Goal: Information Seeking & Learning: Compare options

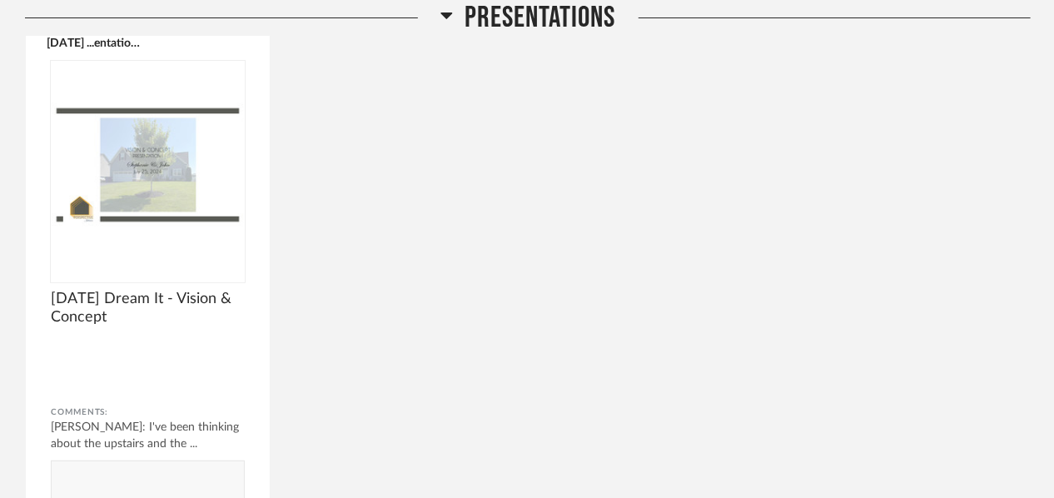
scroll to position [2670, 0]
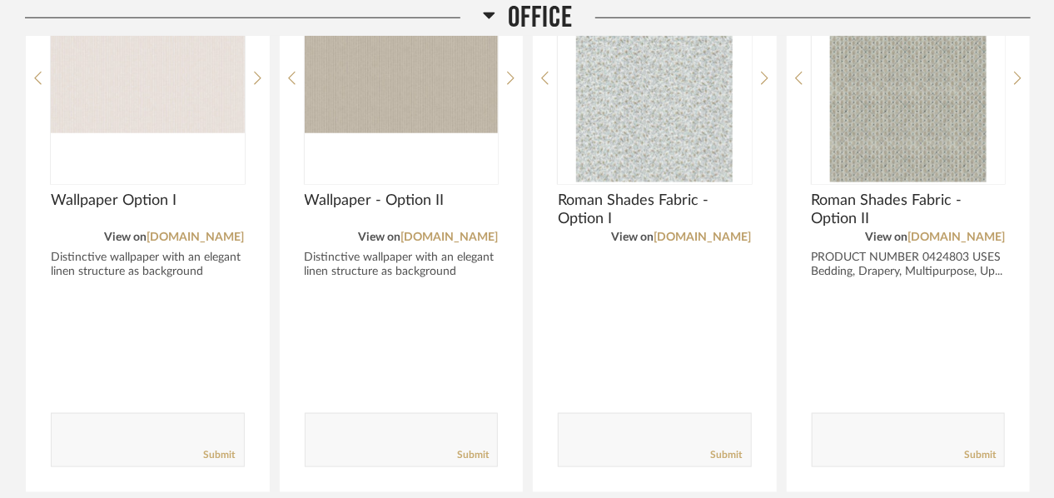
scroll to position [3521, 0]
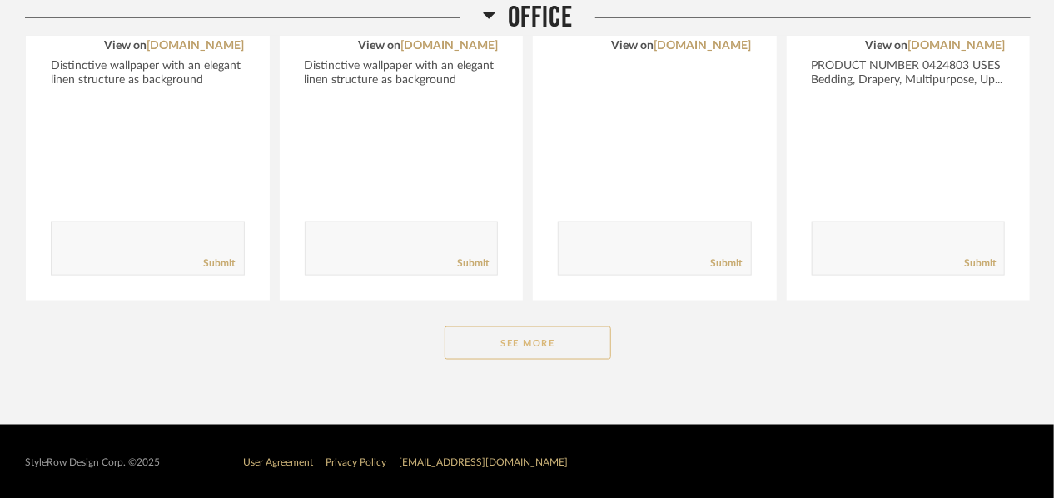
click at [576, 330] on button "See More" at bounding box center [527, 342] width 166 height 33
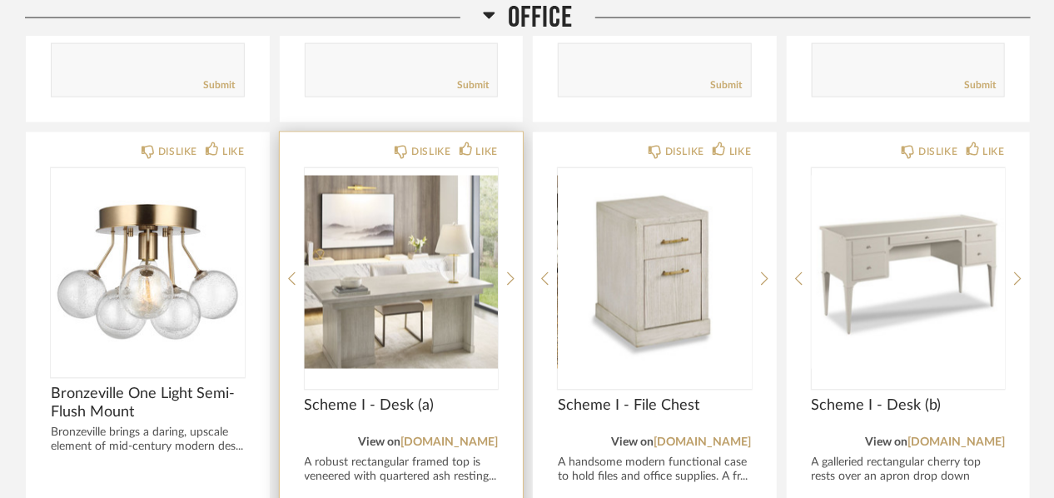
scroll to position [3794, 0]
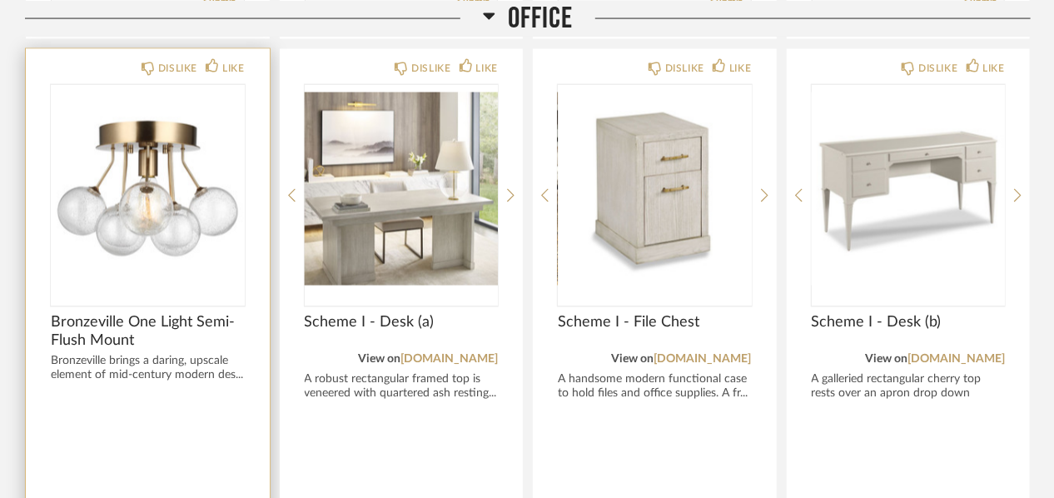
click at [126, 198] on img "0" at bounding box center [148, 189] width 194 height 208
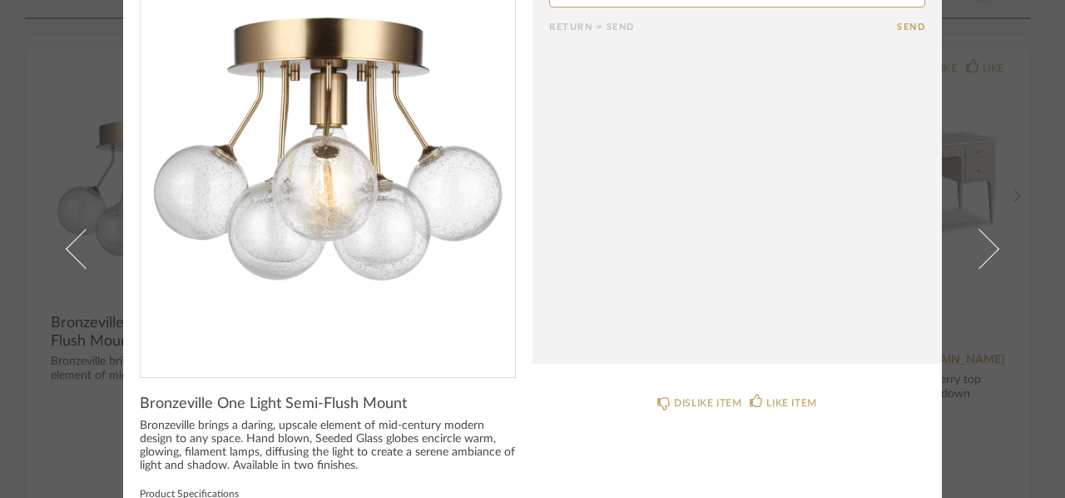
scroll to position [0, 0]
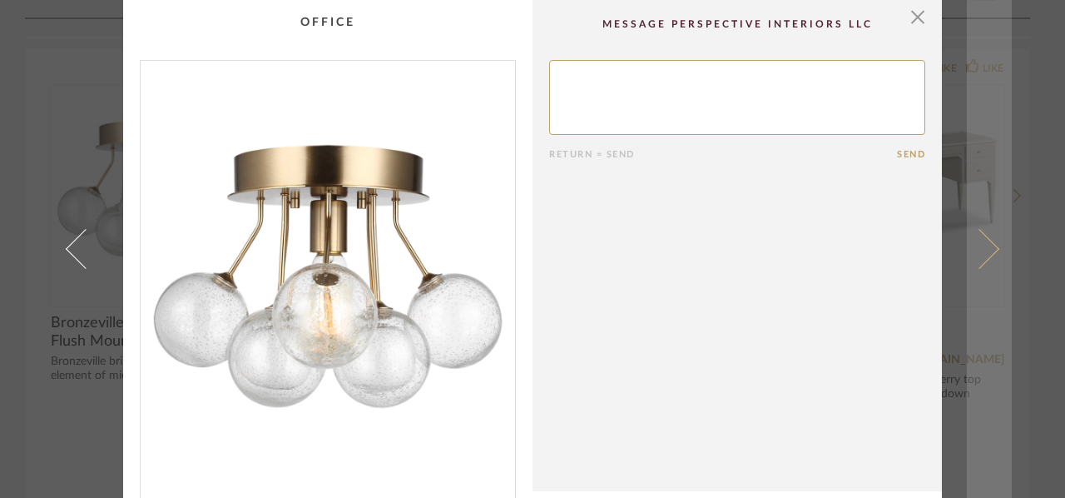
click at [989, 249] on span at bounding box center [980, 249] width 40 height 40
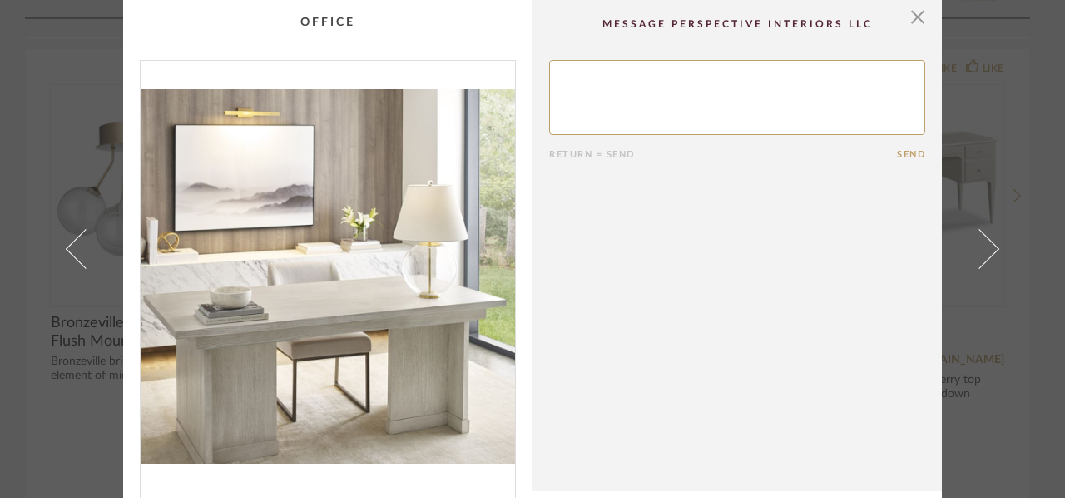
click at [989, 249] on span at bounding box center [980, 249] width 40 height 40
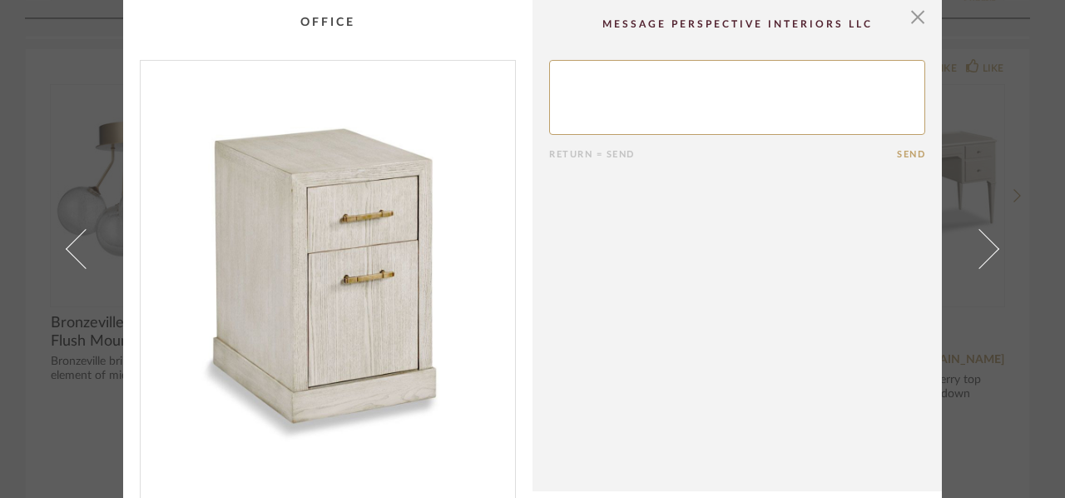
click at [989, 249] on span at bounding box center [980, 249] width 40 height 40
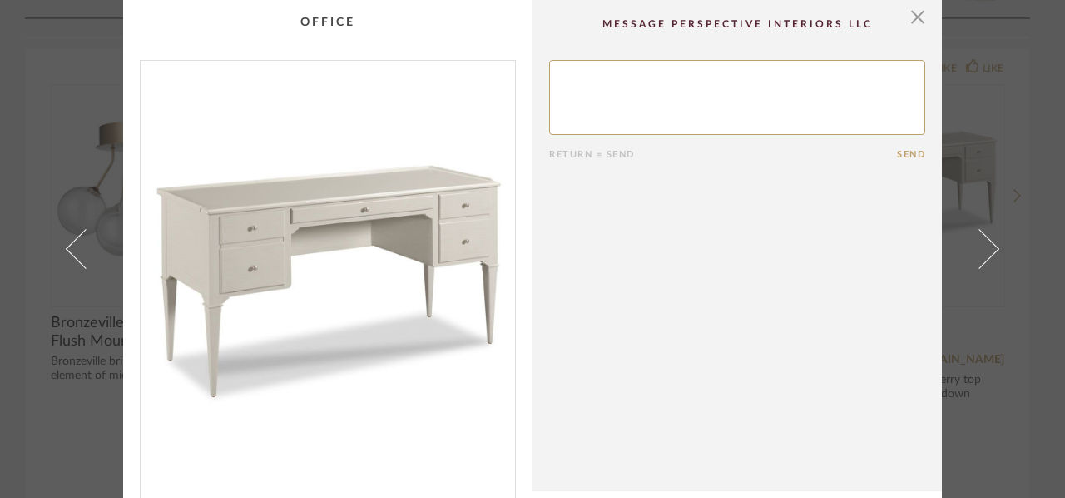
click at [989, 249] on span at bounding box center [980, 249] width 40 height 40
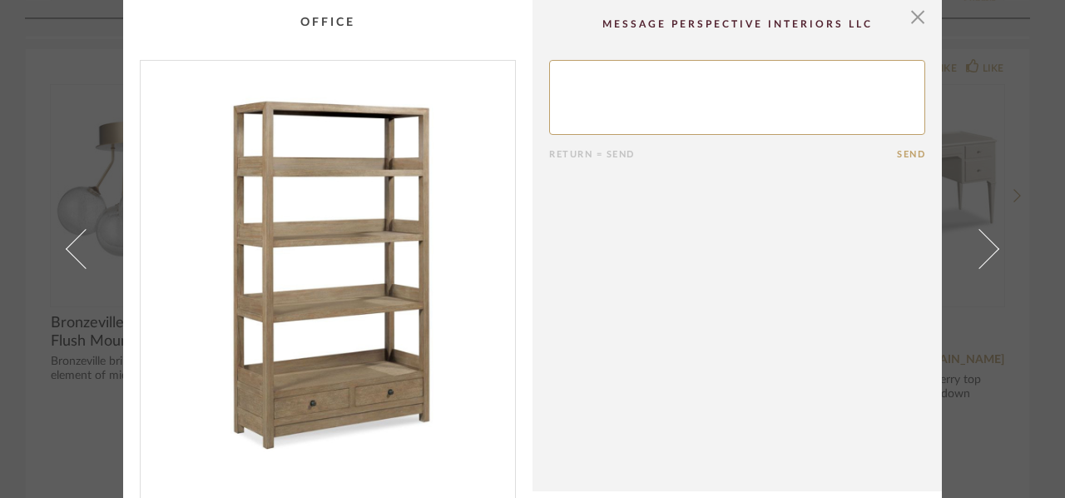
click at [989, 249] on span at bounding box center [980, 249] width 40 height 40
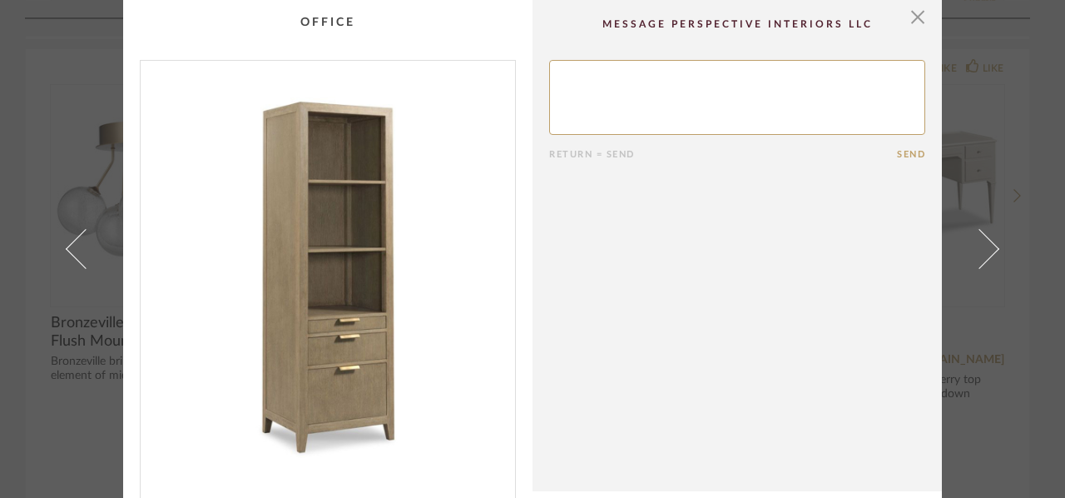
click at [989, 249] on span at bounding box center [980, 249] width 40 height 40
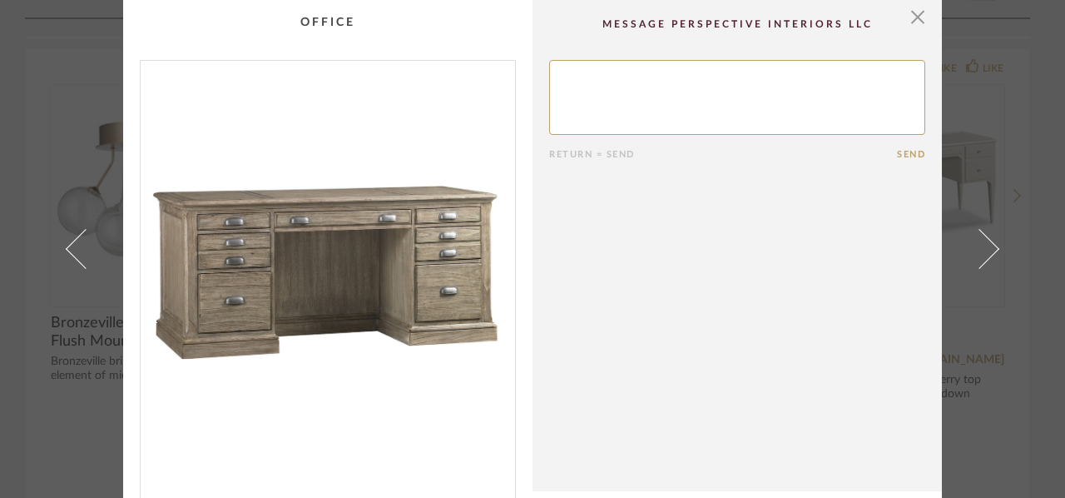
click at [989, 249] on span at bounding box center [980, 249] width 40 height 40
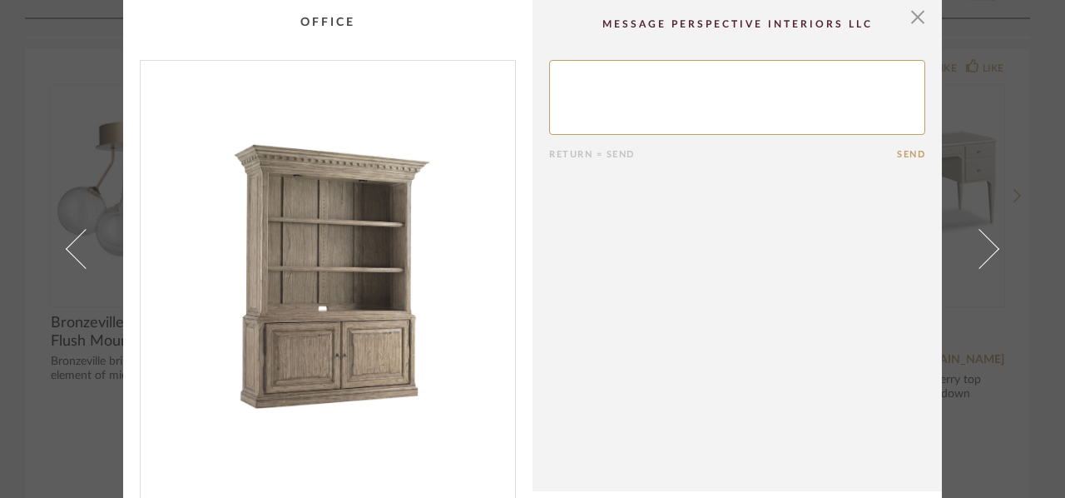
click at [989, 249] on span at bounding box center [980, 249] width 40 height 40
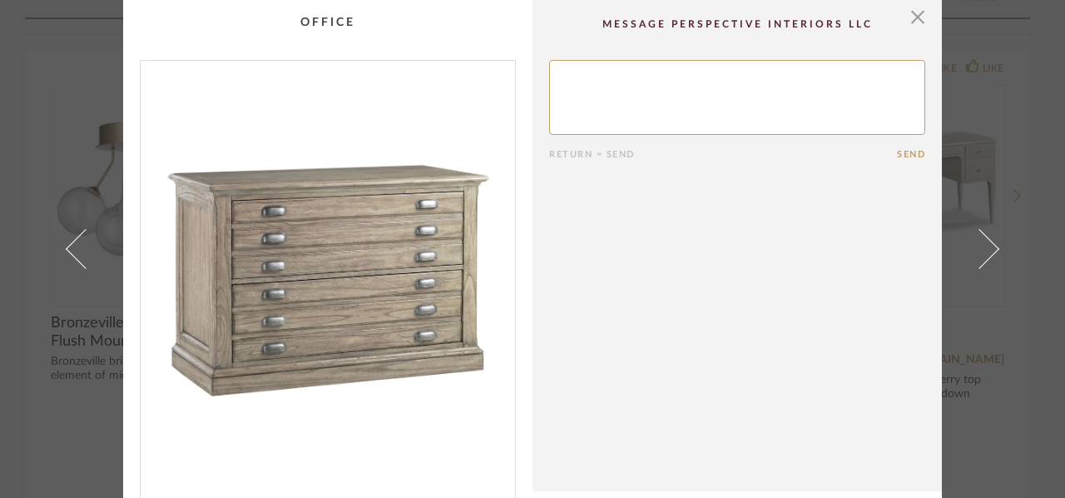
click at [989, 249] on span at bounding box center [980, 249] width 40 height 40
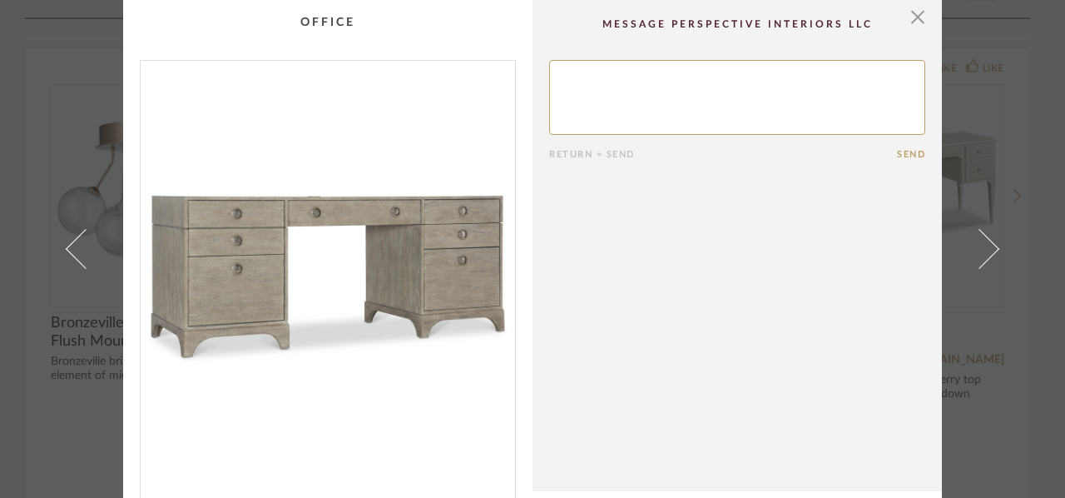
click at [989, 249] on span at bounding box center [980, 249] width 40 height 40
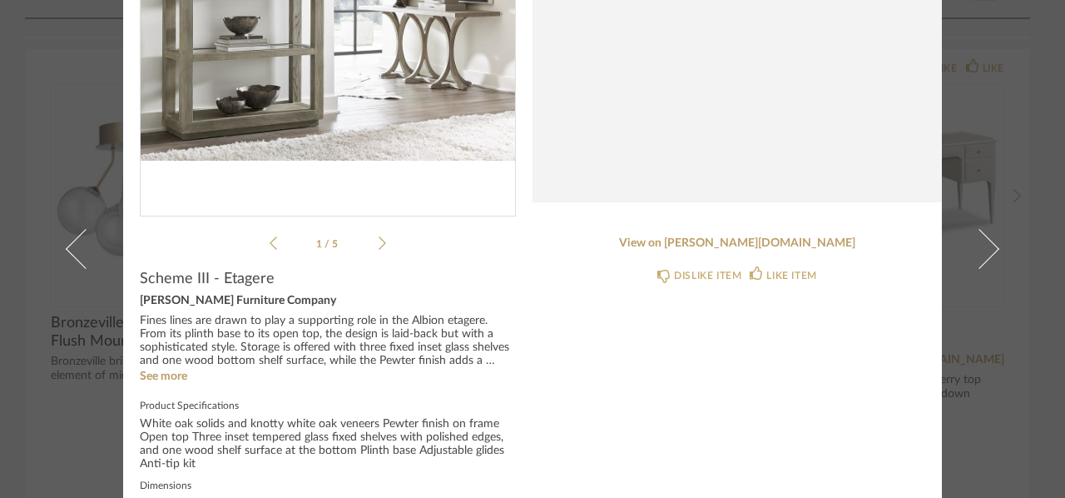
scroll to position [250, 0]
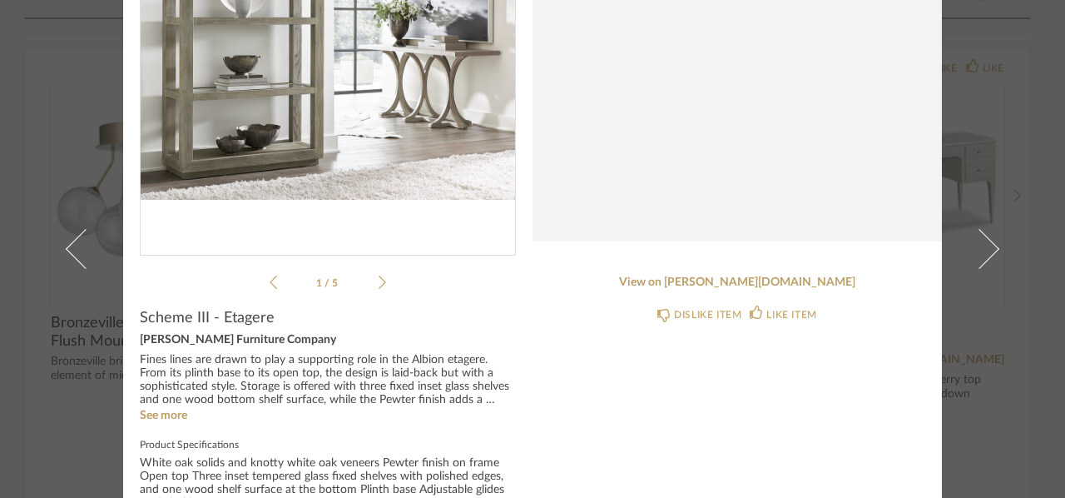
click at [379, 281] on icon at bounding box center [382, 282] width 7 height 15
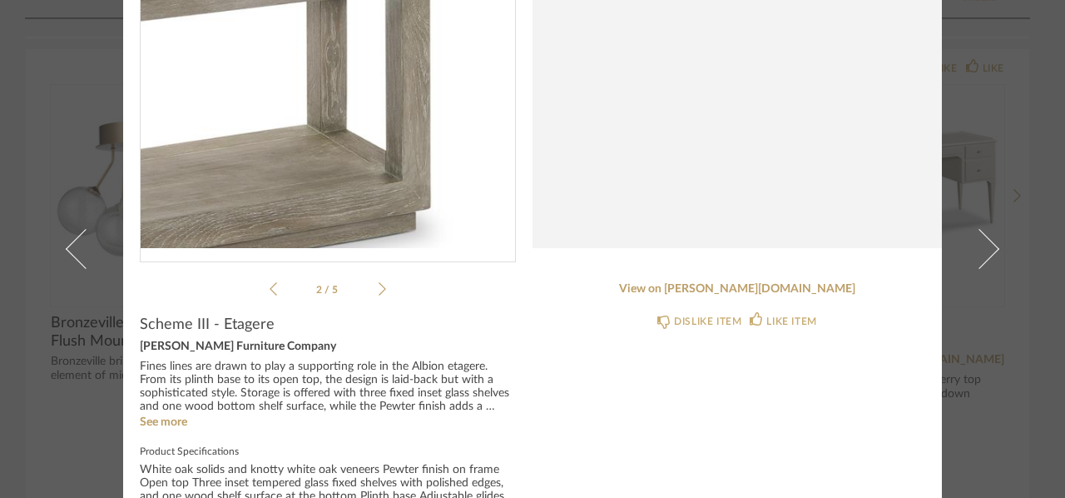
scroll to position [333, 0]
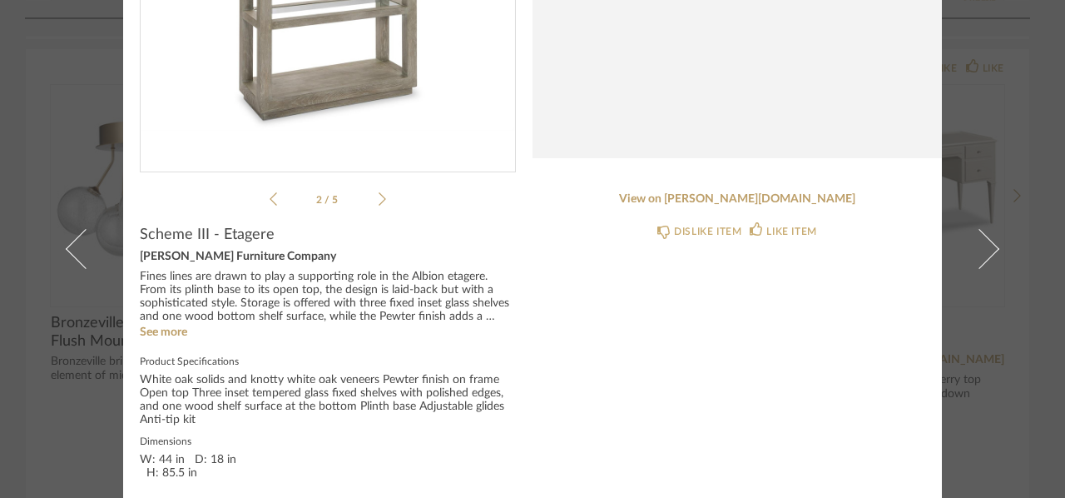
click at [379, 198] on icon at bounding box center [382, 198] width 7 height 15
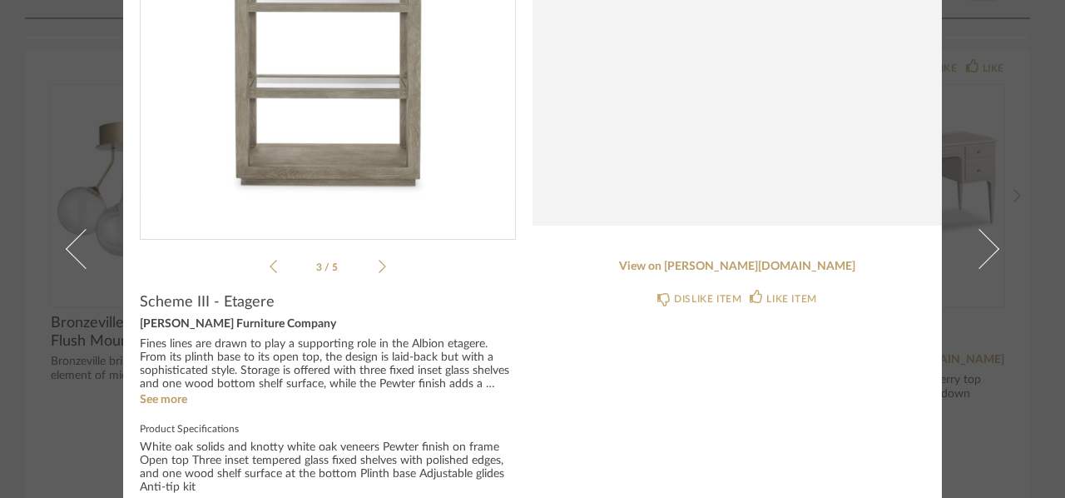
scroll to position [0, 0]
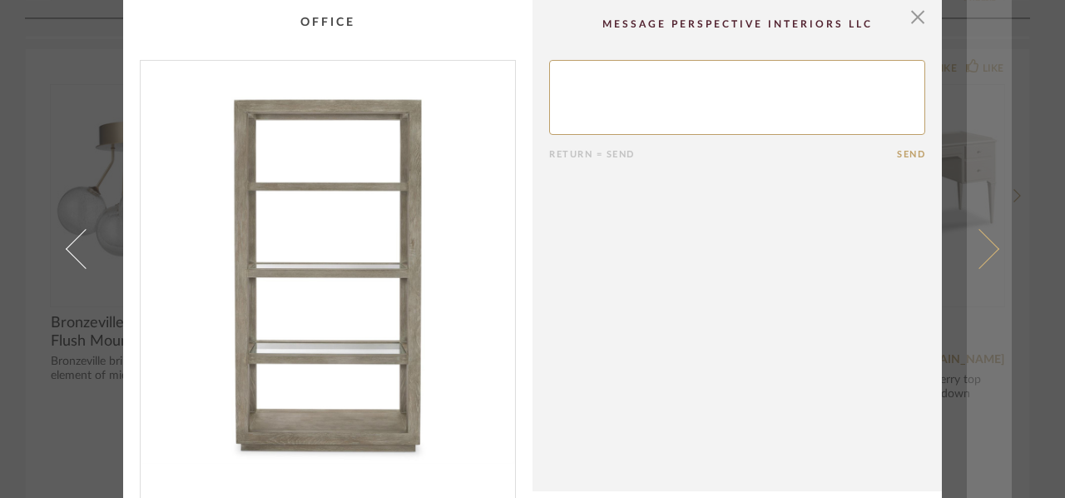
click at [986, 246] on span at bounding box center [980, 249] width 40 height 40
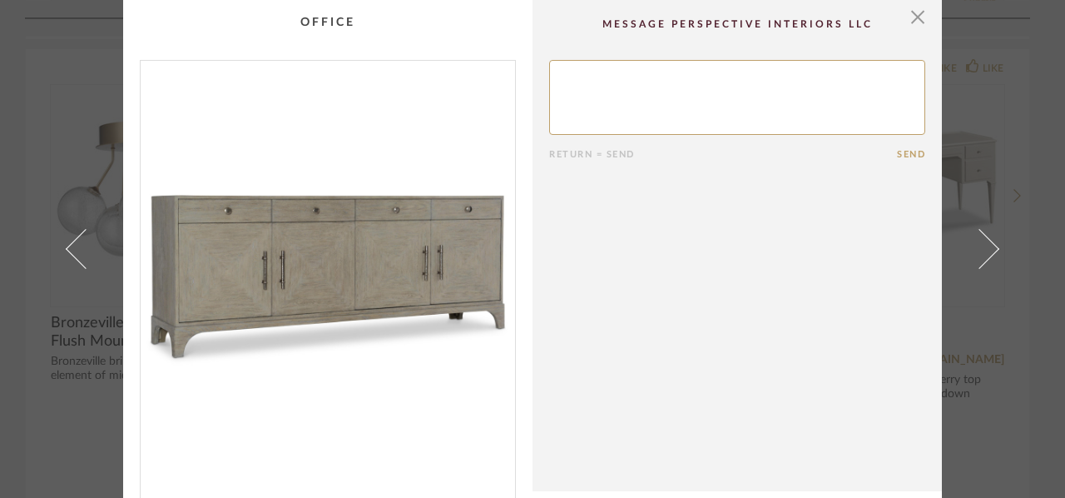
click at [986, 246] on span at bounding box center [980, 249] width 40 height 40
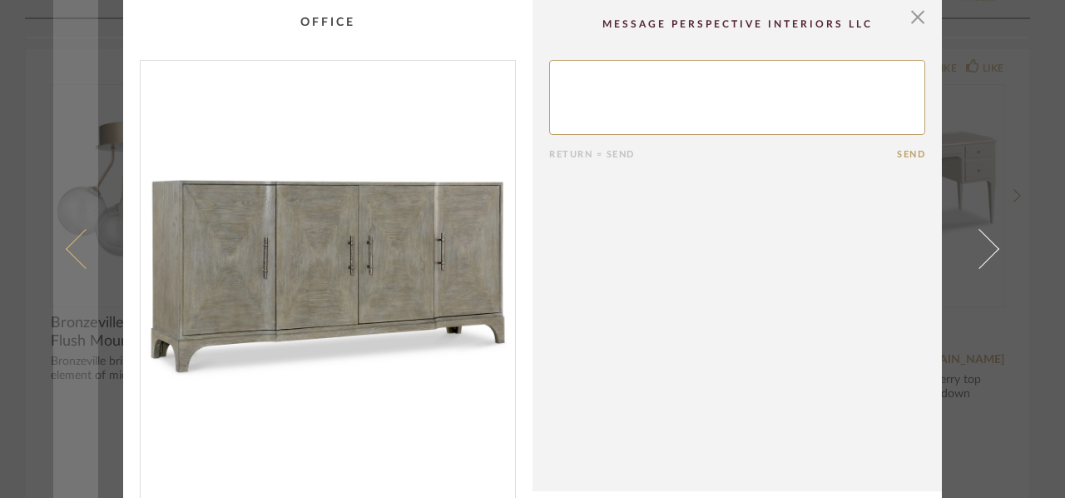
click at [72, 239] on span at bounding box center [86, 249] width 40 height 40
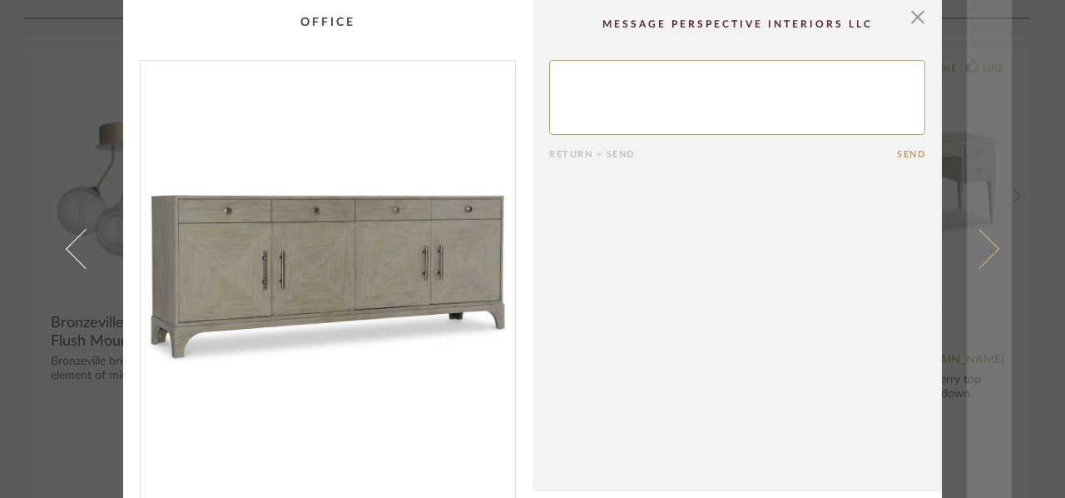
click at [989, 241] on link at bounding box center [989, 249] width 45 height 498
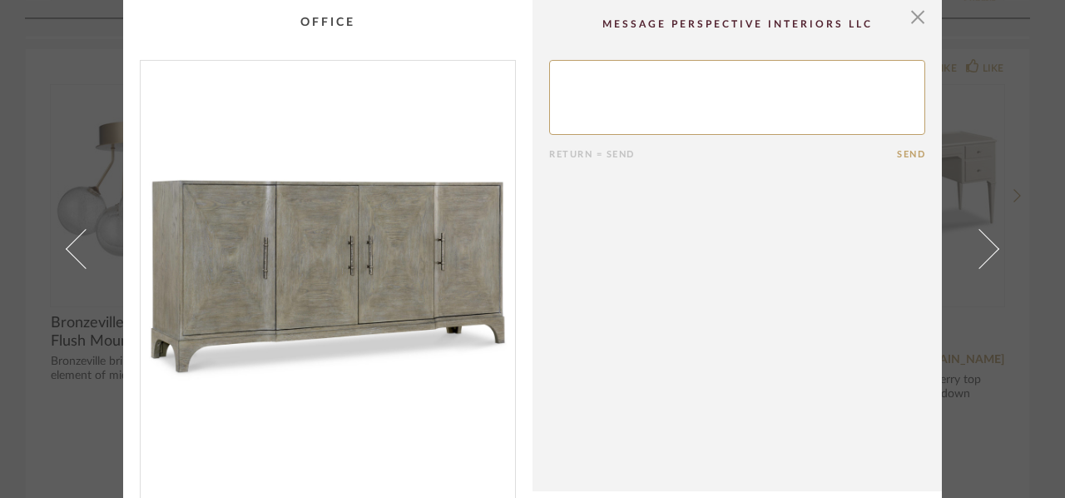
click at [989, 241] on link at bounding box center [989, 249] width 45 height 498
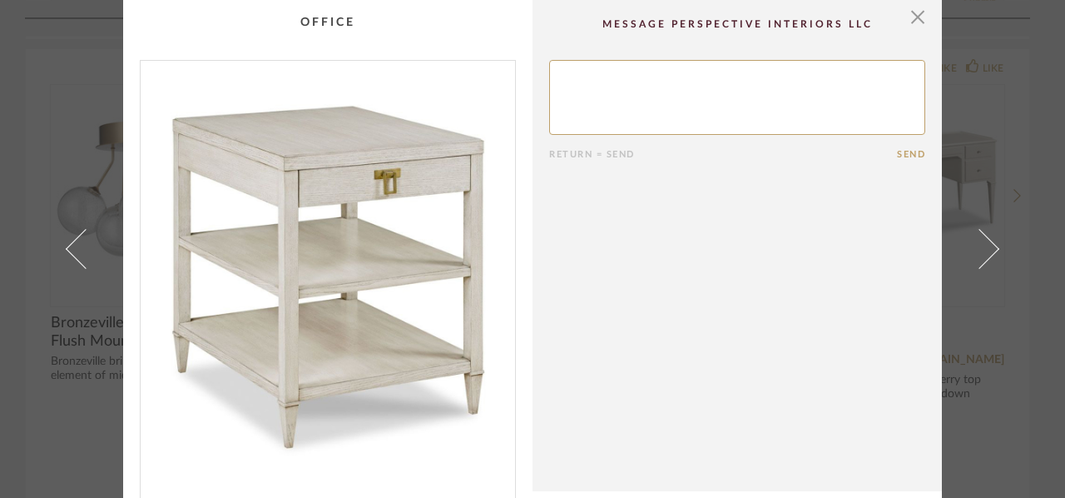
click at [989, 241] on link at bounding box center [989, 249] width 45 height 498
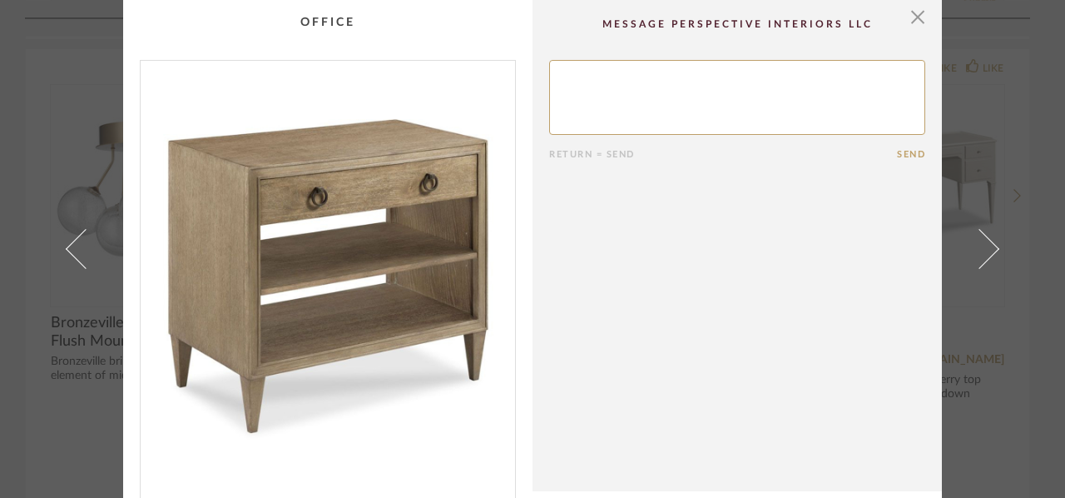
click at [989, 241] on link at bounding box center [989, 249] width 45 height 498
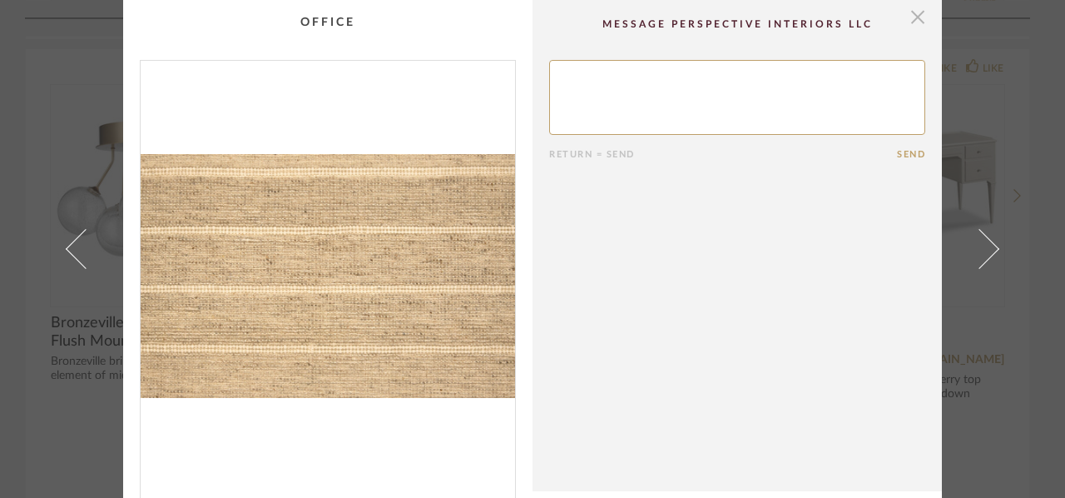
click at [906, 21] on span "button" at bounding box center [917, 16] width 33 height 33
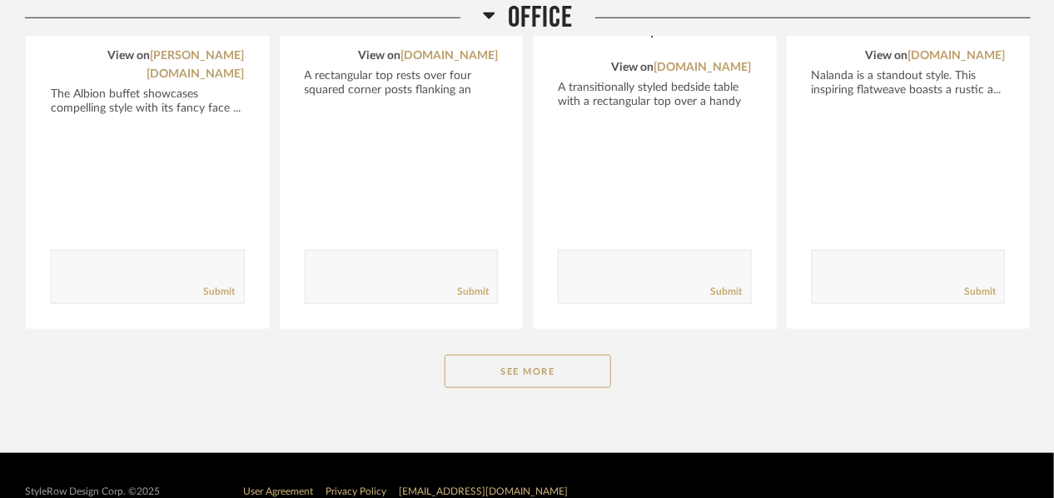
scroll to position [5831, 0]
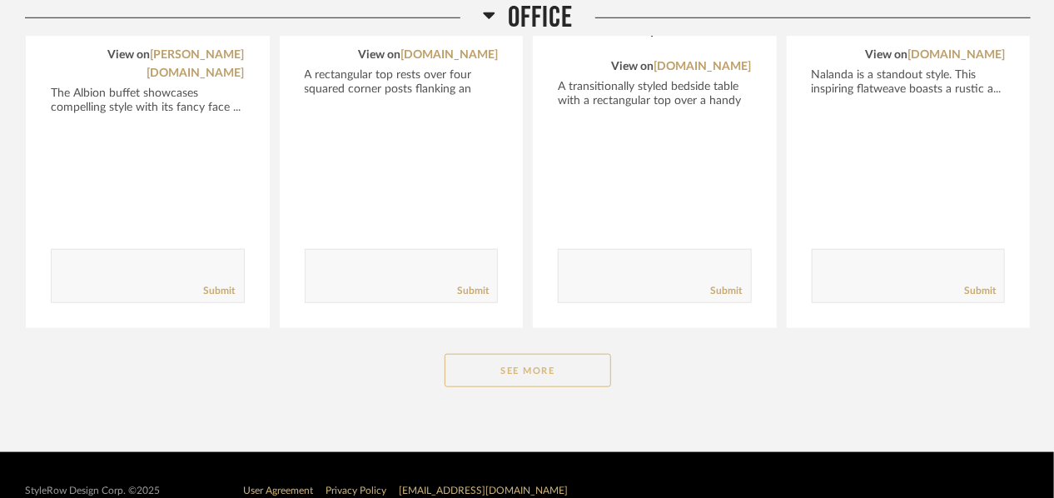
click at [559, 354] on button "See More" at bounding box center [527, 370] width 166 height 33
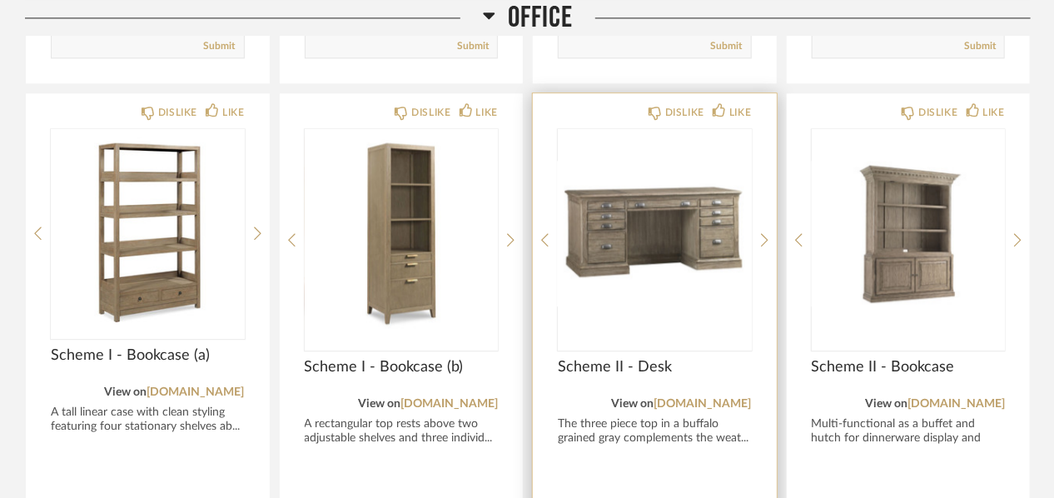
scroll to position [4491, 0]
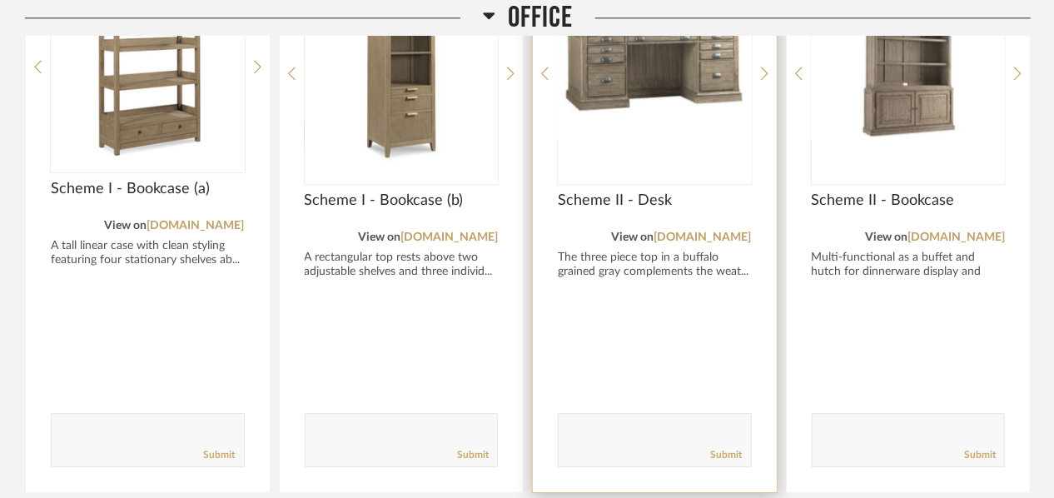
click at [687, 69] on img "0" at bounding box center [655, 67] width 194 height 208
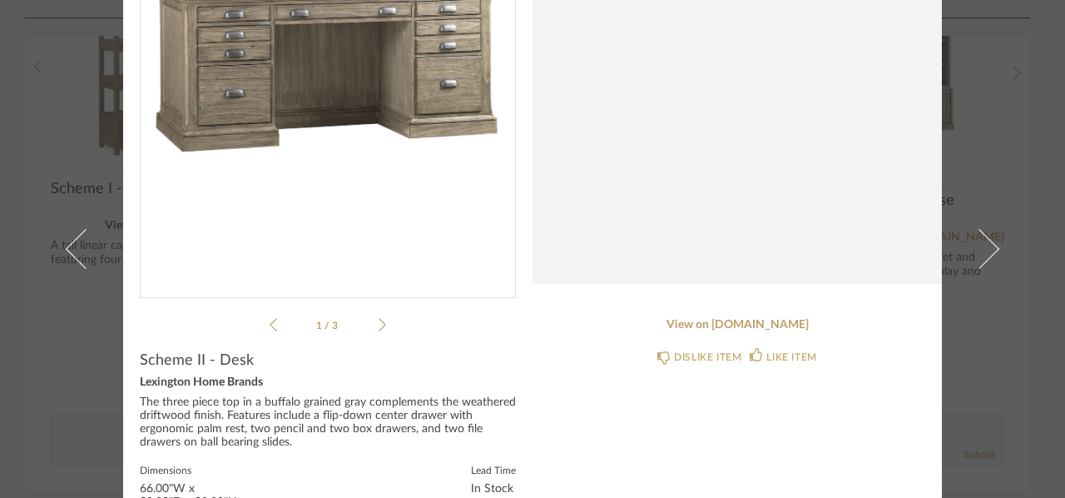
scroll to position [247, 0]
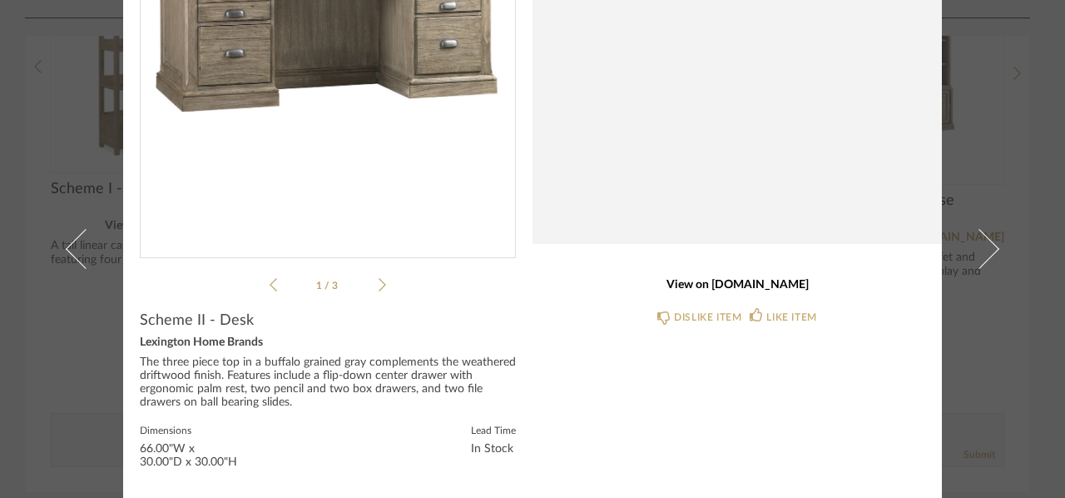
click at [722, 282] on link "View on lexington.com" at bounding box center [737, 285] width 376 height 14
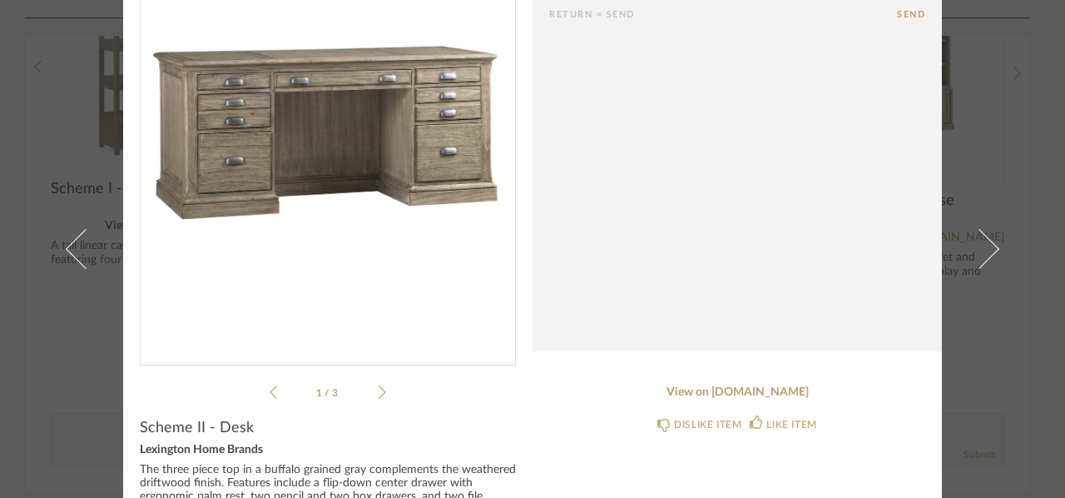
scroll to position [0, 0]
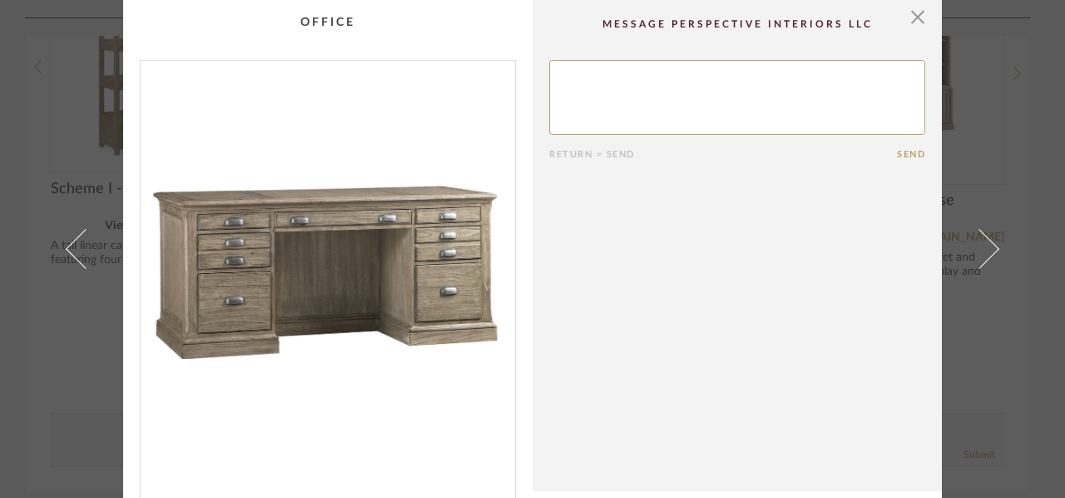
click at [750, 94] on textarea at bounding box center [737, 97] width 376 height 75
type textarea "This feels heavy to me."
click at [897, 151] on button "Send" at bounding box center [911, 154] width 28 height 11
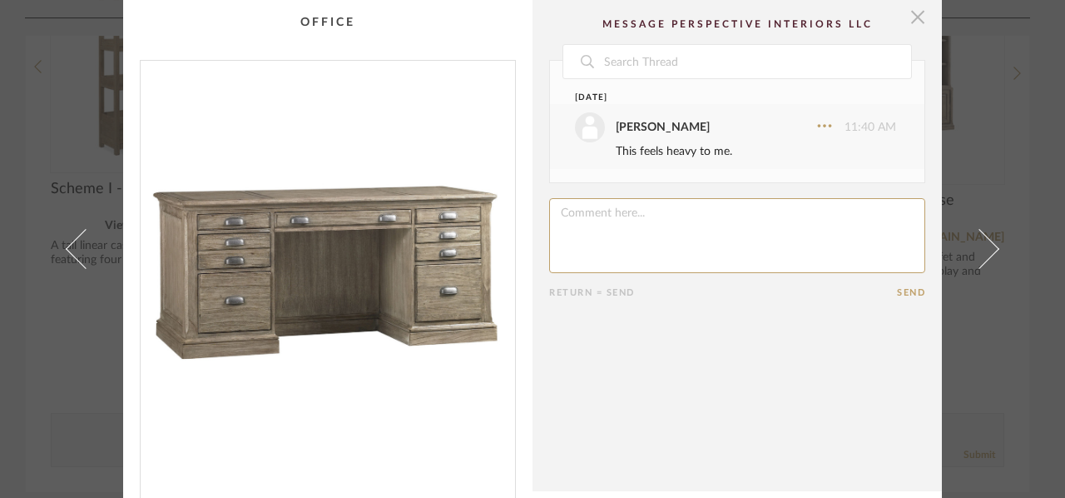
click at [911, 16] on span "button" at bounding box center [917, 16] width 33 height 33
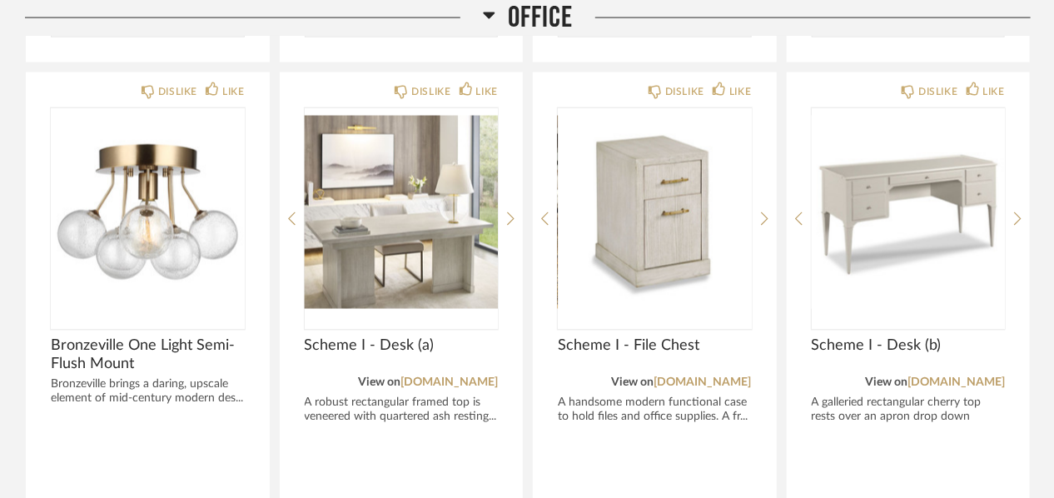
scroll to position [3742, 0]
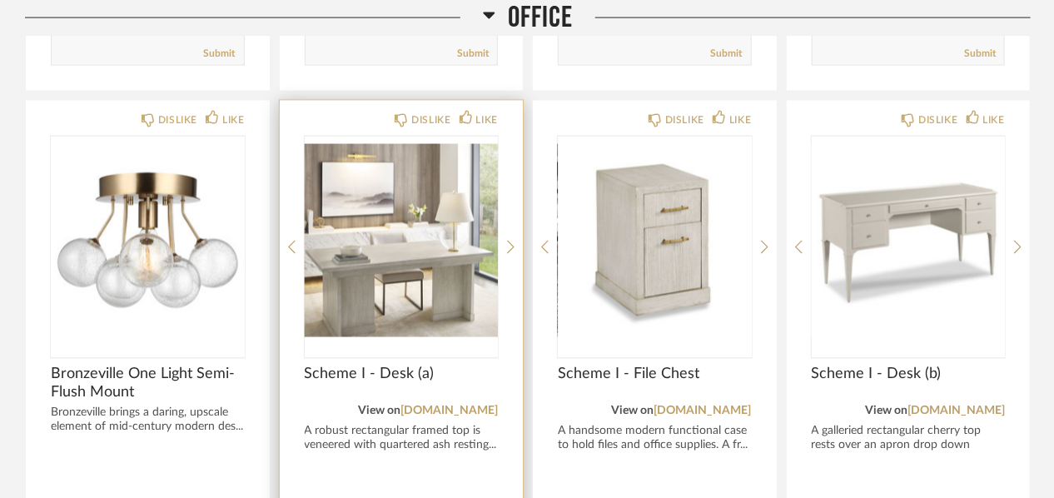
click at [395, 259] on img "0" at bounding box center [402, 241] width 194 height 208
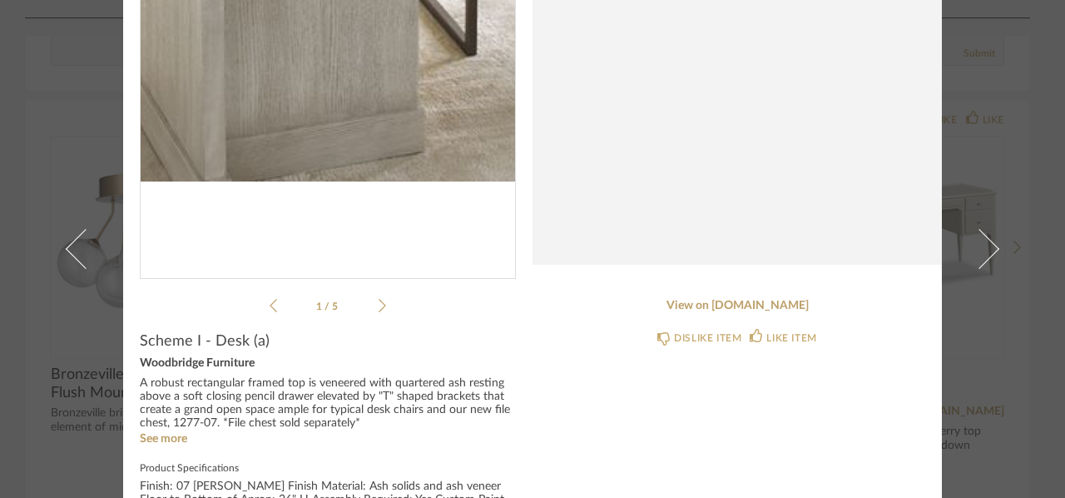
scroll to position [250, 0]
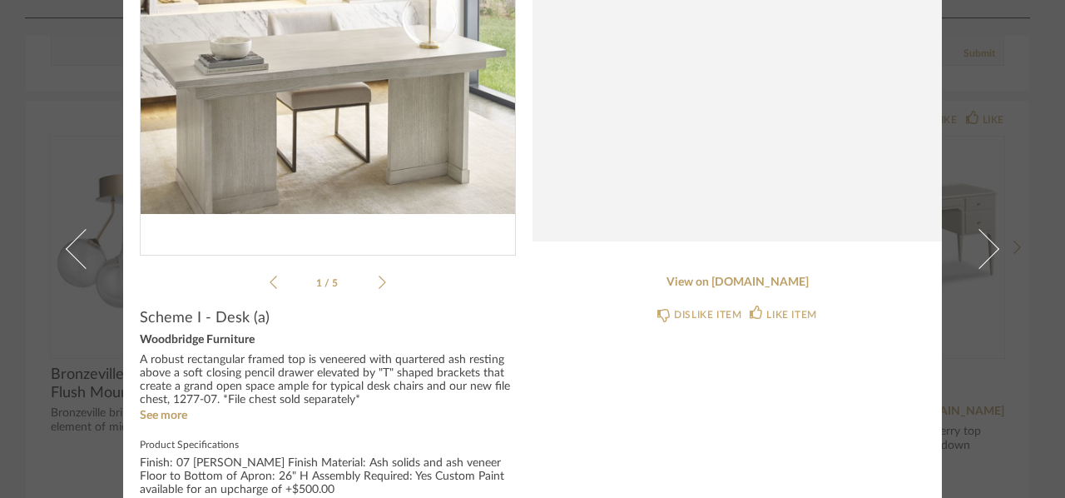
click at [379, 279] on icon at bounding box center [382, 282] width 7 height 15
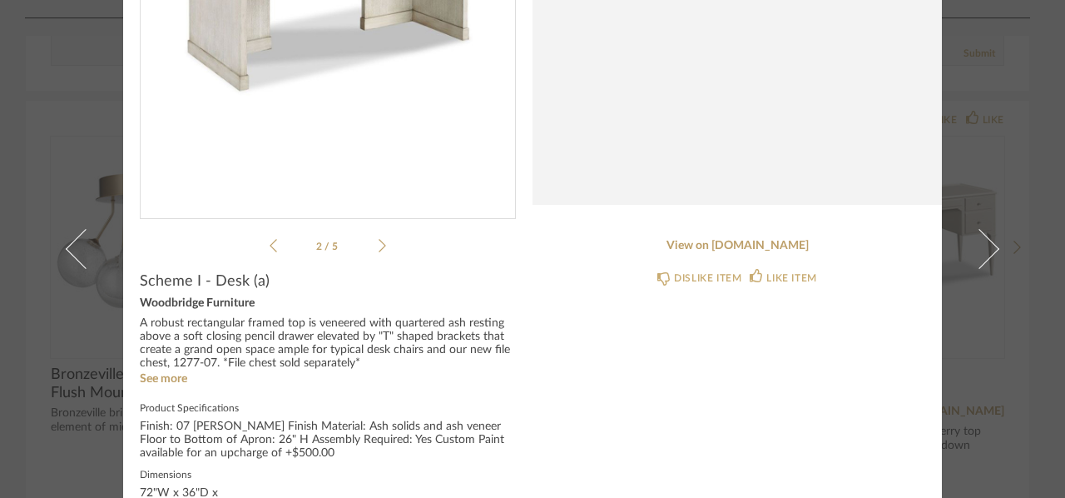
scroll to position [330, 0]
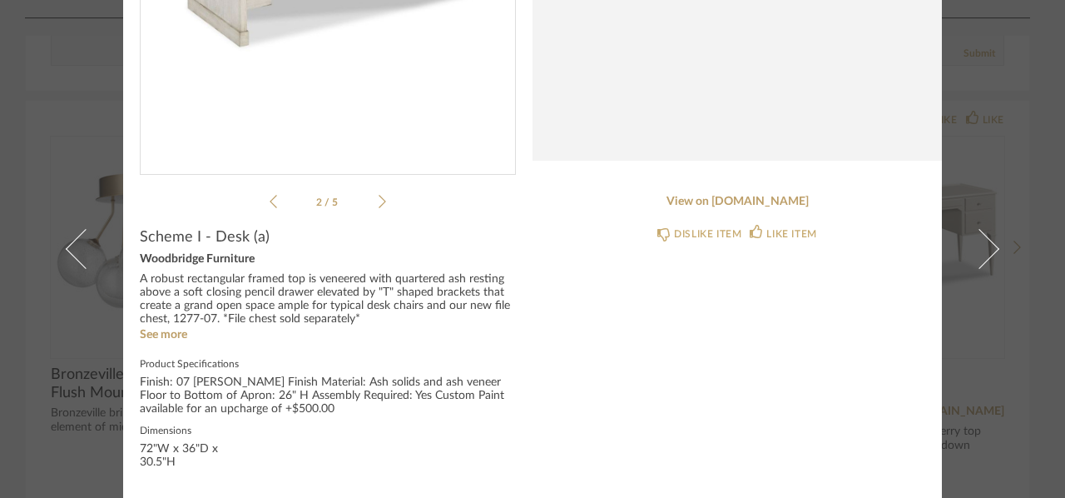
click at [369, 197] on li "2 / 5" at bounding box center [328, 201] width 102 height 20
click at [379, 198] on icon at bounding box center [382, 201] width 7 height 15
click at [379, 197] on icon at bounding box center [382, 201] width 7 height 15
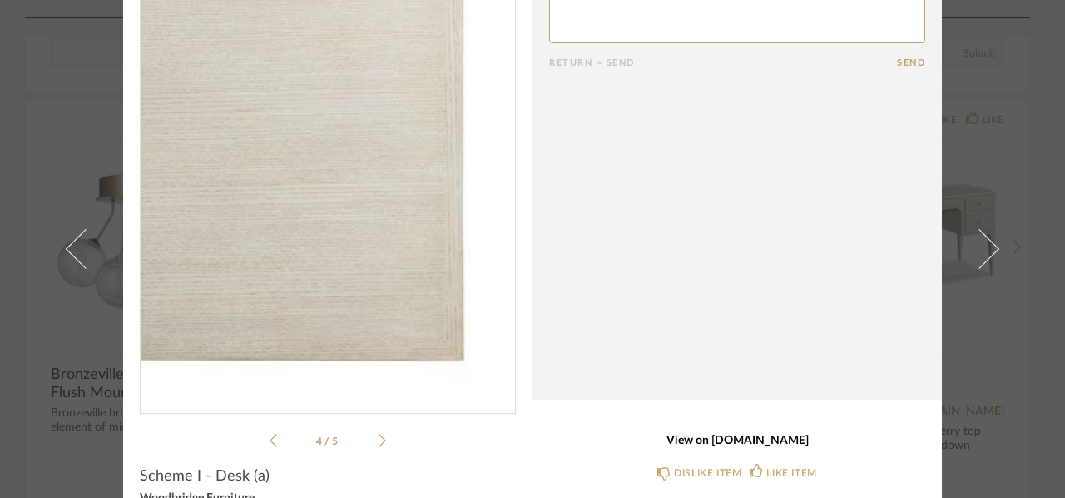
scroll to position [250, 0]
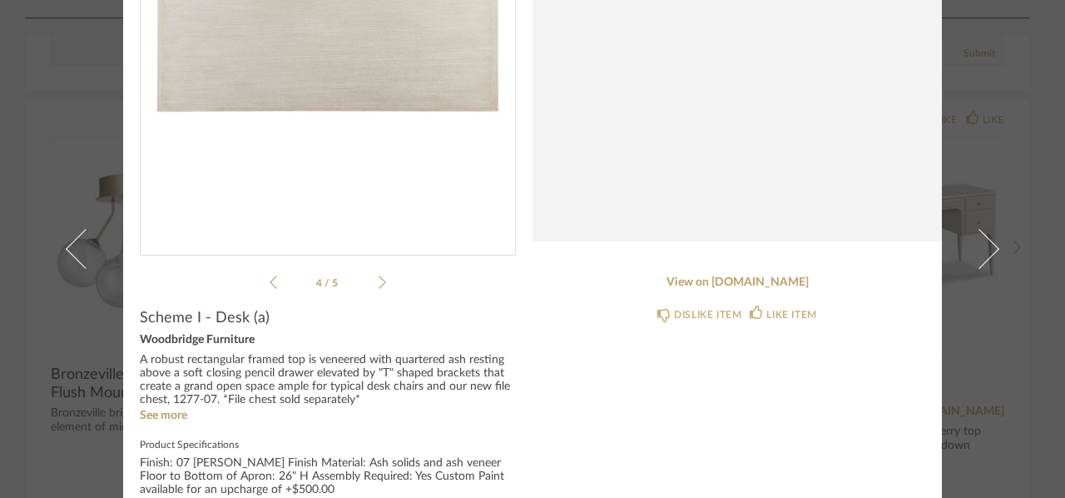
click at [379, 279] on icon at bounding box center [382, 282] width 7 height 13
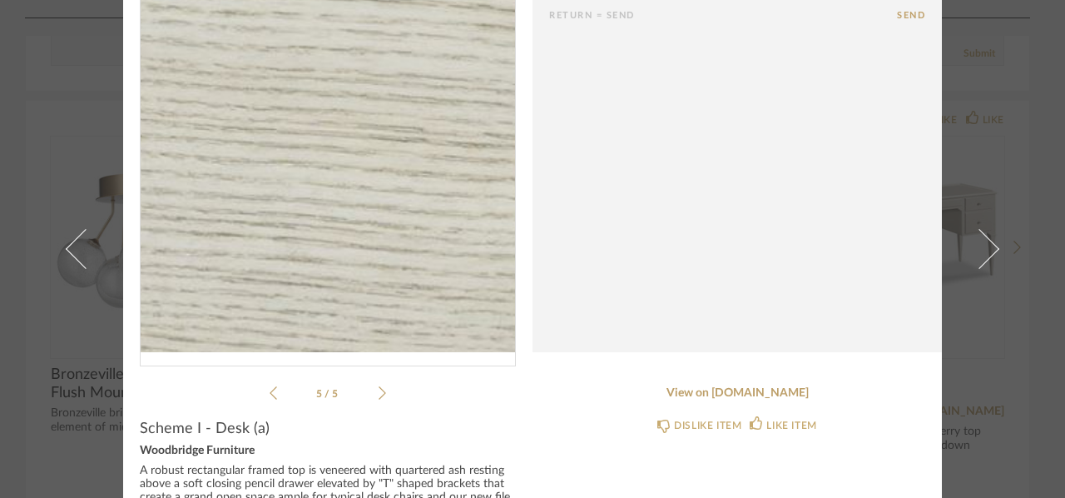
scroll to position [330, 0]
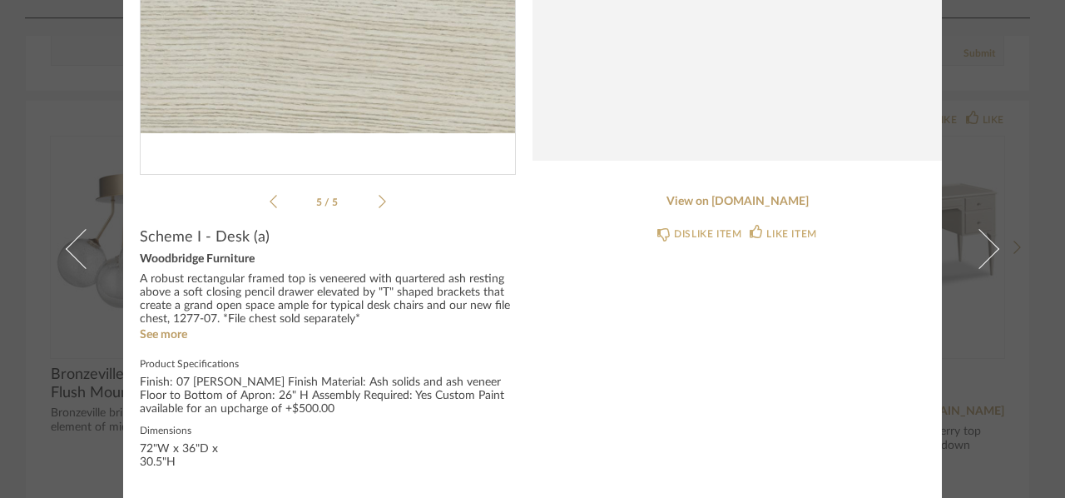
click at [386, 318] on div "A robust rectangular framed top is veneered with quartered ash resting above a …" at bounding box center [328, 299] width 376 height 53
click at [161, 326] on sr-see-more-text "A robust rectangular framed top is veneered with quartered ash resting above a …" at bounding box center [328, 308] width 376 height 70
click at [169, 333] on link "See more" at bounding box center [163, 335] width 47 height 12
drag, startPoint x: 135, startPoint y: 379, endPoint x: 277, endPoint y: 374, distance: 142.4
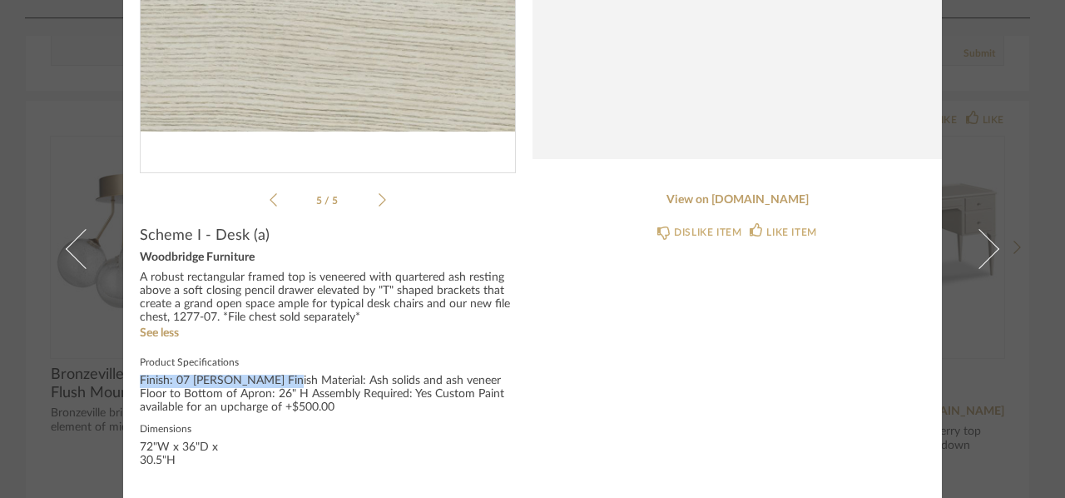
click at [277, 374] on fieldset "Product Specifications Finish: 07 Luna Finish Material: Ash solids and ash vene…" at bounding box center [328, 388] width 376 height 67
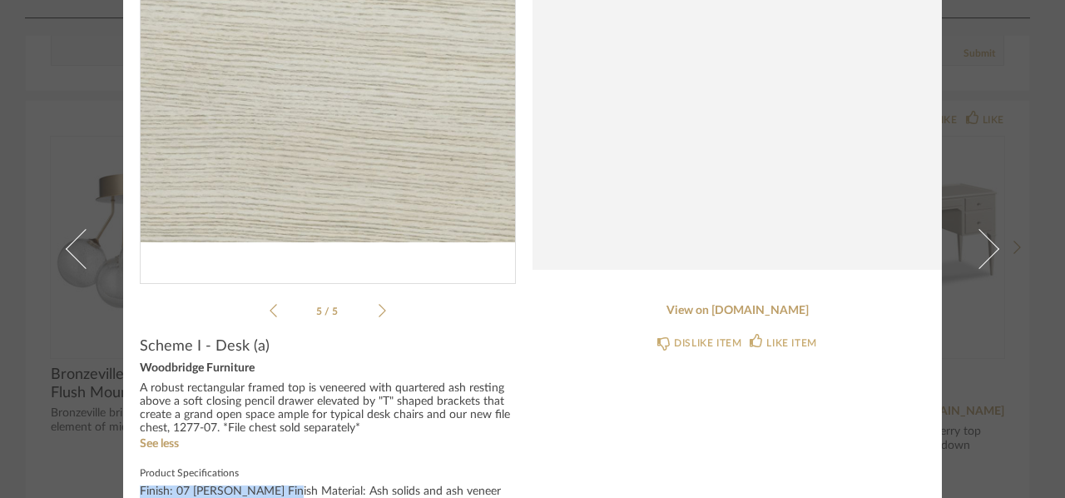
scroll to position [261, 0]
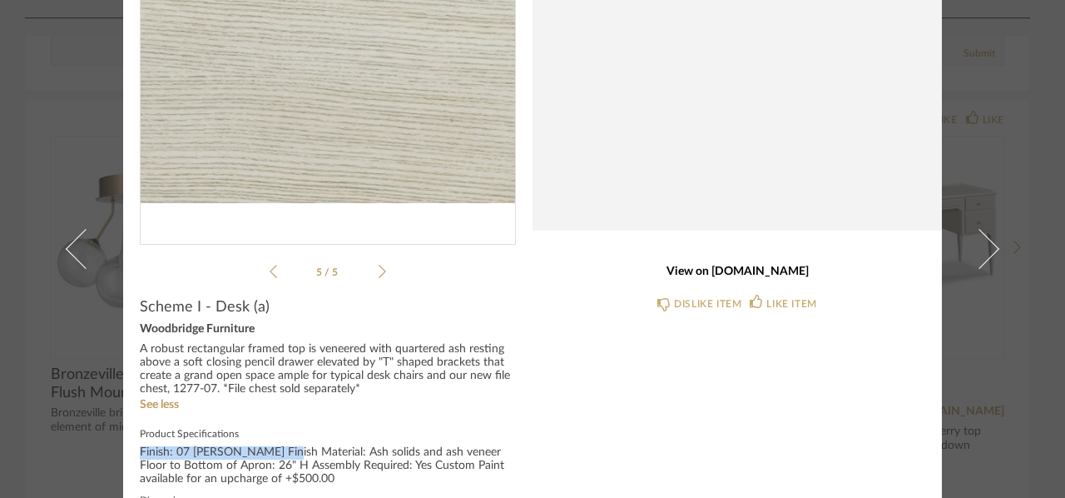
click at [748, 271] on link "View on woodbridgefurniture.com" at bounding box center [737, 272] width 376 height 14
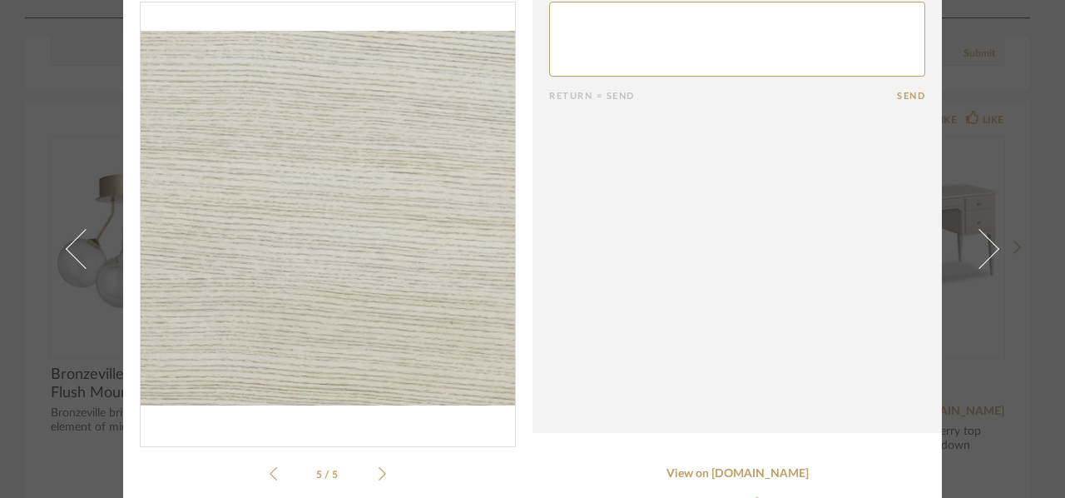
scroll to position [0, 0]
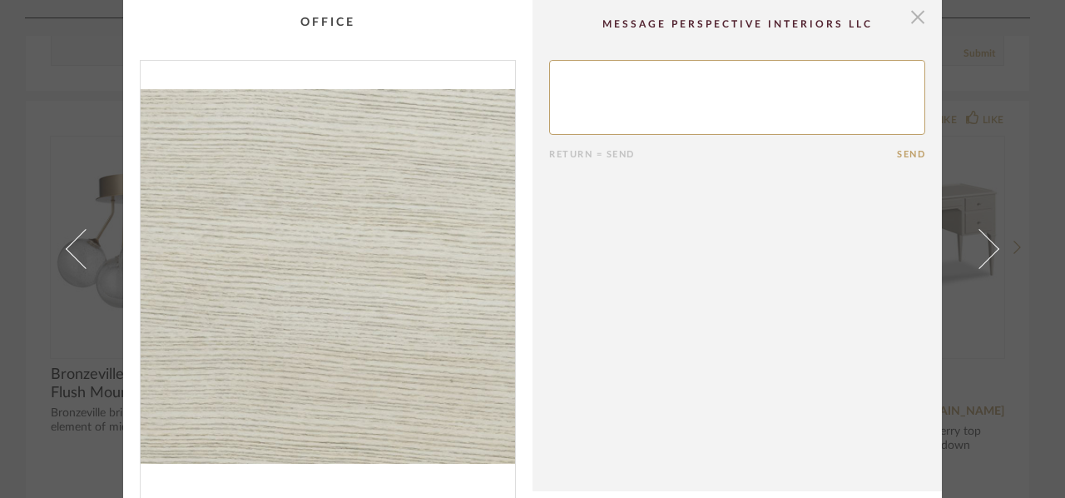
click at [910, 11] on span "button" at bounding box center [917, 16] width 33 height 33
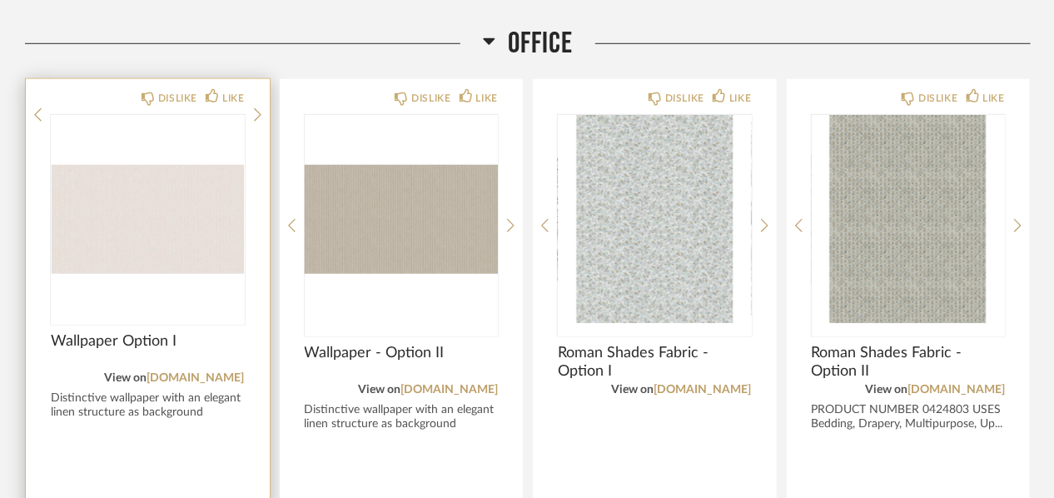
scroll to position [3160, 0]
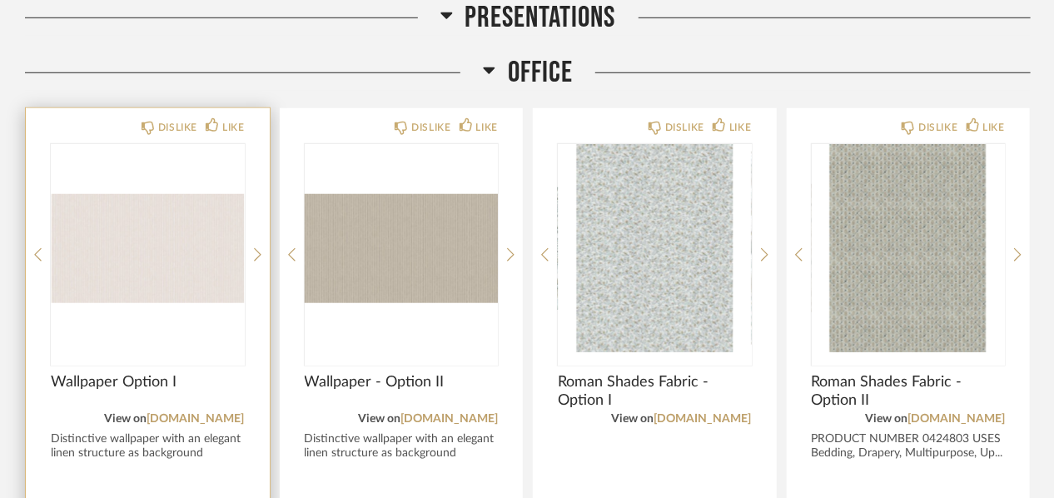
click at [190, 259] on div at bounding box center [148, 254] width 194 height 221
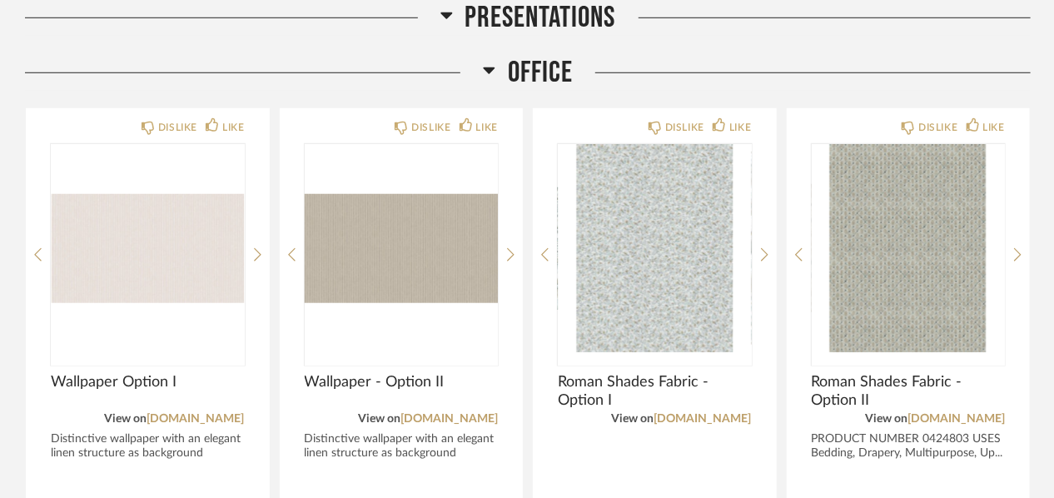
click at [448, 12] on icon at bounding box center [446, 15] width 12 height 7
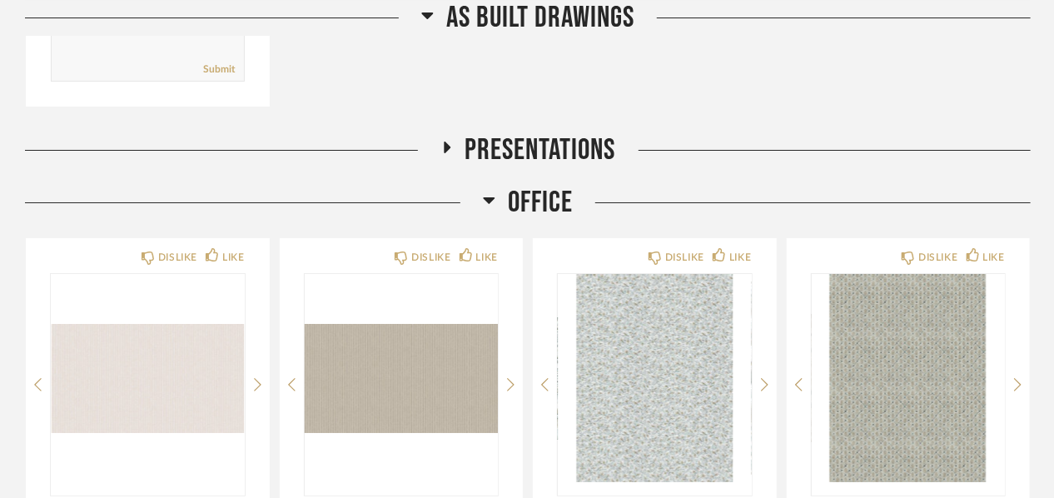
scroll to position [2494, 0]
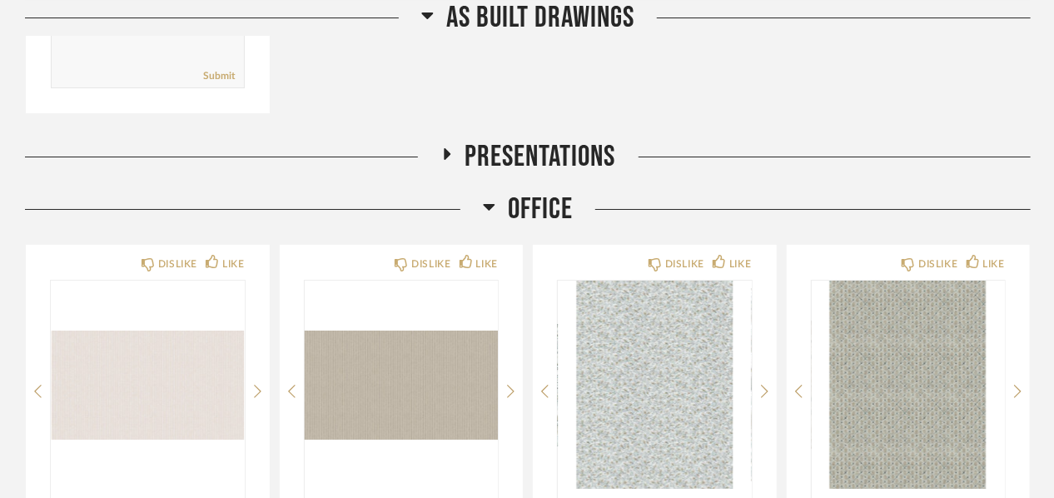
click at [436, 151] on icon at bounding box center [446, 153] width 20 height 12
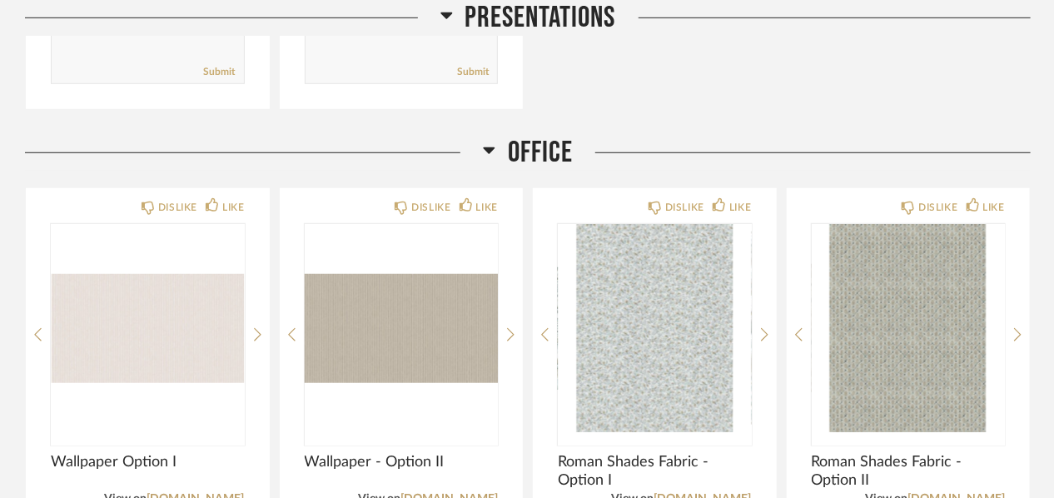
scroll to position [3160, 0]
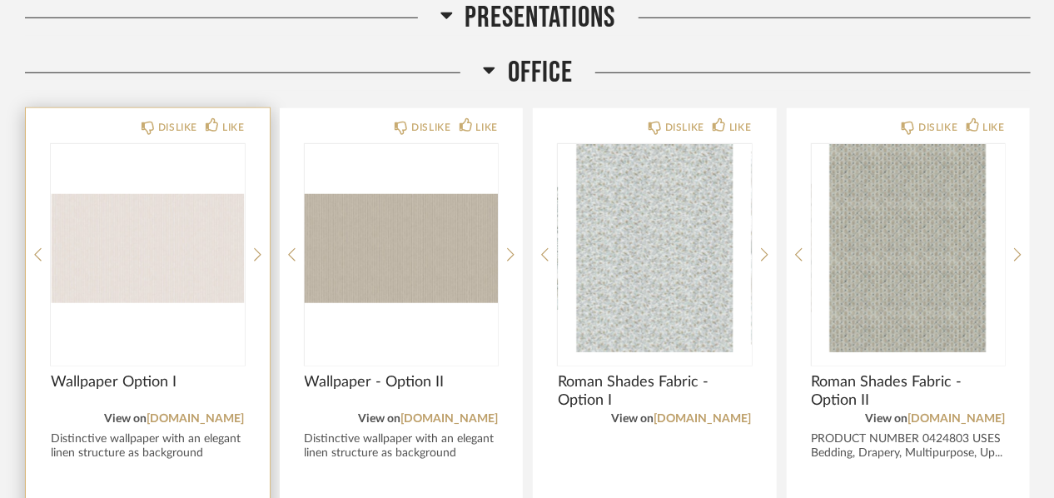
click at [110, 232] on img "0" at bounding box center [148, 248] width 194 height 208
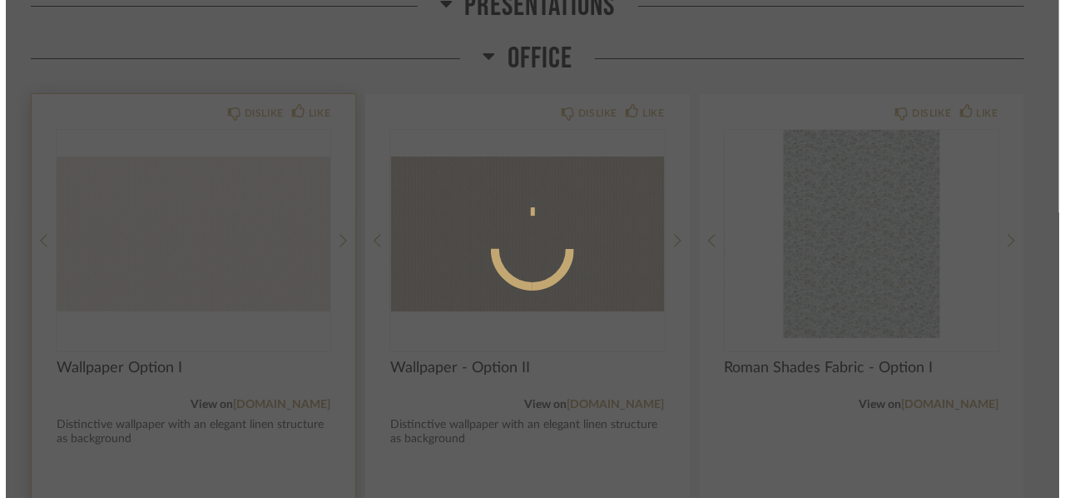
scroll to position [0, 0]
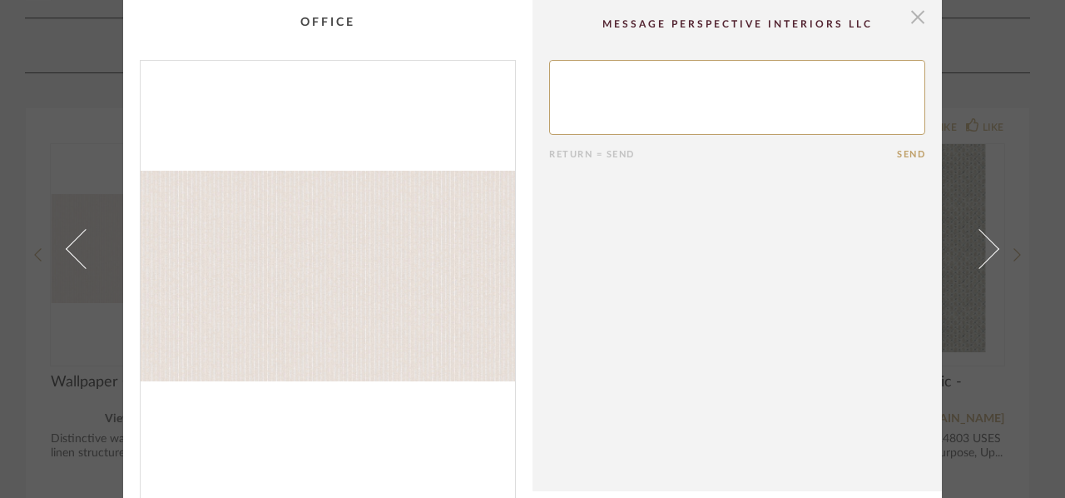
click at [914, 14] on span "button" at bounding box center [917, 16] width 33 height 33
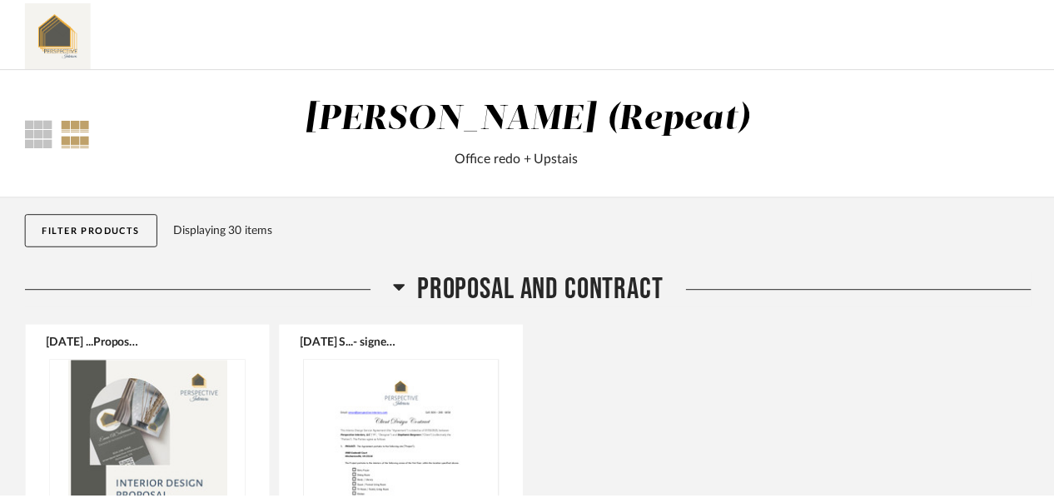
scroll to position [3160, 0]
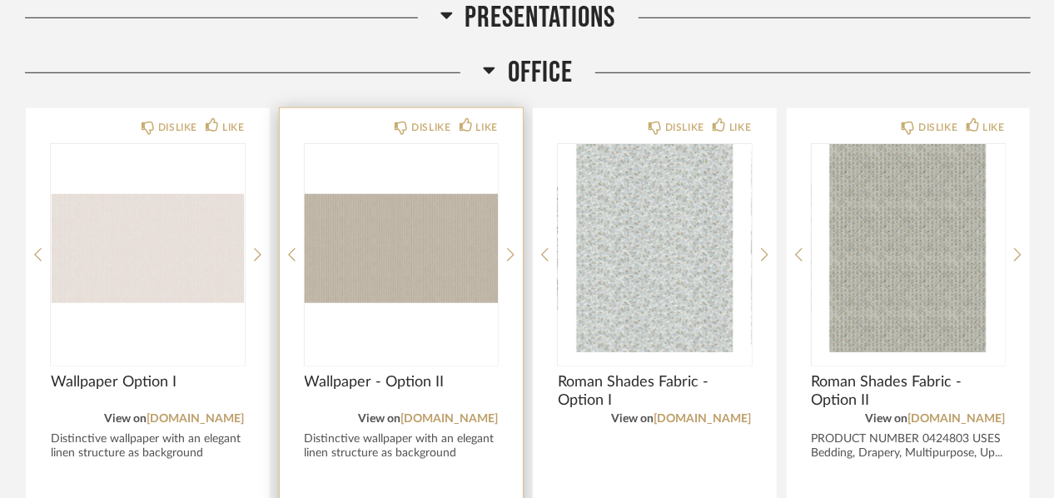
click at [363, 240] on img "0" at bounding box center [402, 248] width 194 height 208
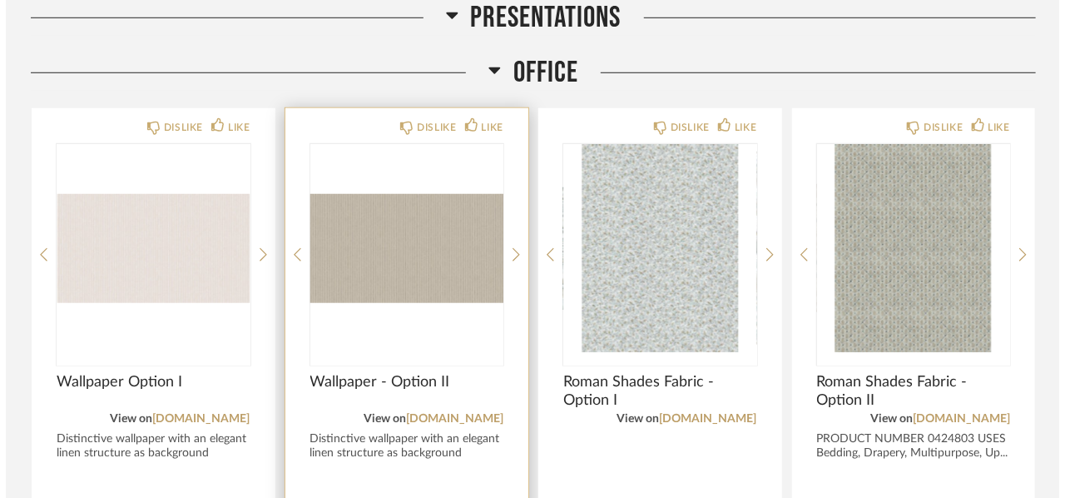
scroll to position [0, 0]
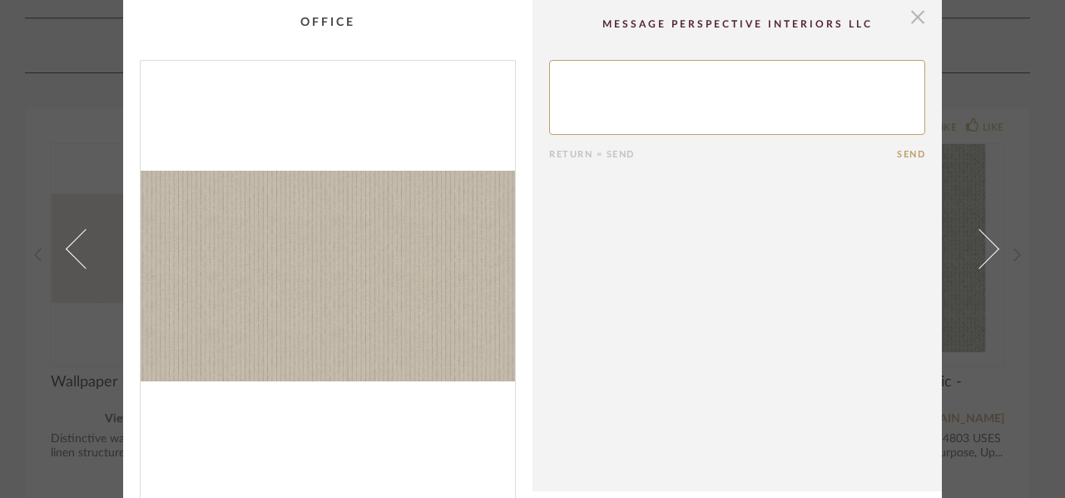
click at [909, 15] on span "button" at bounding box center [917, 16] width 33 height 33
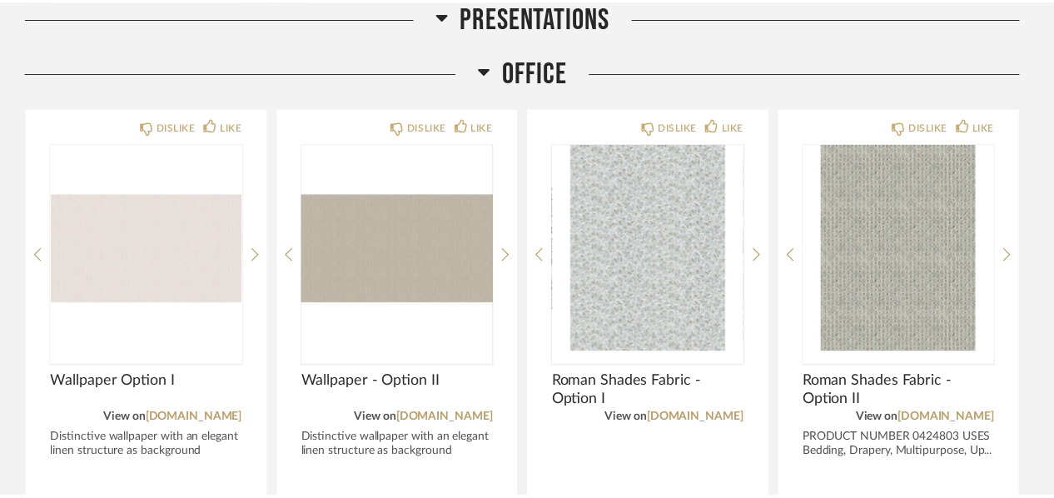
scroll to position [3160, 0]
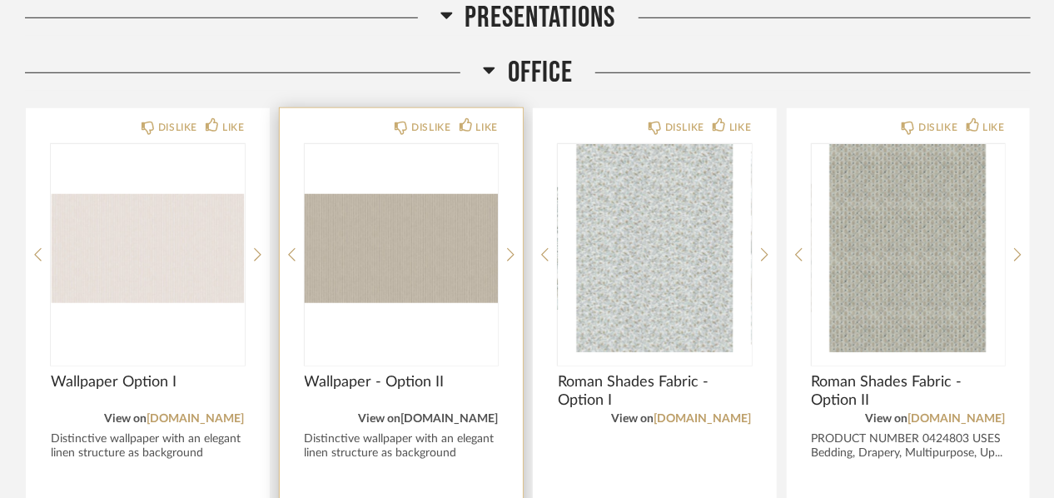
click at [401, 414] on link "[DOMAIN_NAME]" at bounding box center [448, 419] width 97 height 12
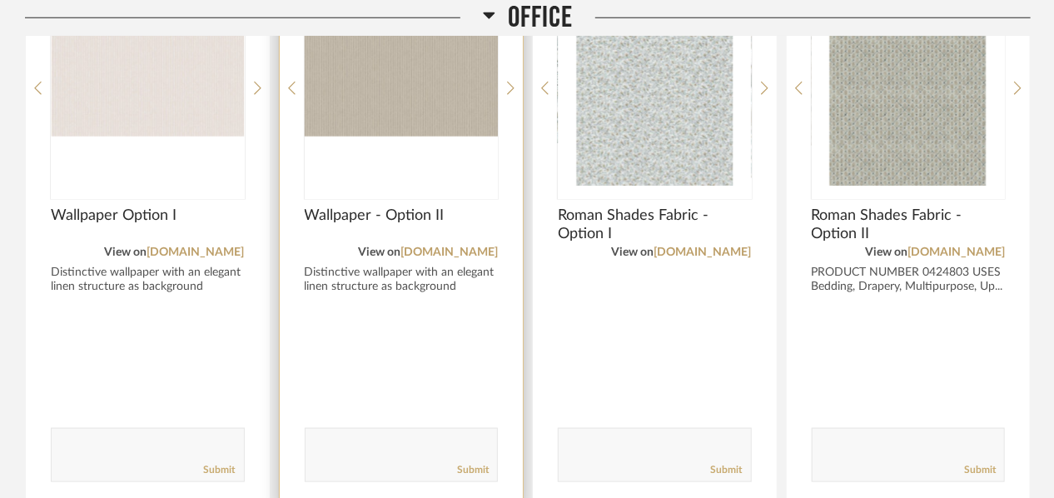
scroll to position [3409, 0]
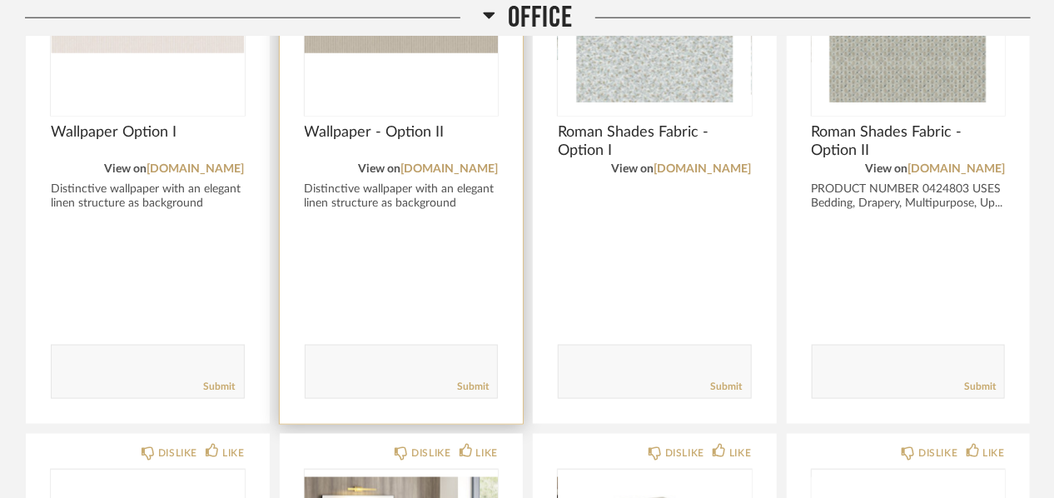
click at [391, 358] on textarea at bounding box center [401, 364] width 192 height 22
click at [494, 354] on textarea at bounding box center [401, 364] width 192 height 22
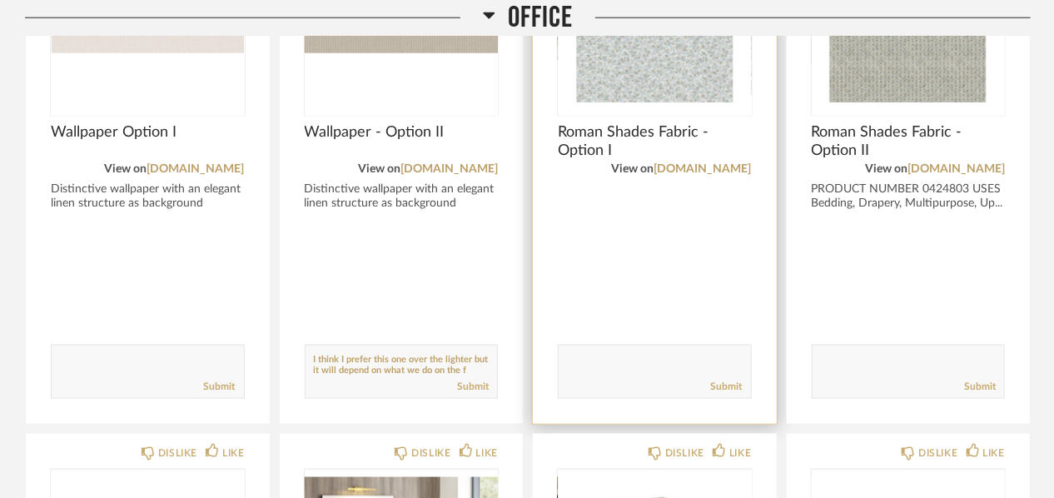
scroll to position [10, 0]
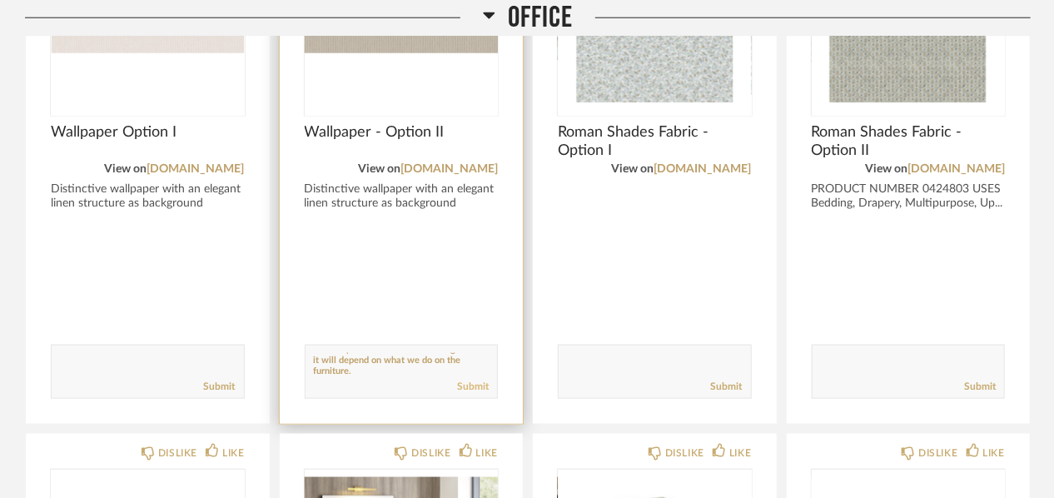
type textarea "I think I prefer this one over the lighter but it will depend on what we do on …"
click at [466, 385] on link "Submit" at bounding box center [473, 387] width 32 height 14
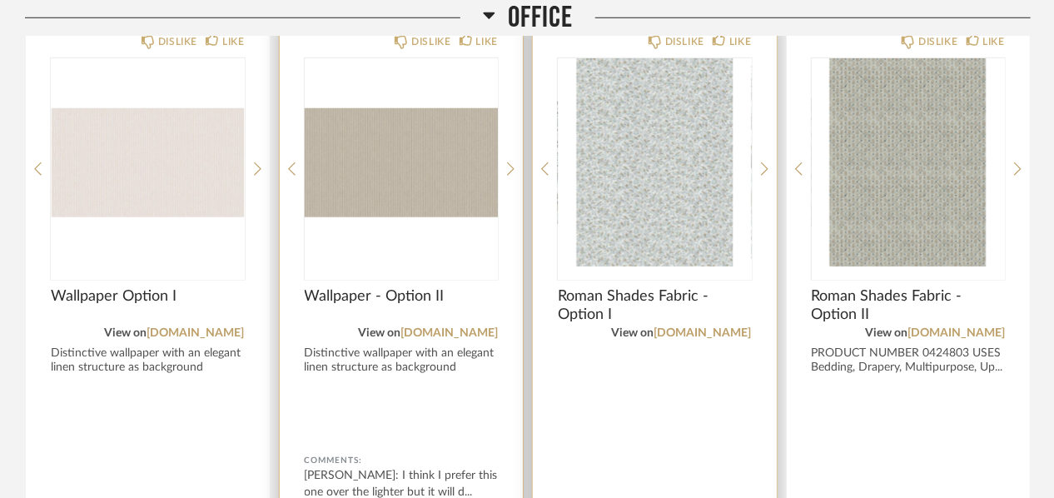
scroll to position [3243, 0]
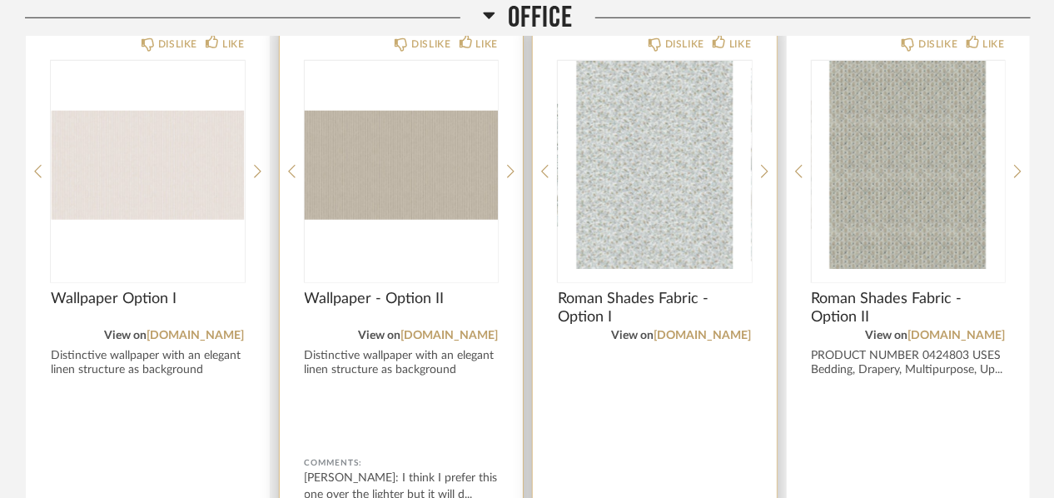
click at [683, 186] on img "0" at bounding box center [655, 165] width 194 height 208
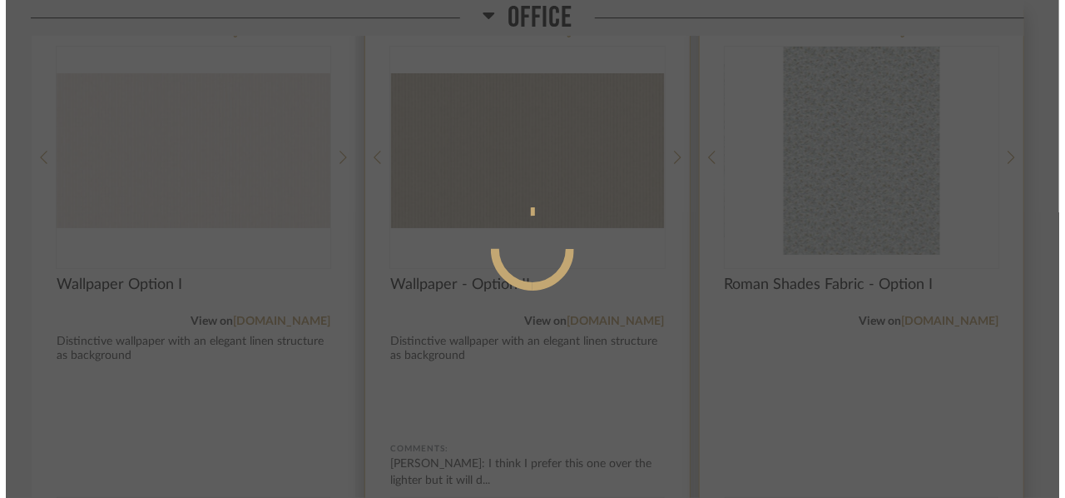
scroll to position [0, 0]
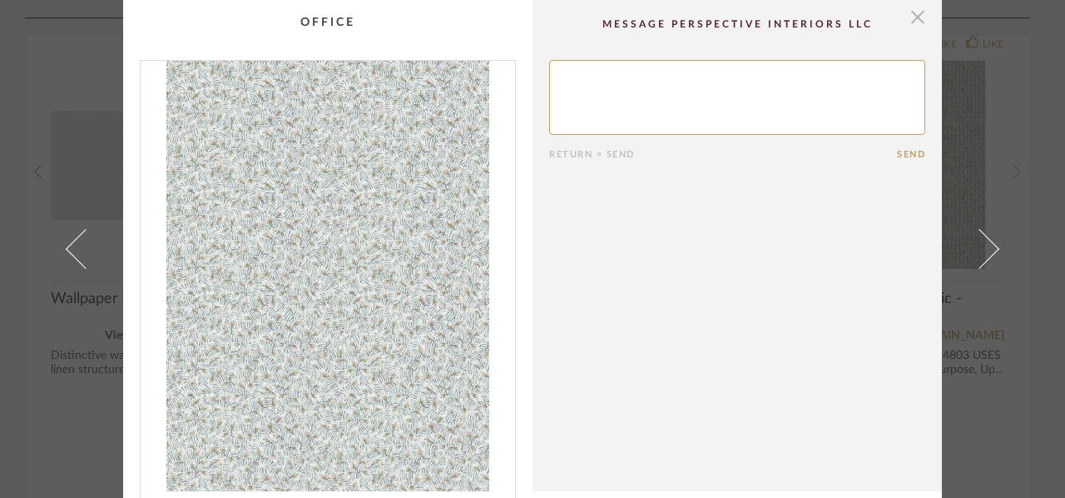
click at [908, 14] on span "button" at bounding box center [917, 16] width 33 height 33
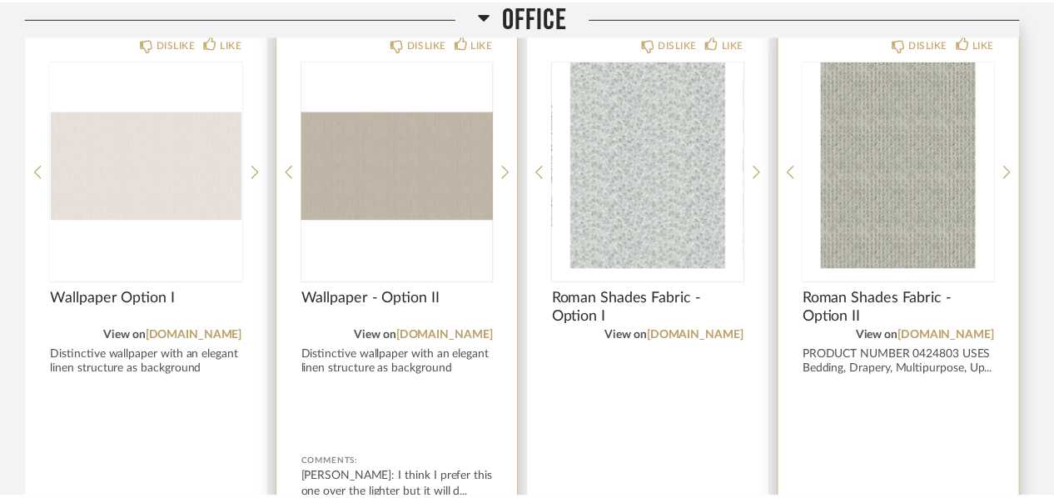
scroll to position [3243, 0]
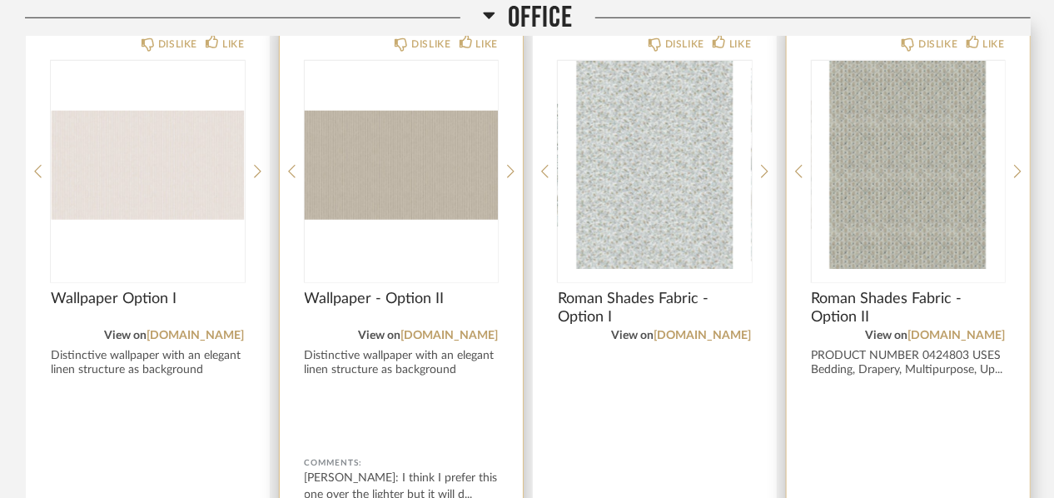
click at [950, 153] on img "0" at bounding box center [909, 165] width 194 height 208
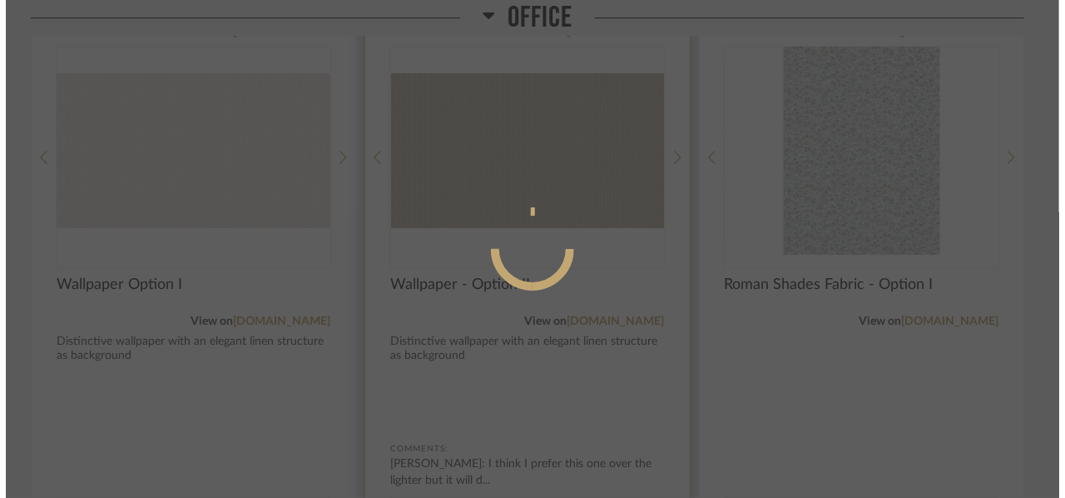
scroll to position [0, 0]
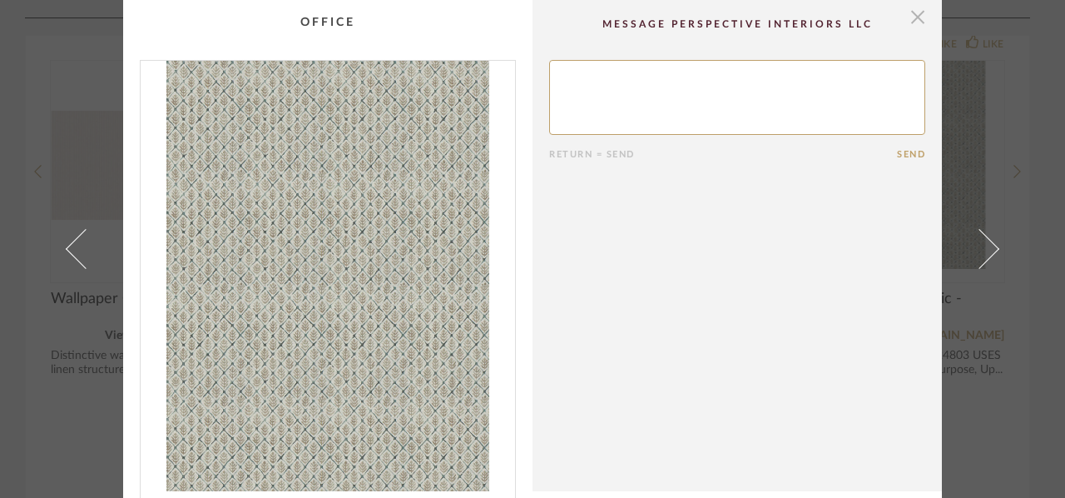
click at [911, 16] on span "button" at bounding box center [917, 16] width 33 height 33
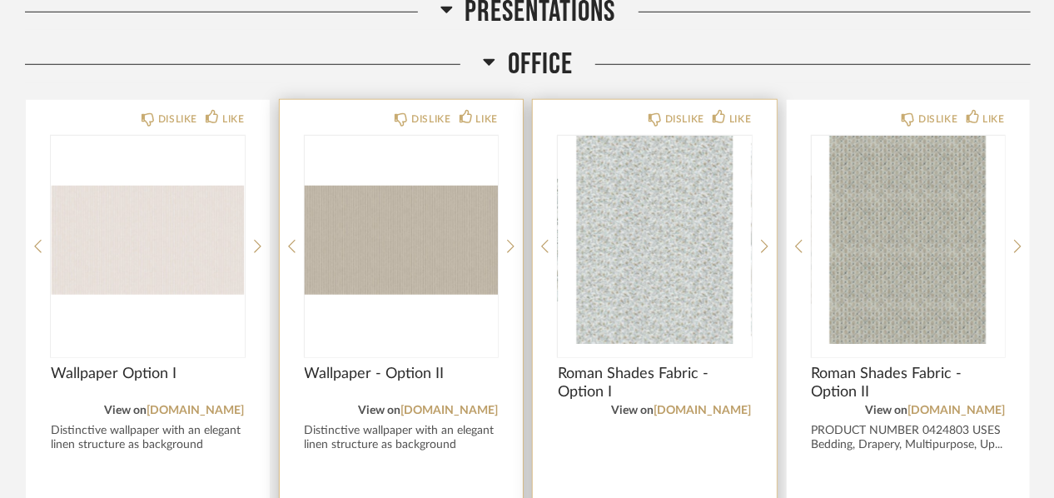
scroll to position [3076, 0]
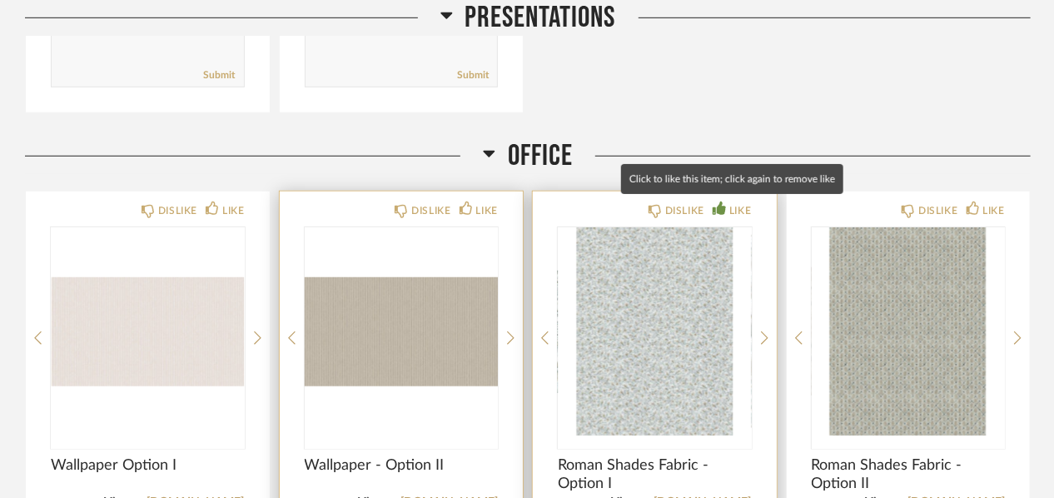
click at [732, 206] on div "LIKE" at bounding box center [740, 210] width 22 height 17
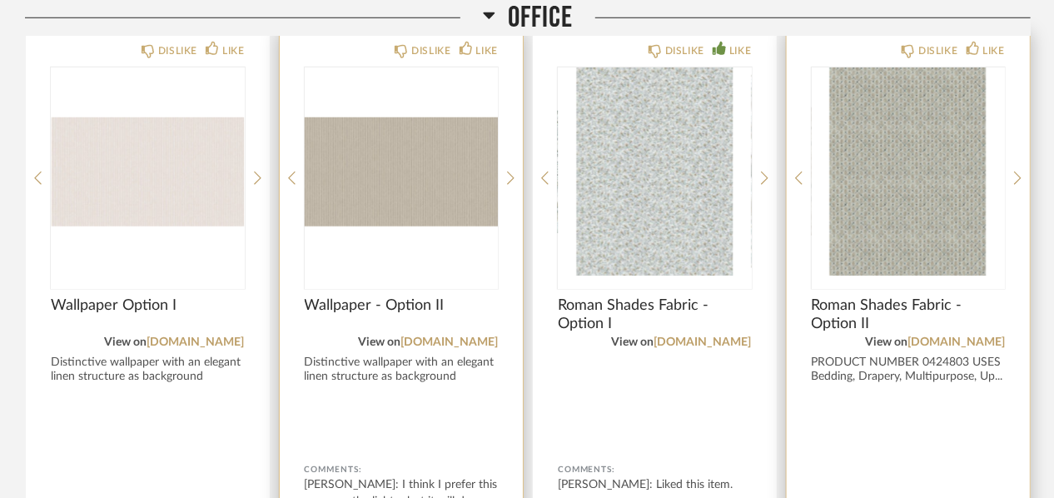
scroll to position [3326, 0]
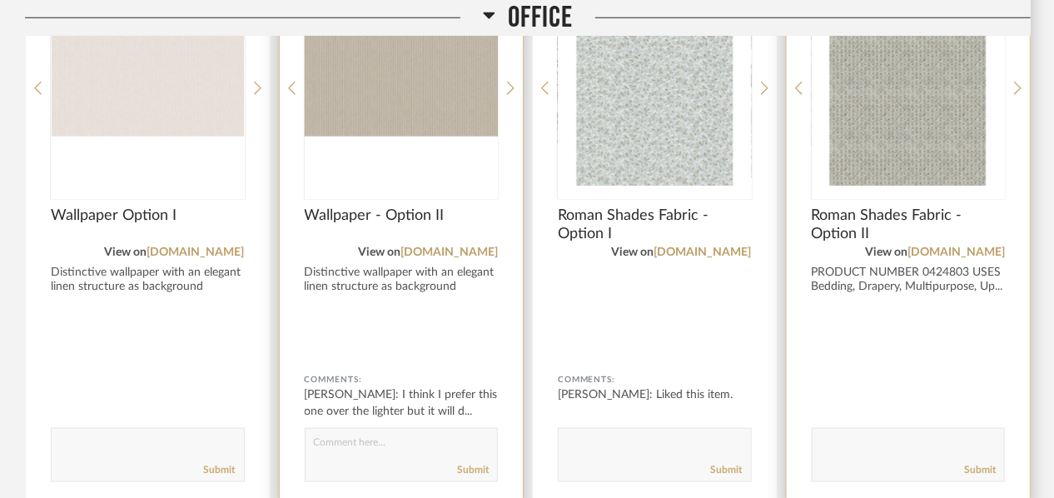
click at [887, 442] on textarea at bounding box center [908, 447] width 192 height 22
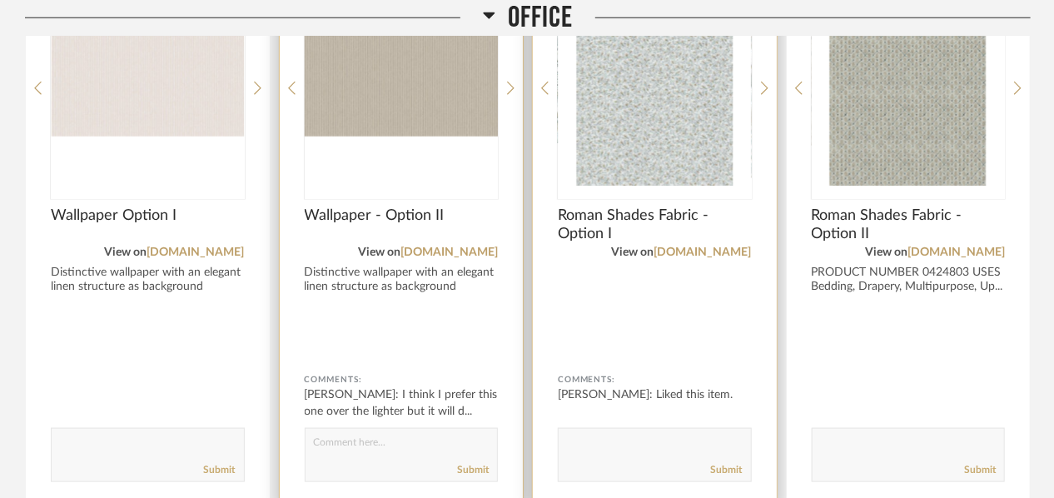
click at [656, 141] on img "0" at bounding box center [655, 82] width 194 height 208
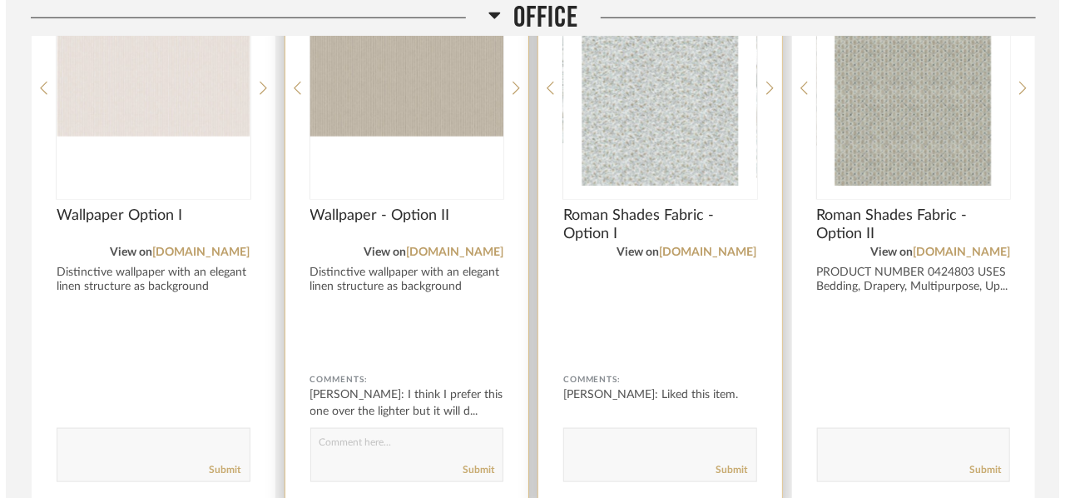
scroll to position [0, 0]
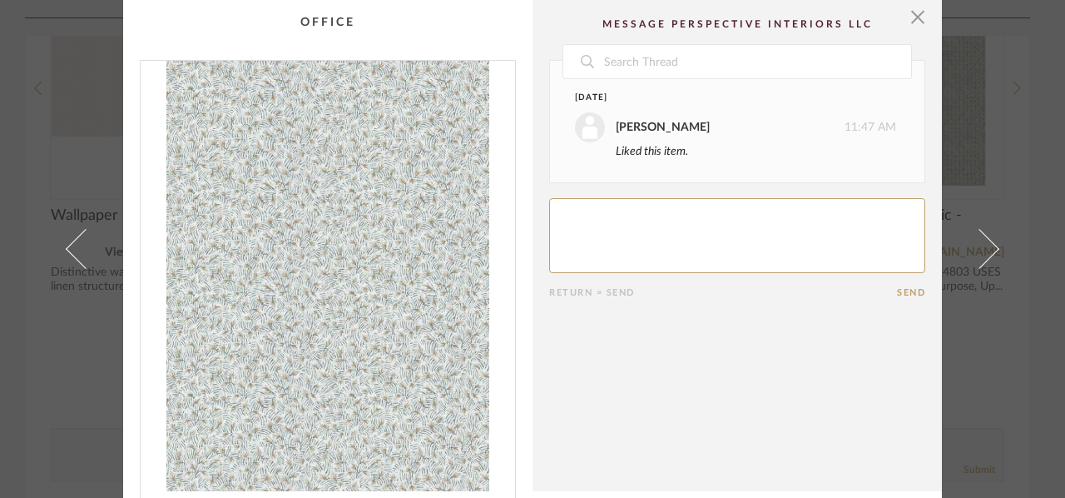
click at [613, 239] on textarea at bounding box center [737, 235] width 376 height 75
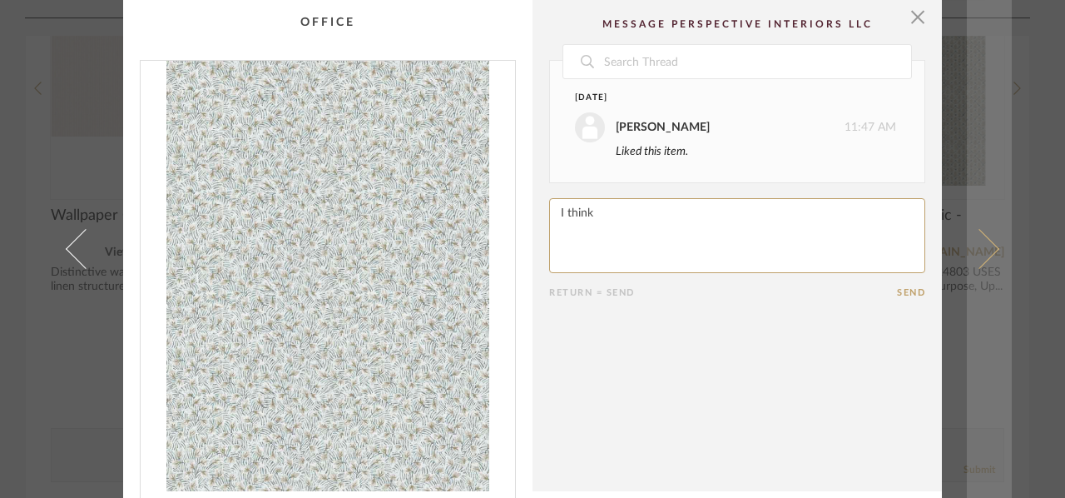
type textarea "I think"
click at [989, 246] on span at bounding box center [980, 249] width 40 height 40
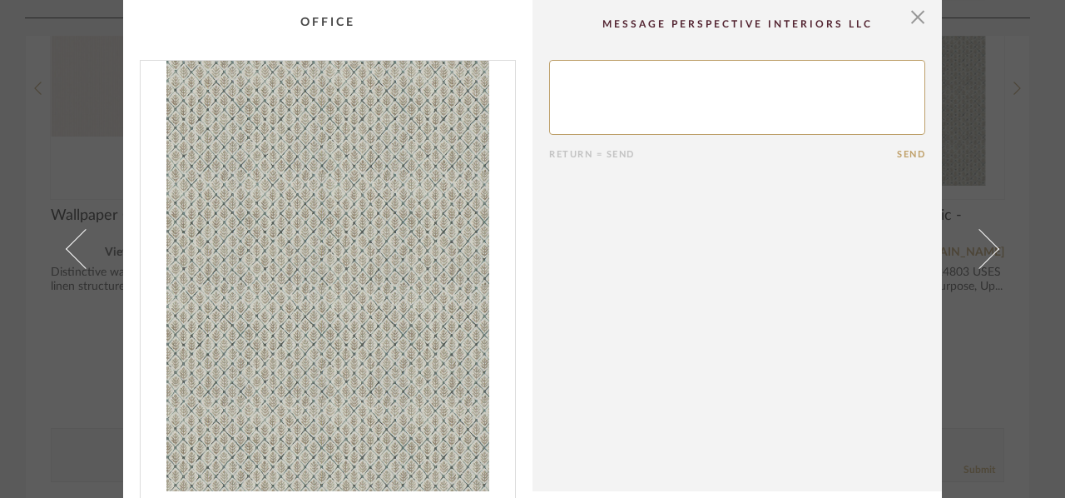
click at [634, 92] on textarea at bounding box center [737, 97] width 376 height 75
type textarea "I like this less than the other."
click at [899, 152] on button "Send" at bounding box center [911, 154] width 28 height 11
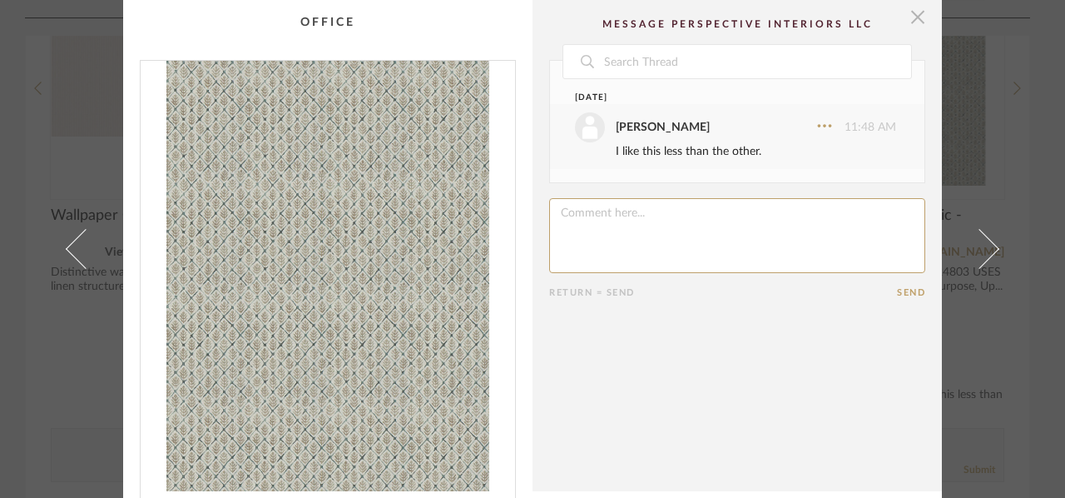
click at [914, 12] on span "button" at bounding box center [917, 16] width 33 height 33
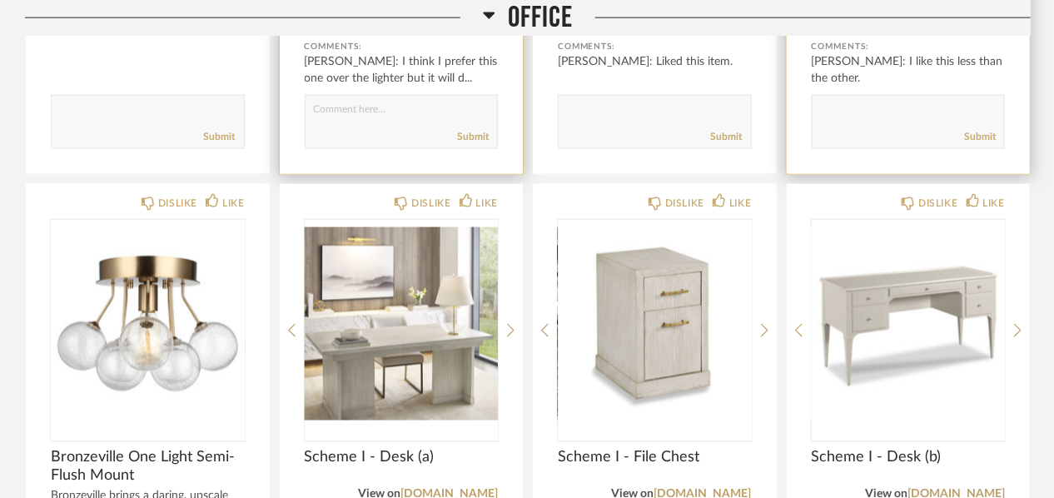
scroll to position [3576, 0]
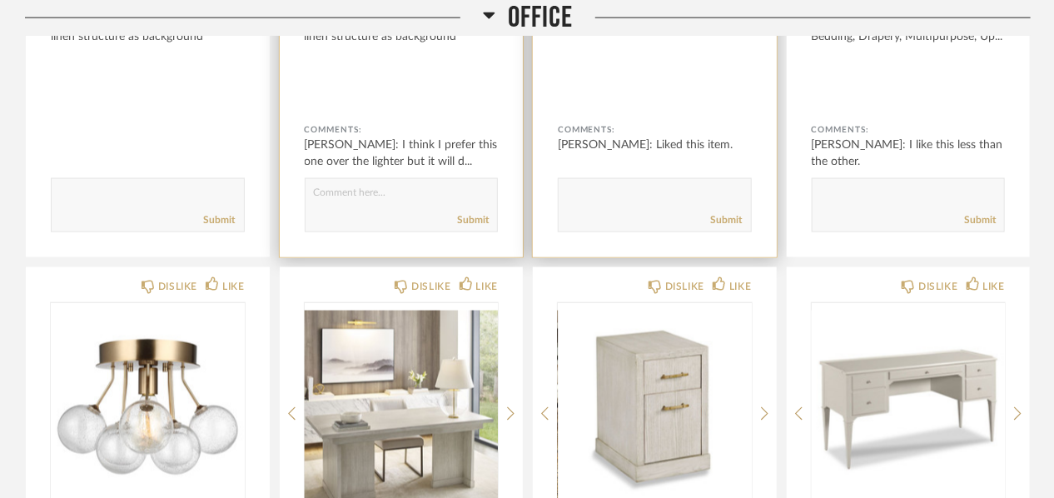
click at [693, 61] on div at bounding box center [655, 83] width 194 height 44
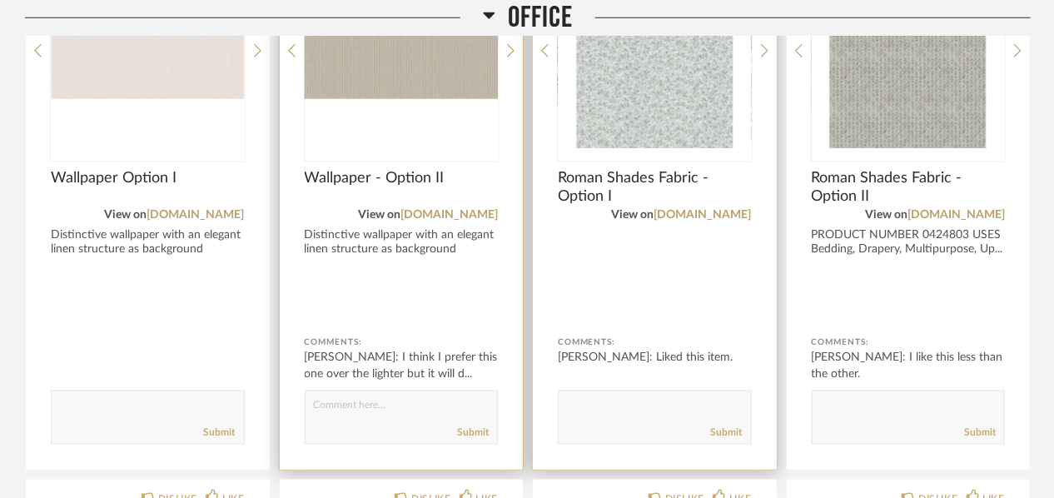
scroll to position [3243, 0]
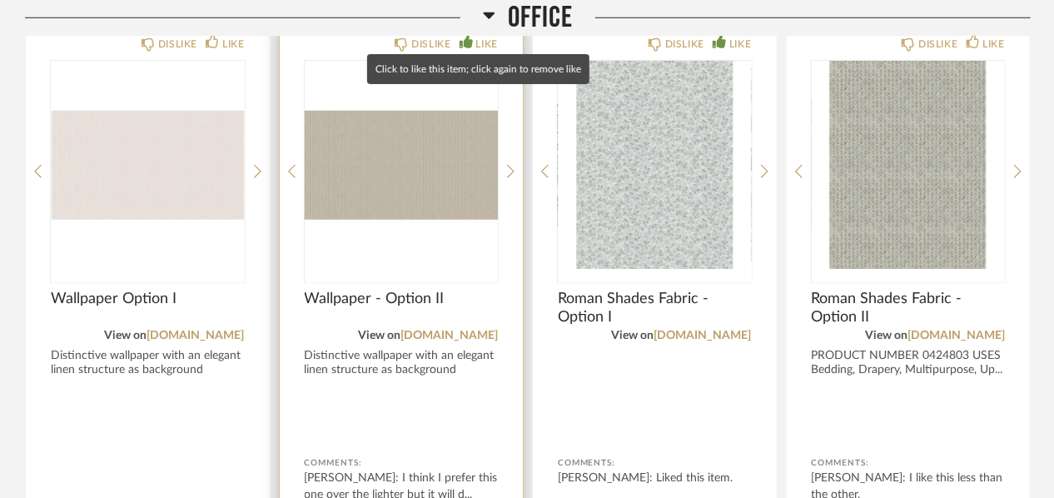
click at [486, 38] on div "LIKE" at bounding box center [487, 44] width 22 height 17
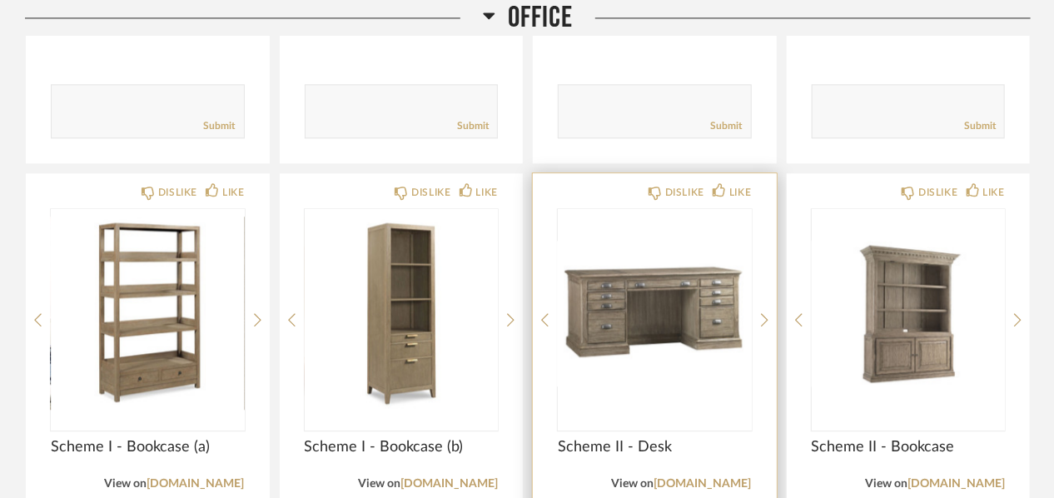
scroll to position [4242, 0]
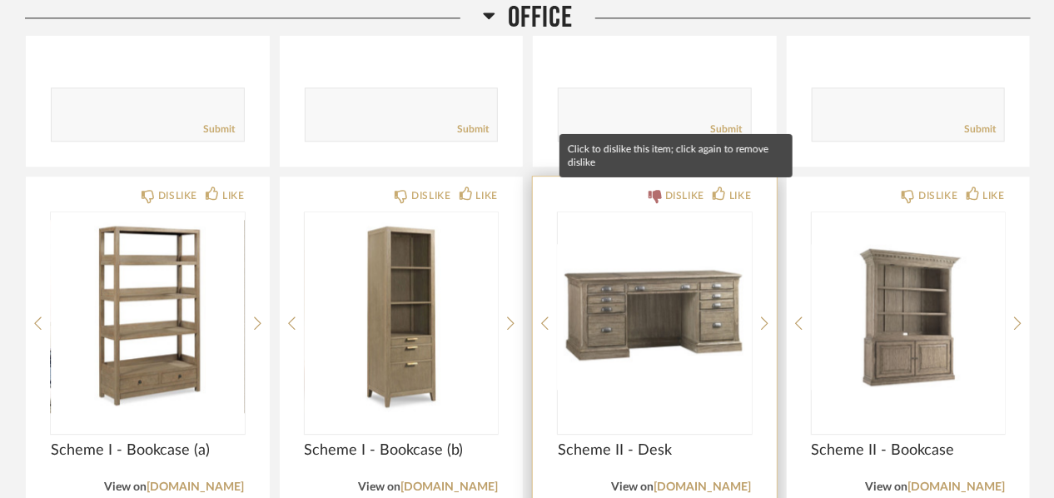
click at [681, 191] on div "DISLIKE" at bounding box center [684, 195] width 39 height 17
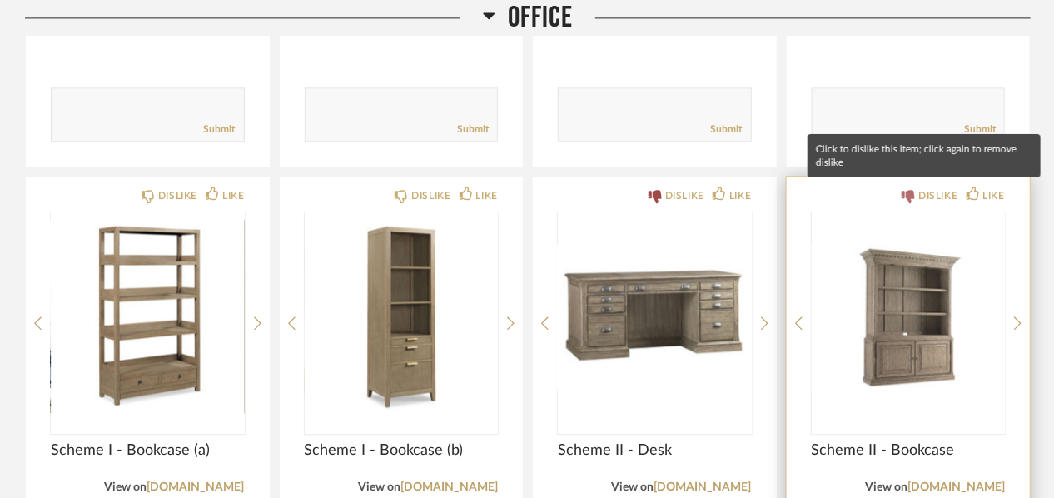
click at [926, 191] on div "DISLIKE" at bounding box center [937, 195] width 39 height 17
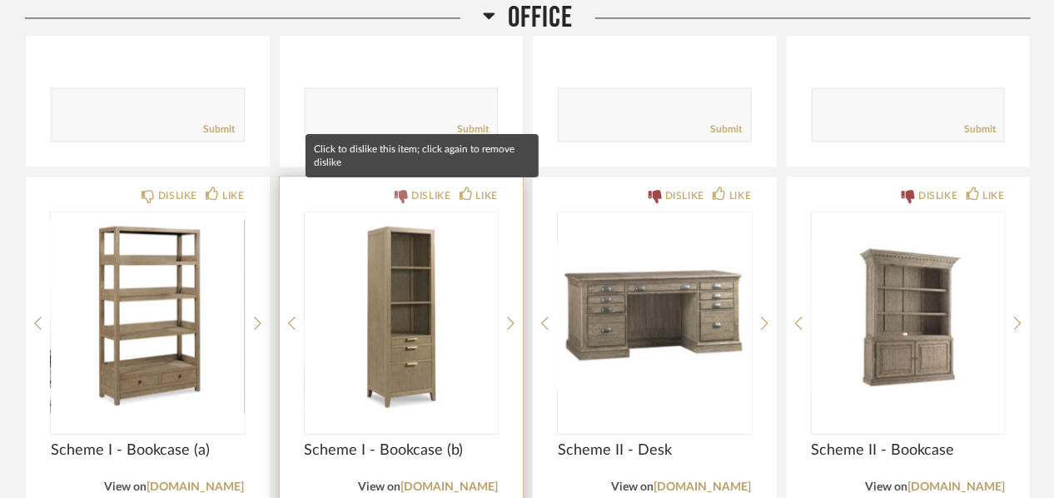
click at [424, 194] on div "DISLIKE" at bounding box center [430, 195] width 39 height 17
click at [423, 189] on div "DISLIKE" at bounding box center [430, 195] width 39 height 17
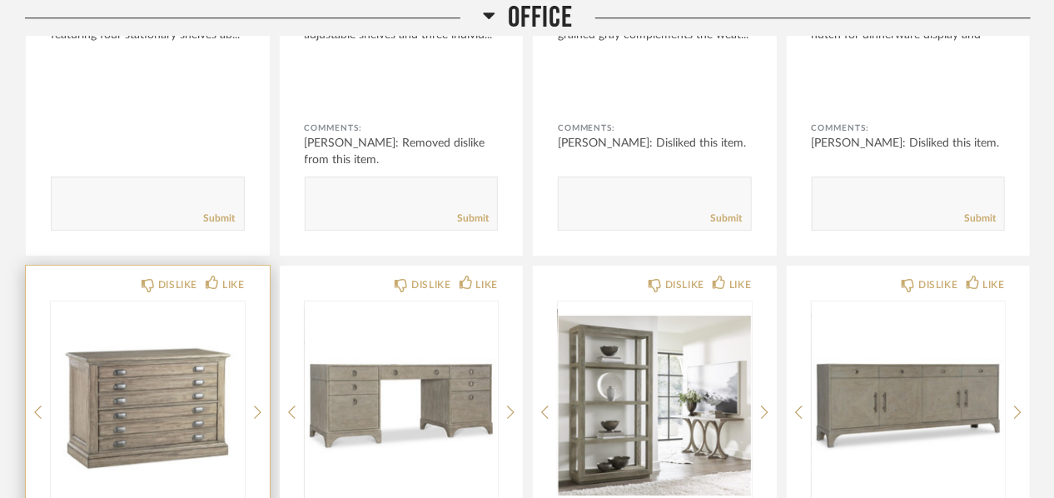
scroll to position [4824, 0]
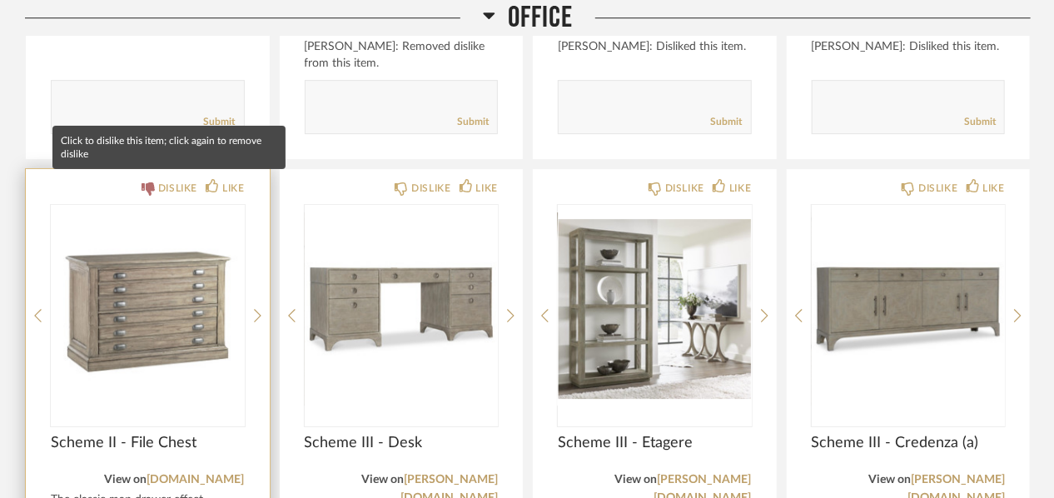
click at [172, 183] on div "DISLIKE" at bounding box center [177, 188] width 39 height 17
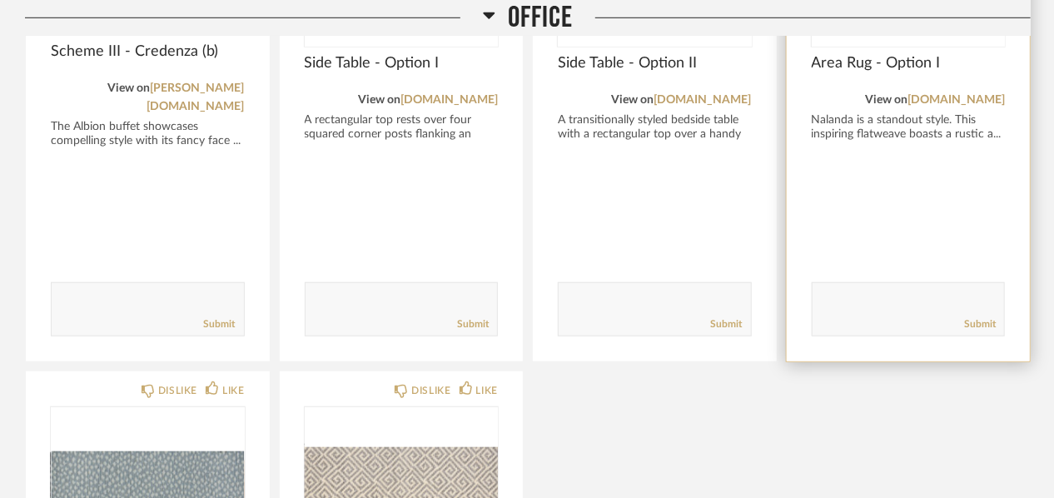
scroll to position [5573, 0]
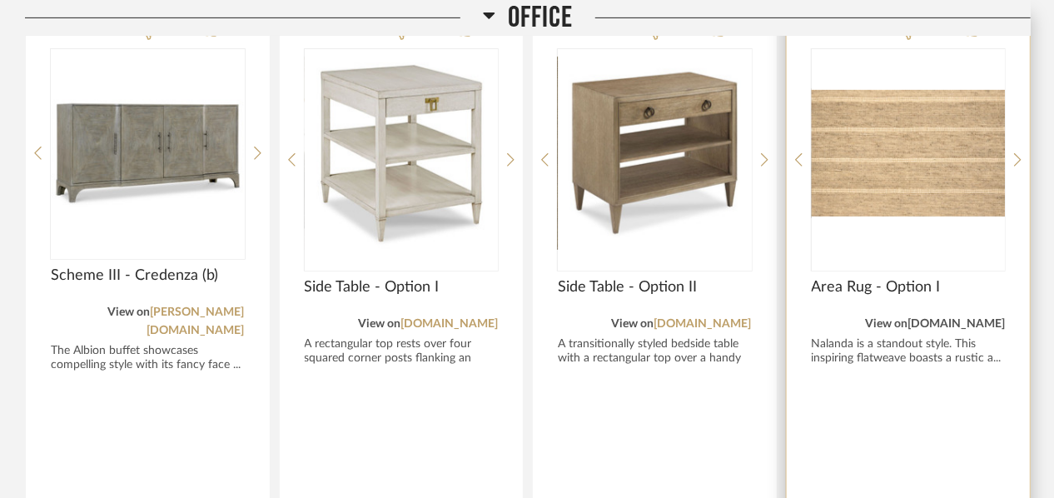
click at [966, 318] on link "stantoncarpet.com" at bounding box center [955, 324] width 97 height 12
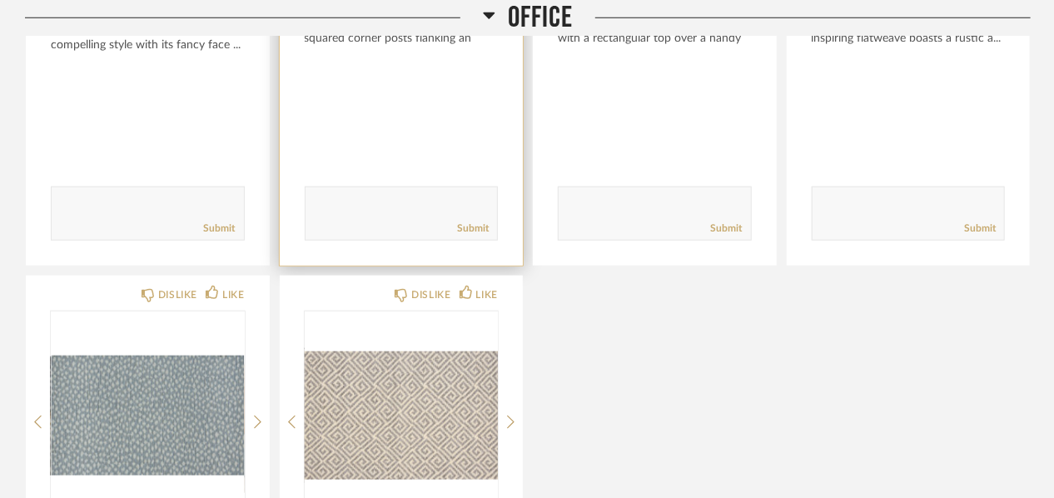
scroll to position [5906, 0]
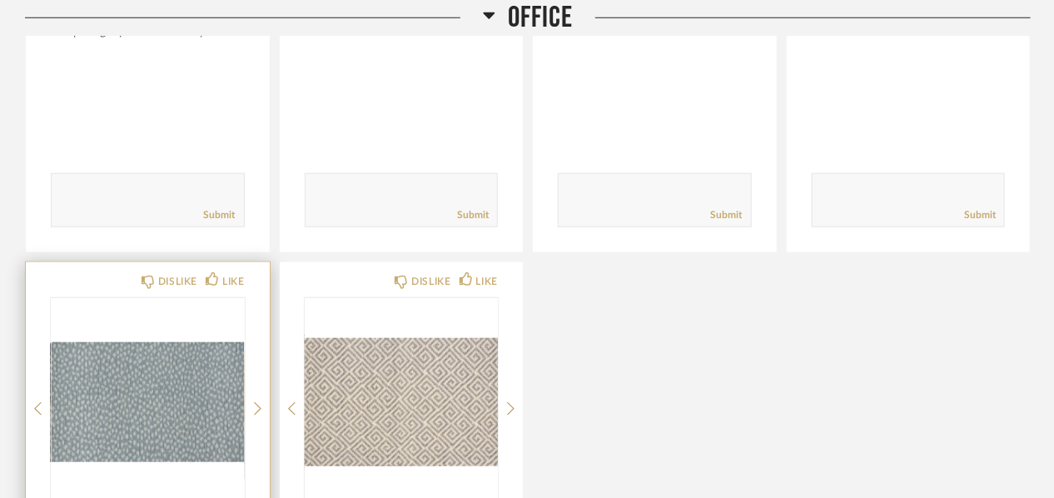
click at [117, 345] on img "0" at bounding box center [148, 402] width 194 height 208
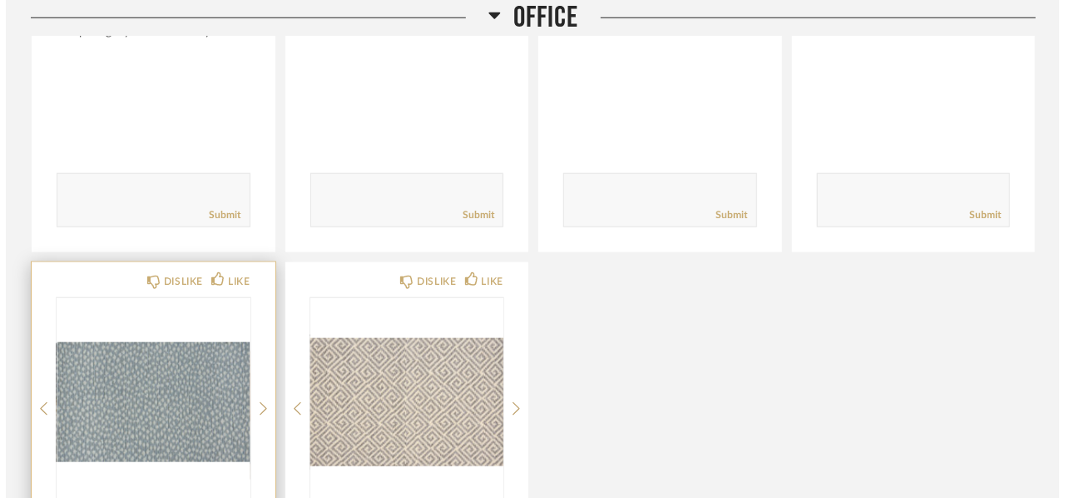
scroll to position [0, 0]
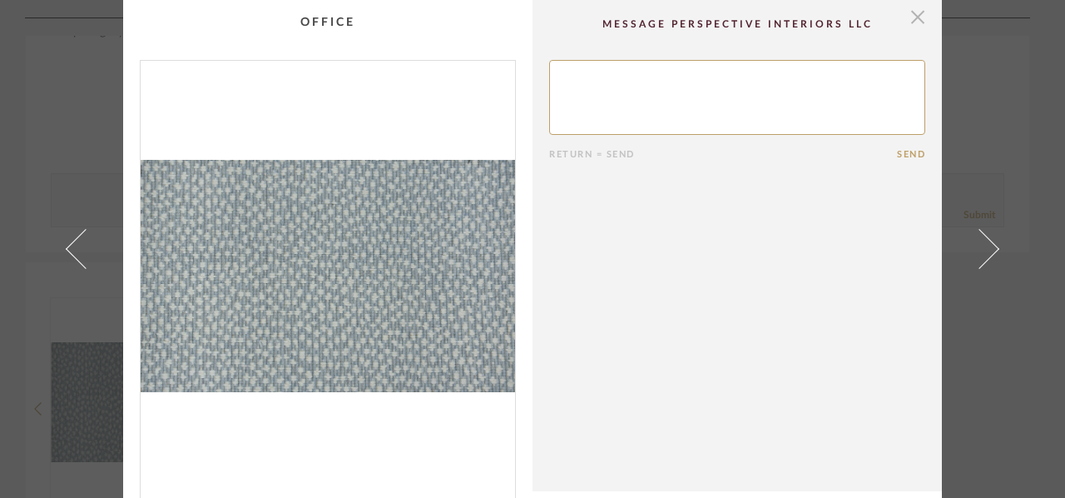
click at [916, 16] on span "button" at bounding box center [917, 16] width 33 height 33
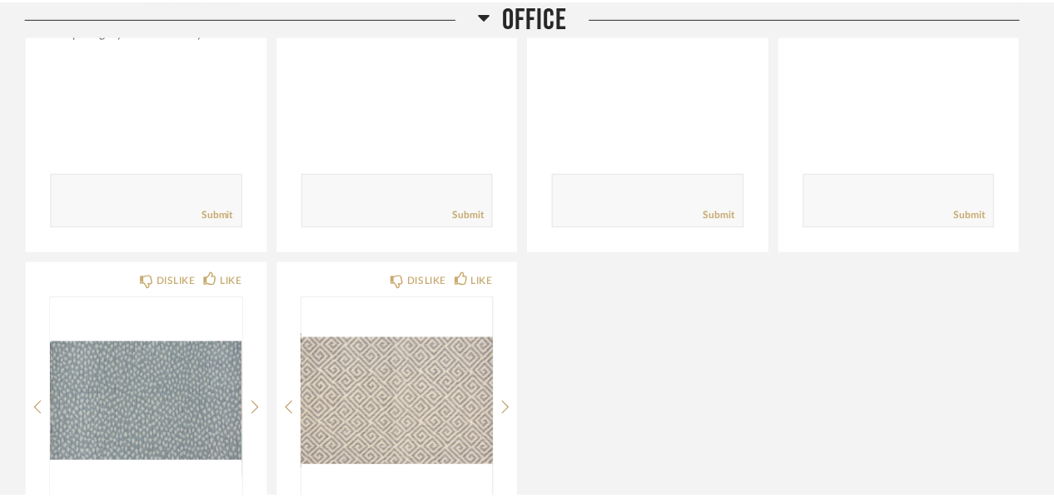
scroll to position [5906, 0]
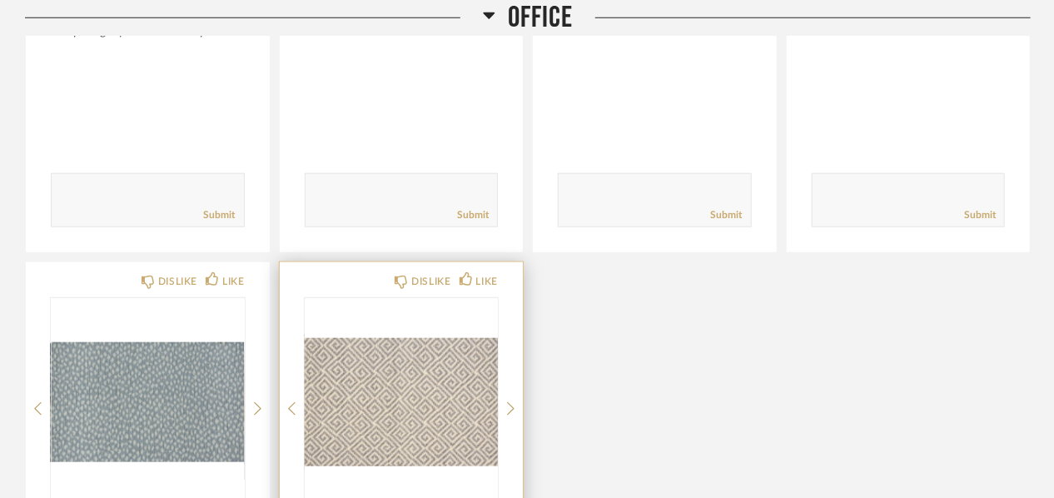
click at [420, 354] on img "0" at bounding box center [402, 402] width 194 height 208
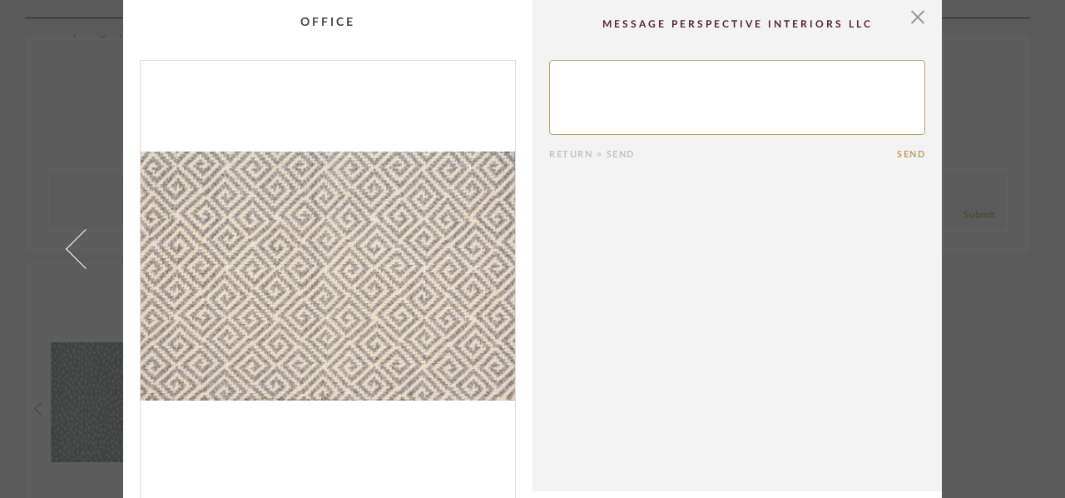
drag, startPoint x: 916, startPoint y: 19, endPoint x: 909, endPoint y: 34, distance: 16.4
click at [916, 18] on span "button" at bounding box center [917, 16] width 33 height 33
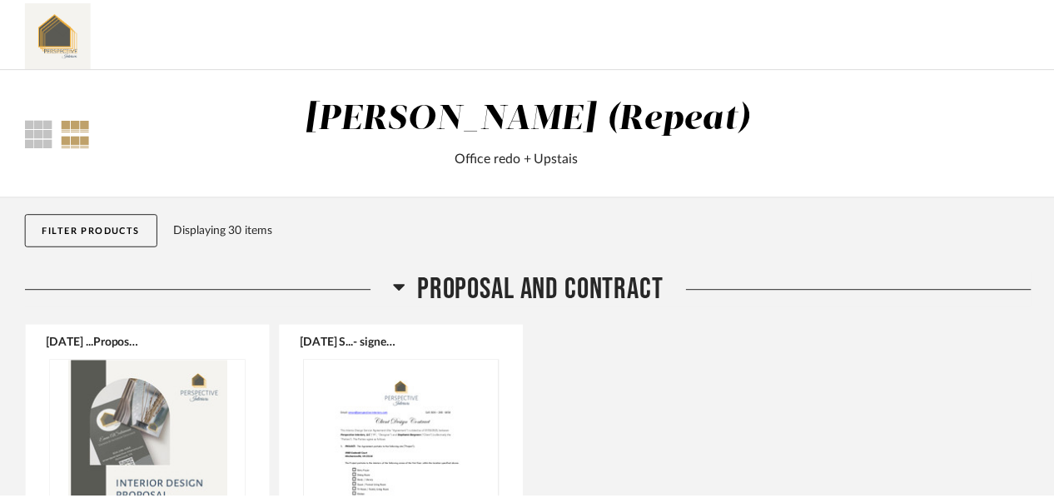
scroll to position [5906, 0]
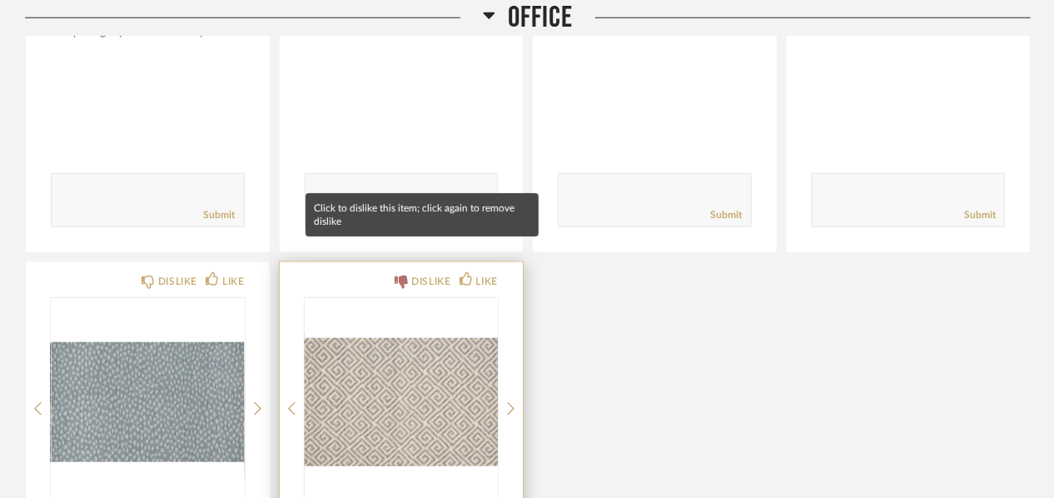
click at [435, 273] on div "DISLIKE" at bounding box center [430, 281] width 39 height 17
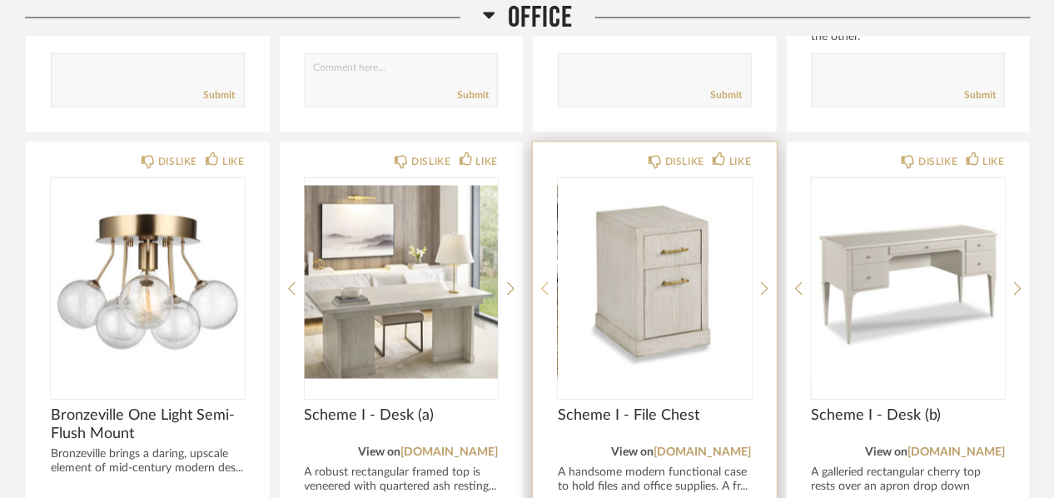
scroll to position [3742, 0]
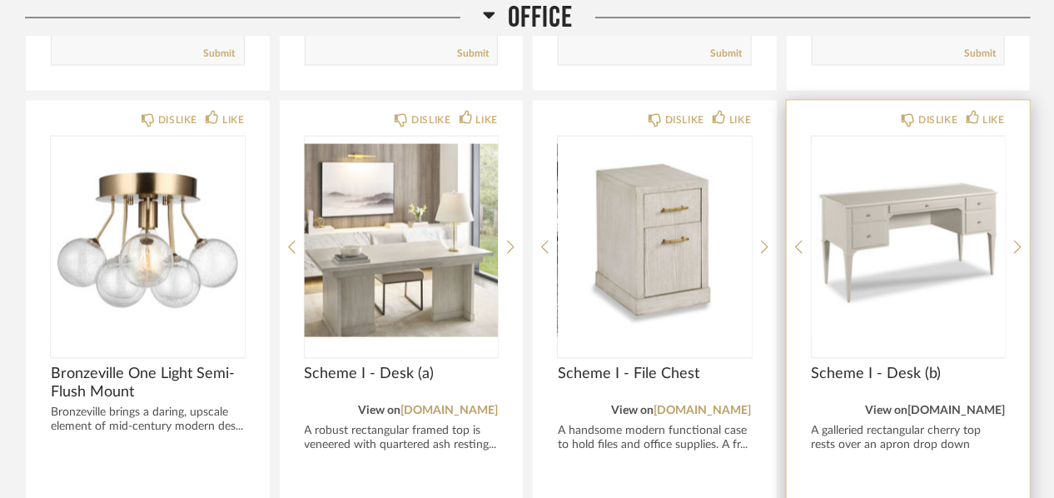
click at [946, 407] on link "woodbridgefurniture.com" at bounding box center [955, 411] width 97 height 12
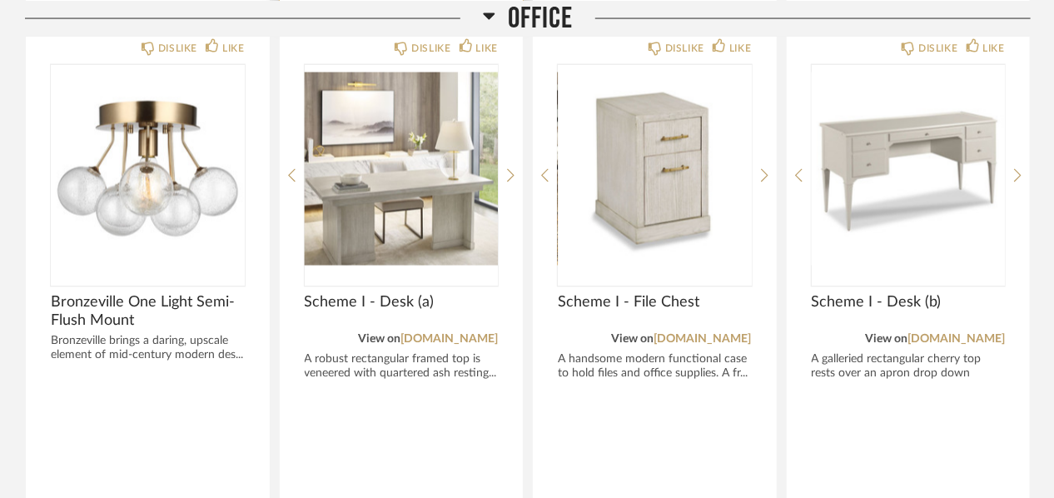
scroll to position [3826, 0]
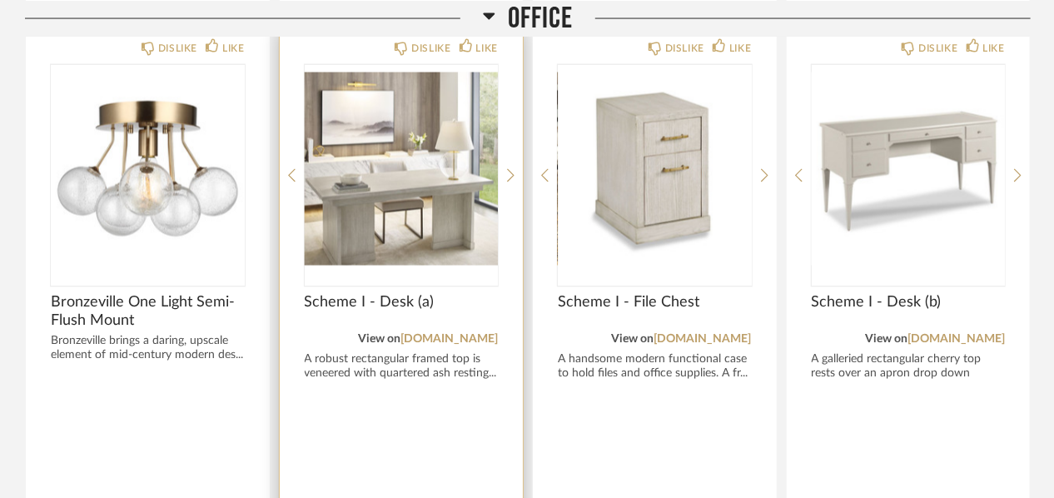
click at [392, 295] on span "Scheme I - Desk (a)" at bounding box center [402, 303] width 194 height 18
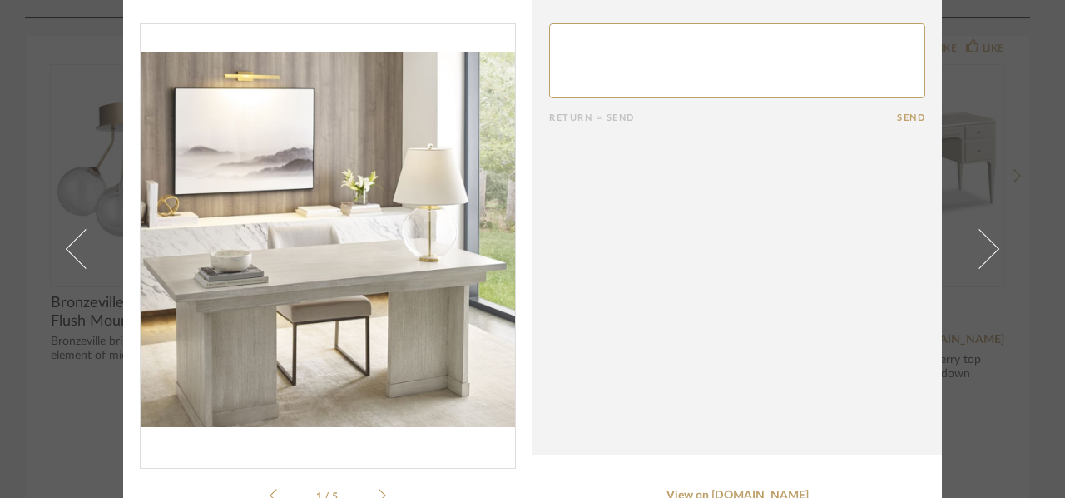
scroll to position [0, 0]
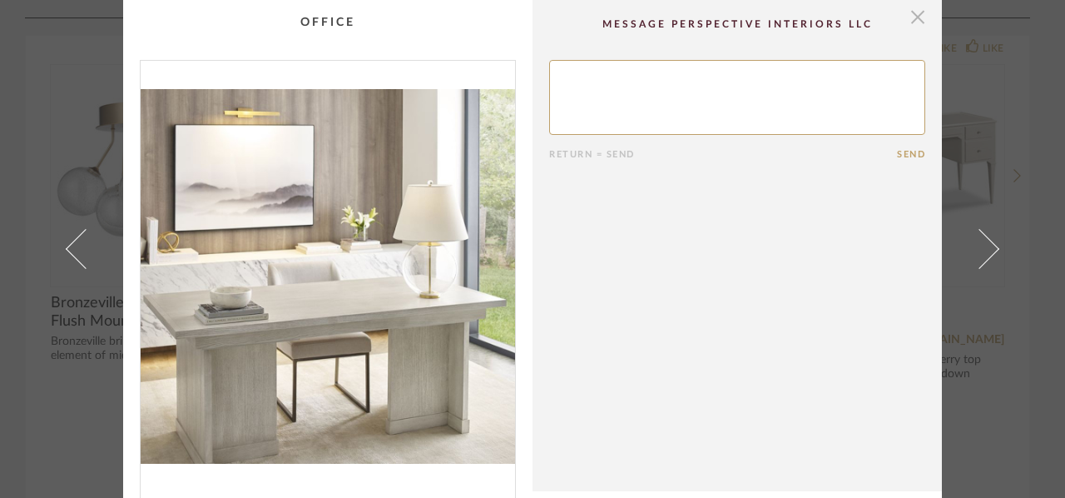
click at [916, 15] on span "button" at bounding box center [917, 16] width 33 height 33
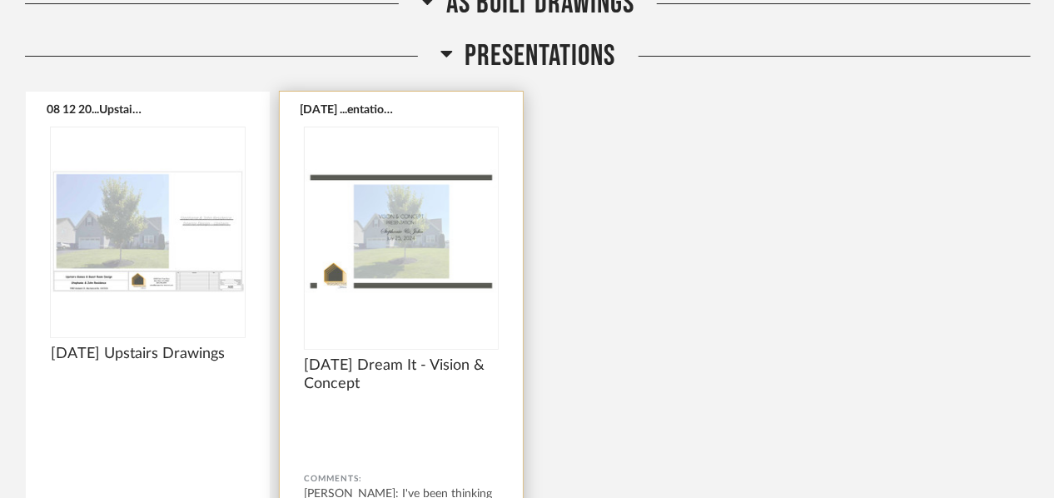
scroll to position [2577, 0]
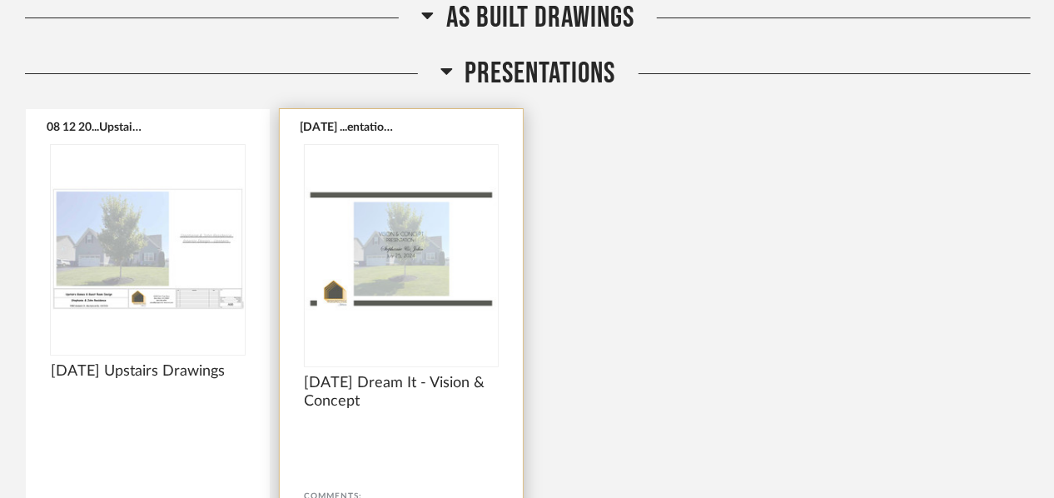
click at [398, 242] on img "0" at bounding box center [402, 249] width 194 height 208
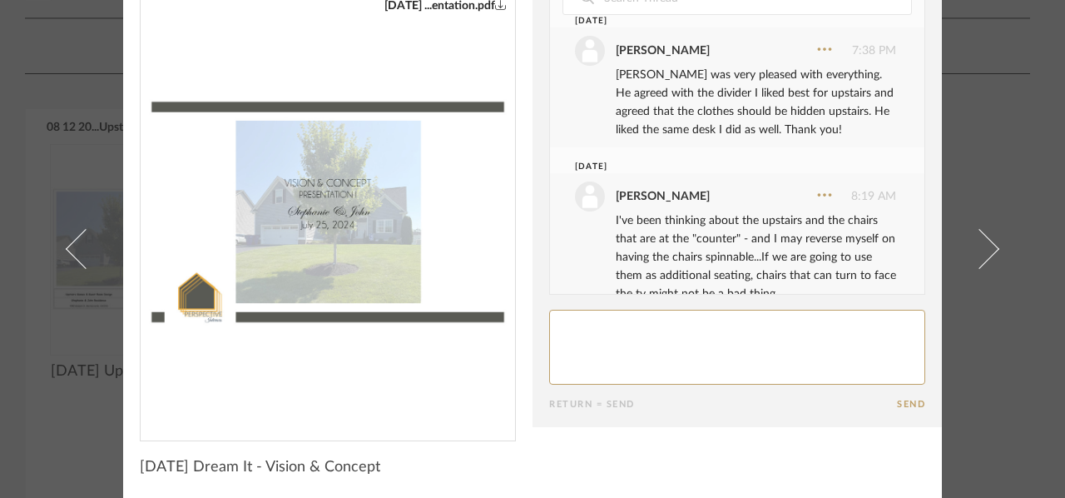
scroll to position [0, 0]
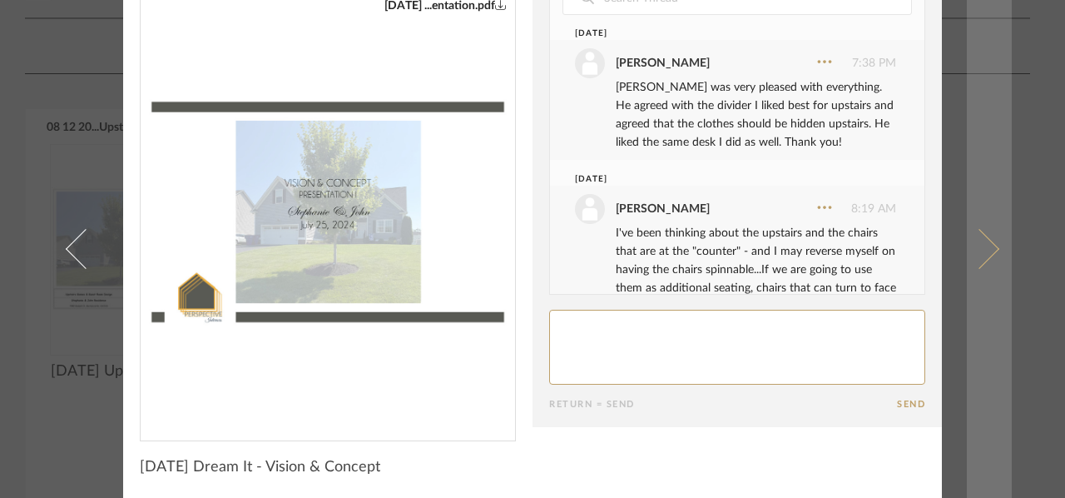
click at [966, 245] on span at bounding box center [980, 249] width 40 height 40
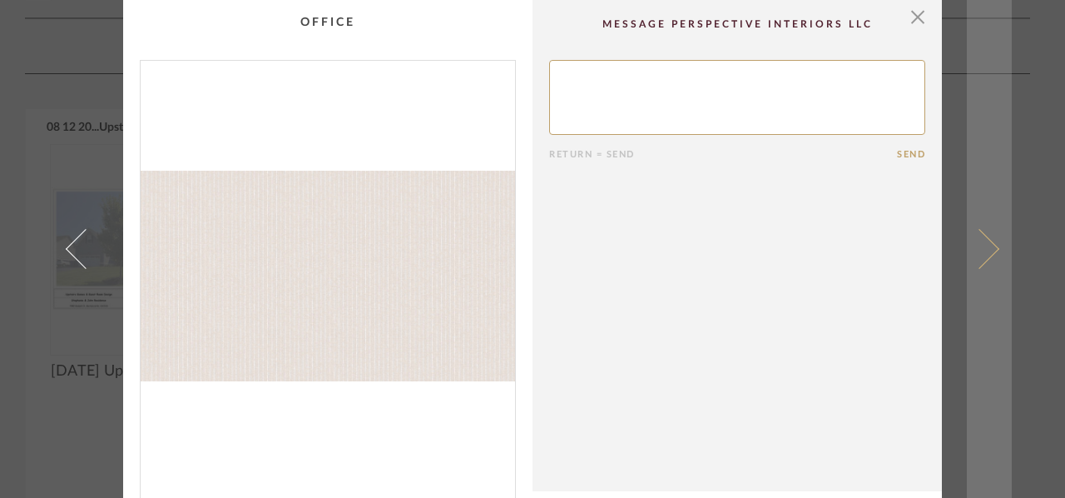
click at [989, 246] on span at bounding box center [980, 249] width 40 height 40
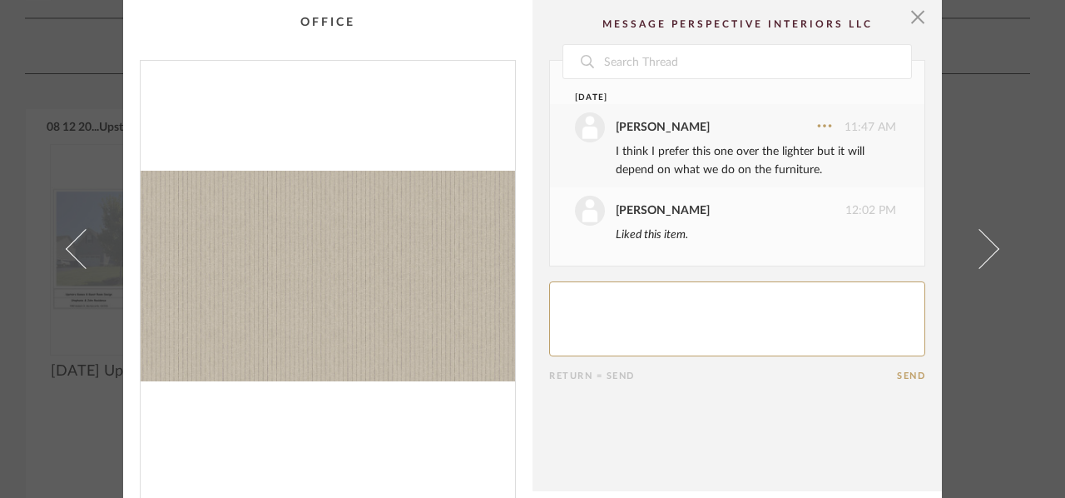
click at [989, 246] on span at bounding box center [980, 249] width 40 height 40
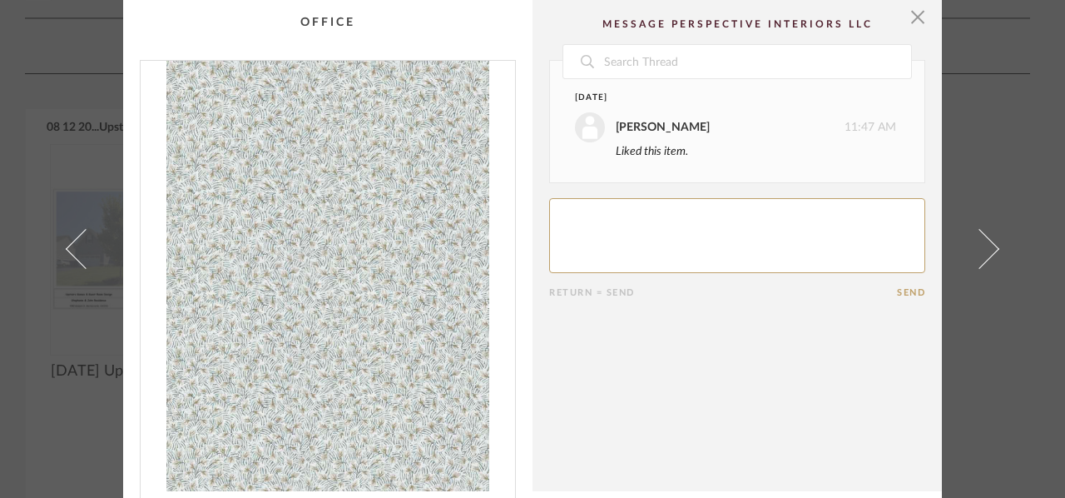
click at [989, 246] on span at bounding box center [980, 249] width 40 height 40
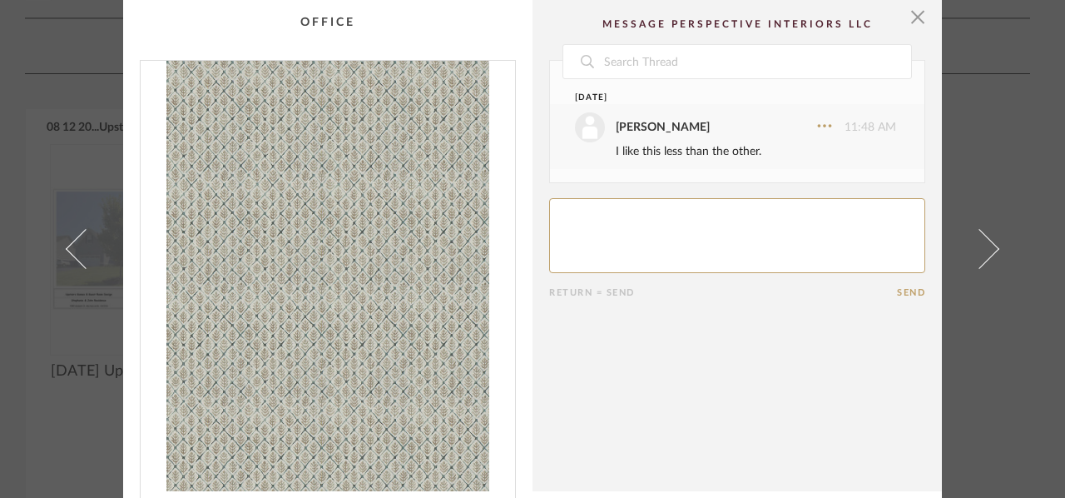
click at [989, 246] on span at bounding box center [980, 249] width 40 height 40
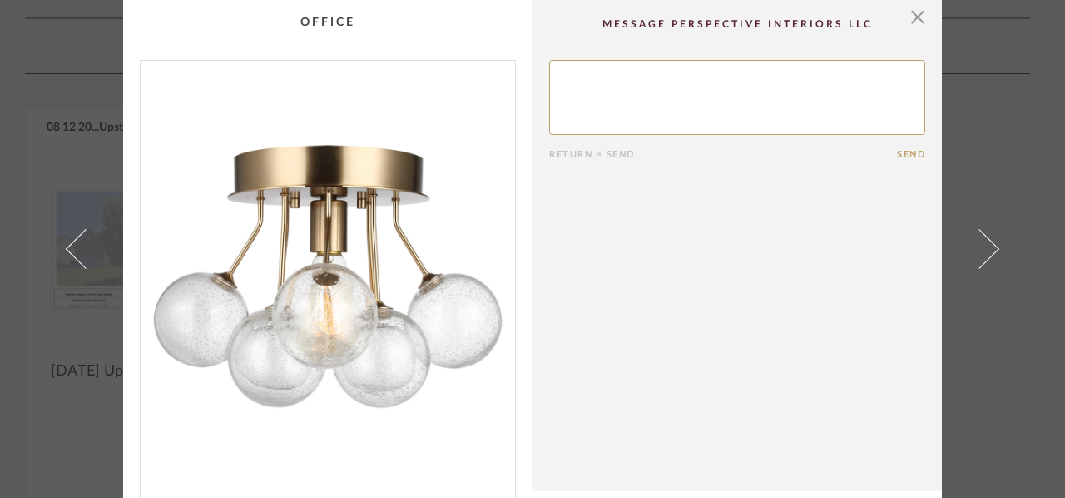
click at [989, 246] on span at bounding box center [980, 249] width 40 height 40
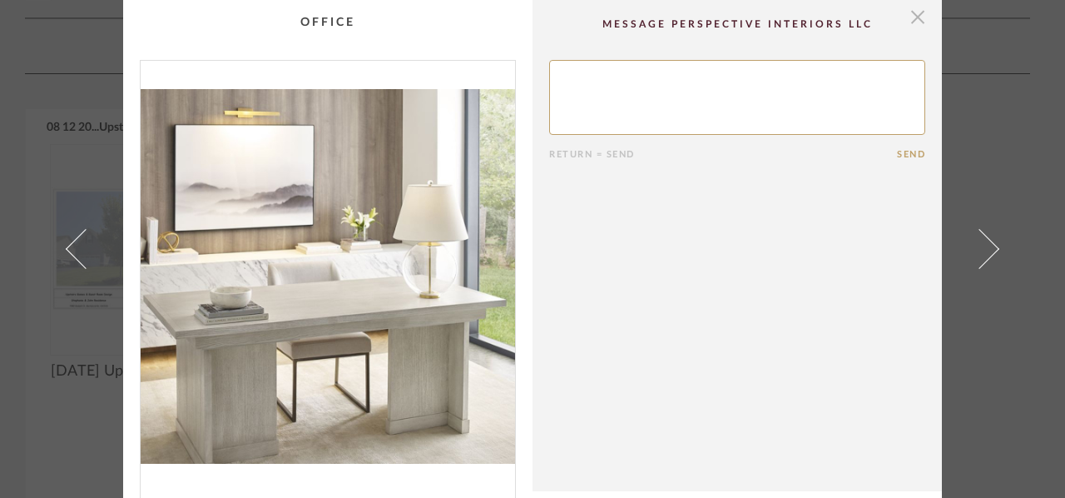
click at [901, 12] on span "button" at bounding box center [917, 16] width 33 height 33
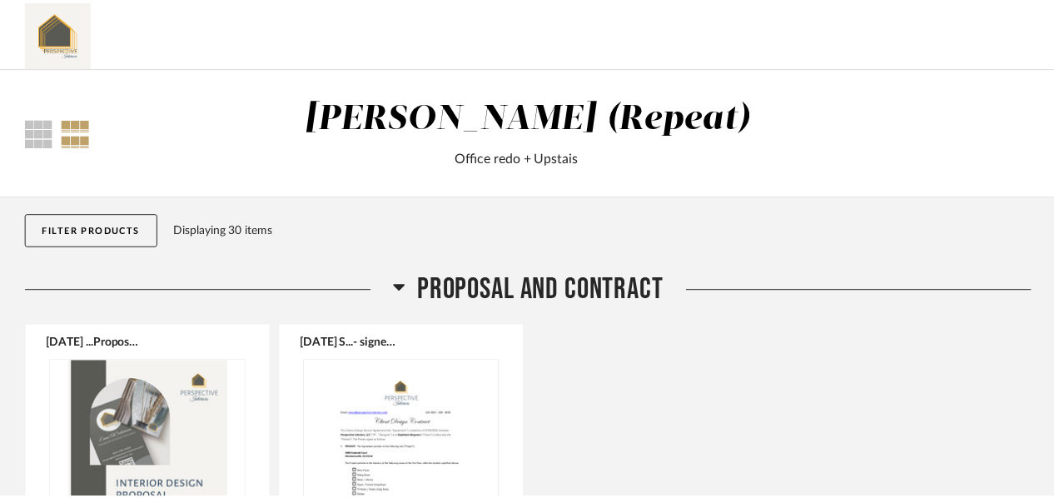
scroll to position [2577, 0]
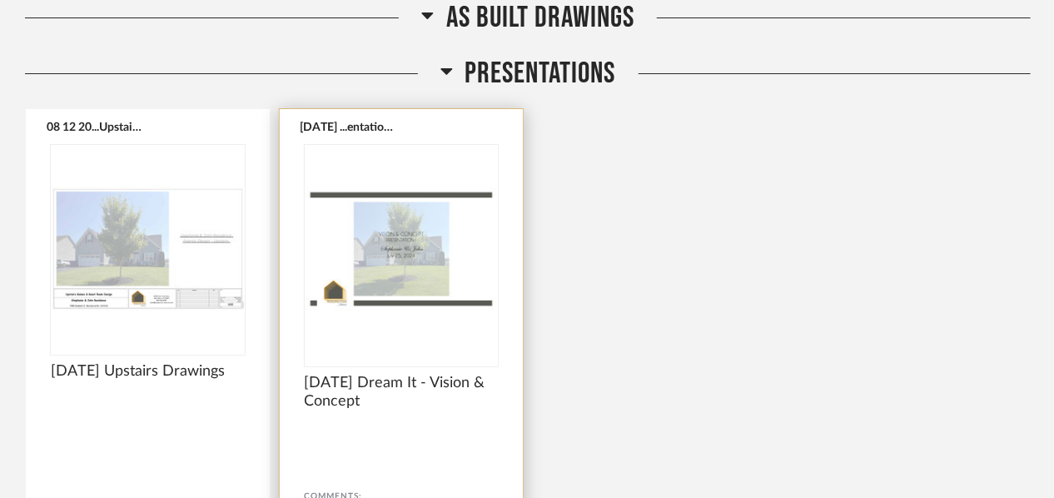
click at [423, 236] on img "0" at bounding box center [402, 249] width 194 height 208
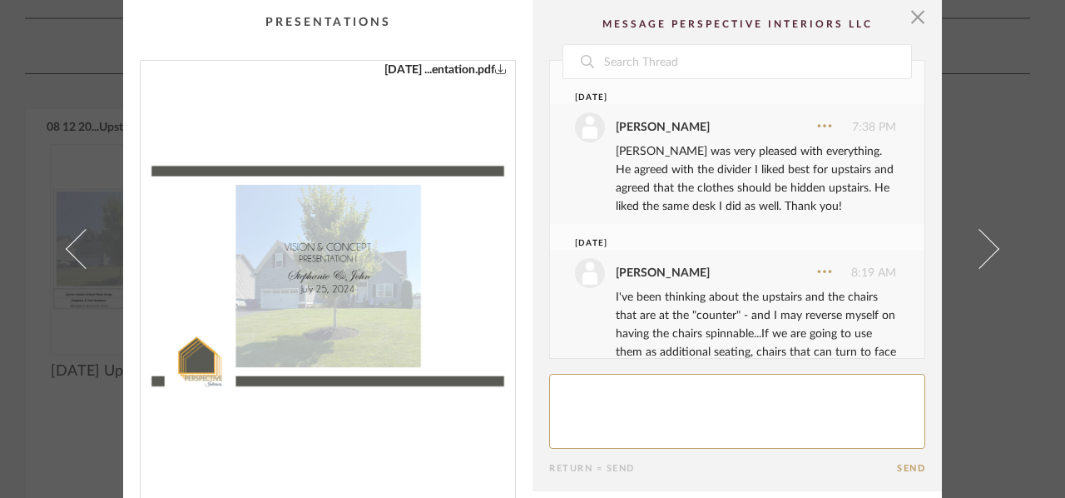
scroll to position [43, 0]
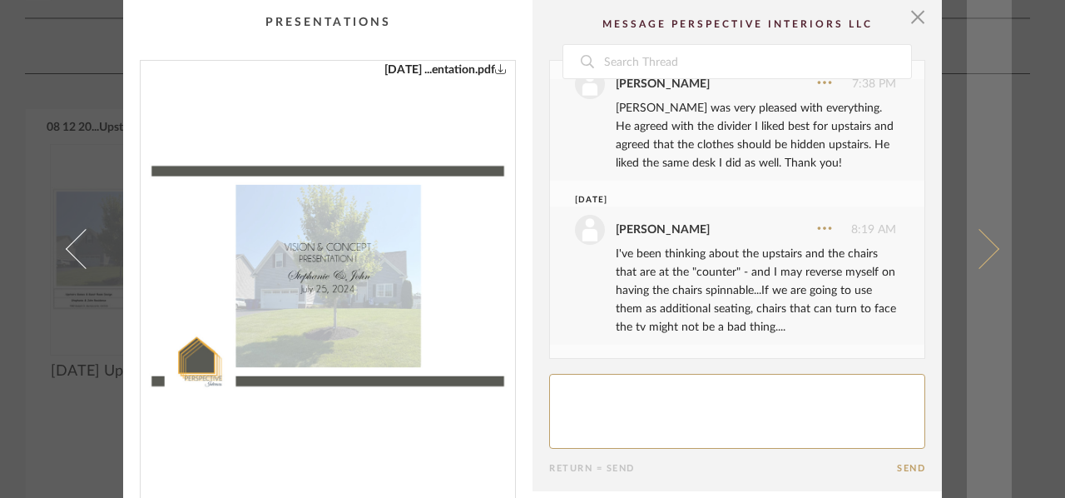
click at [984, 244] on span at bounding box center [980, 249] width 40 height 40
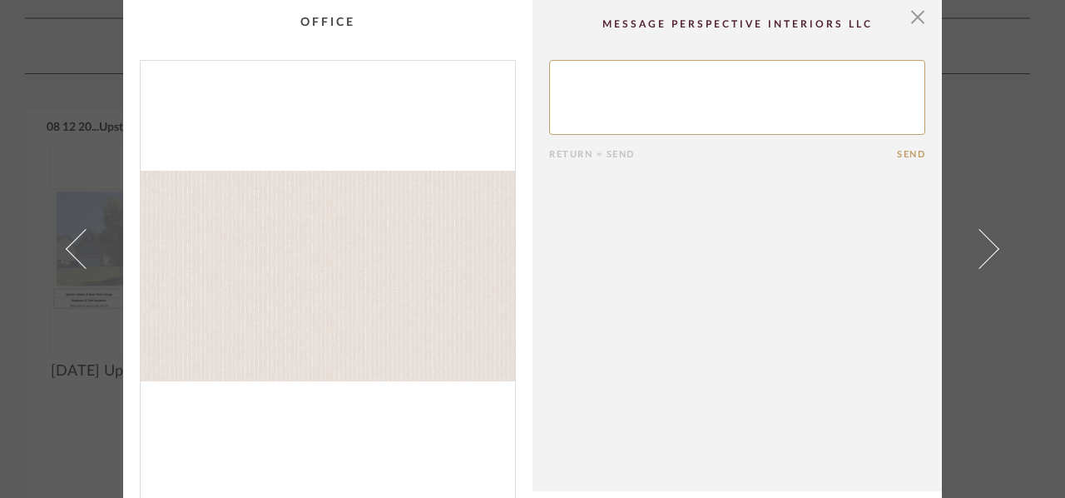
click at [984, 244] on span at bounding box center [980, 249] width 40 height 40
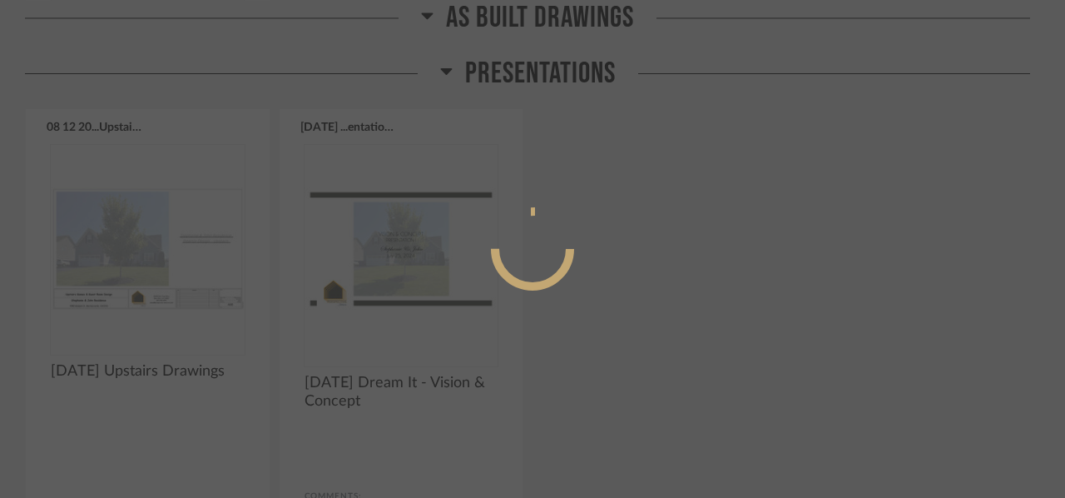
click at [984, 244] on div at bounding box center [532, 249] width 1065 height 498
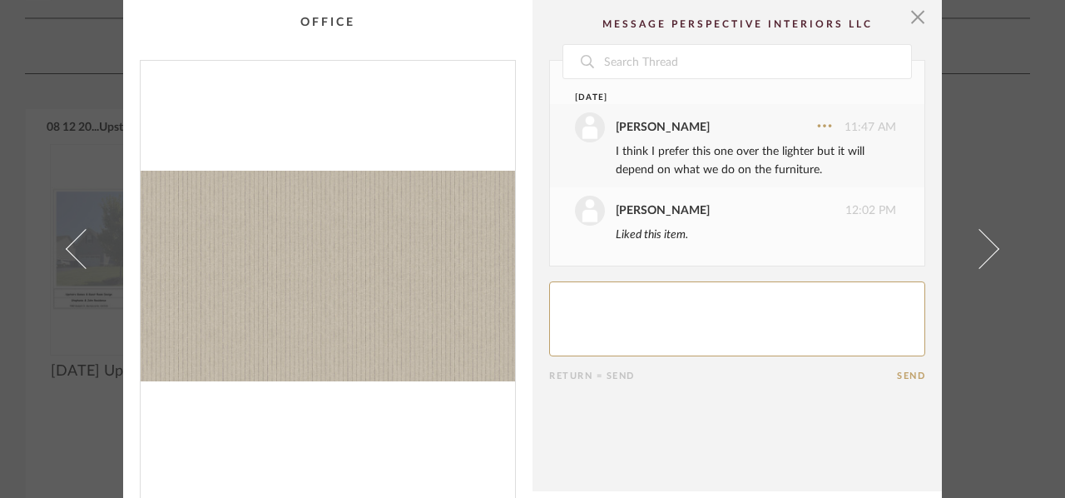
click at [809, 301] on textarea at bounding box center [737, 318] width 376 height 75
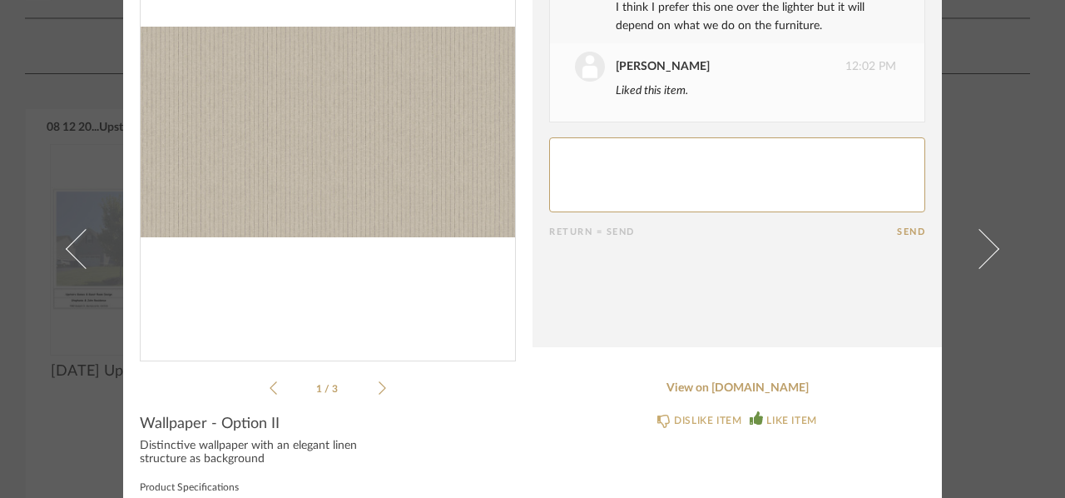
scroll to position [0, 0]
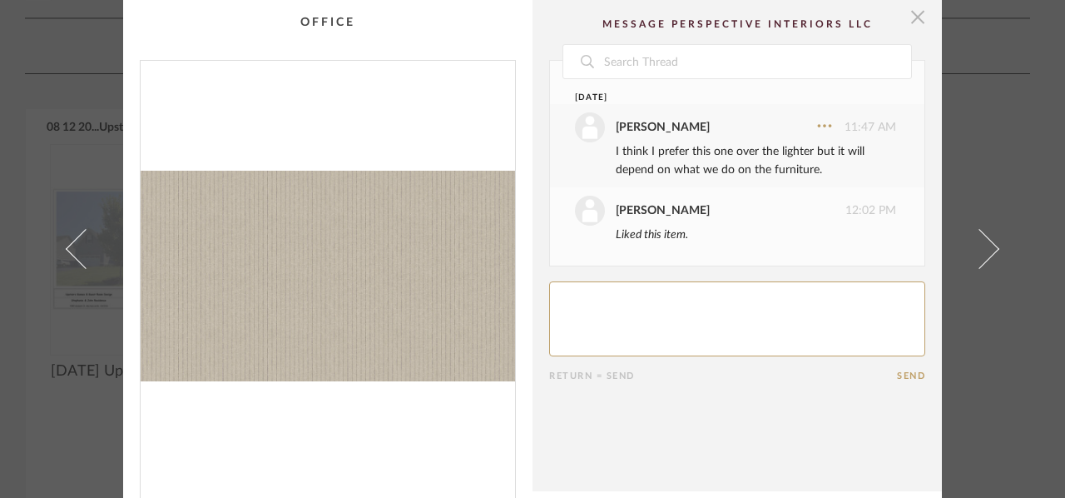
click at [915, 15] on span "button" at bounding box center [917, 16] width 33 height 33
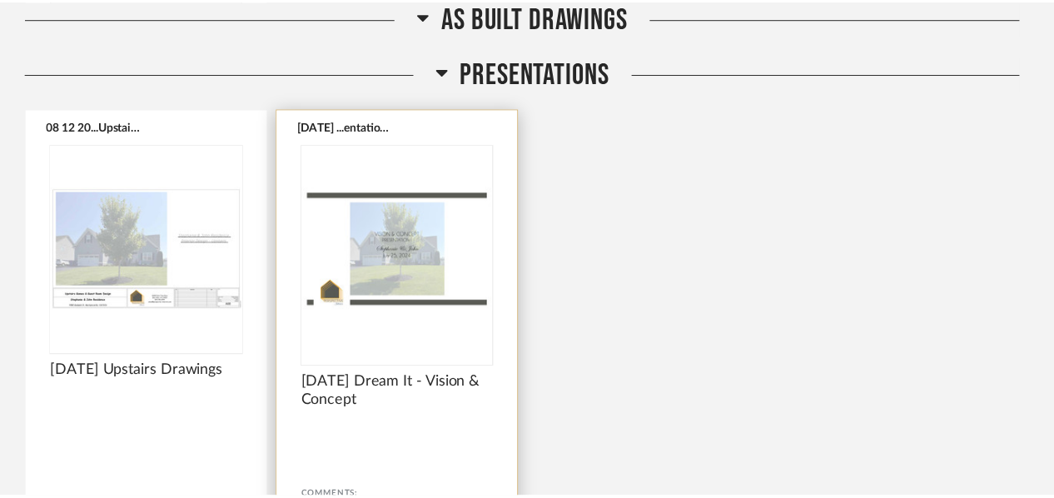
scroll to position [2577, 0]
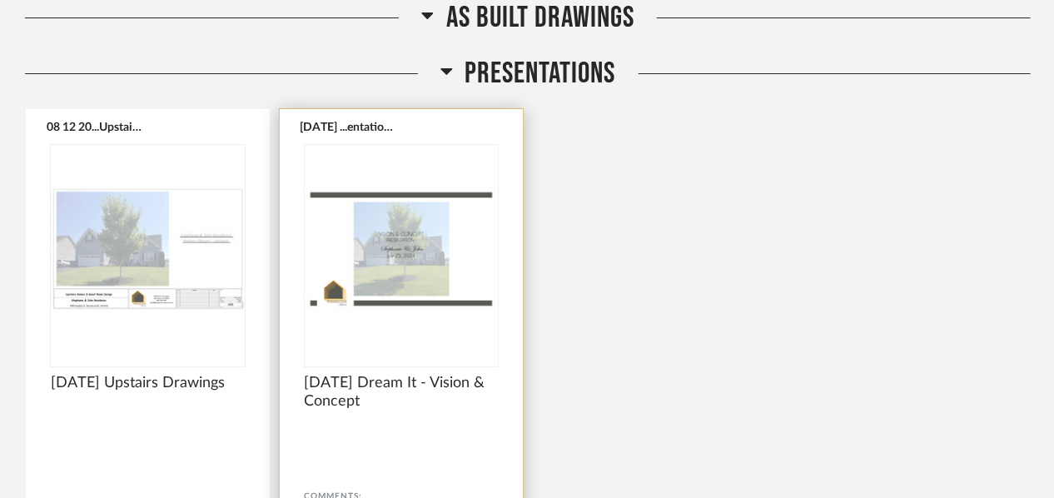
click at [365, 121] on button "[DATE] ...entation.pdf" at bounding box center [348, 126] width 97 height 13
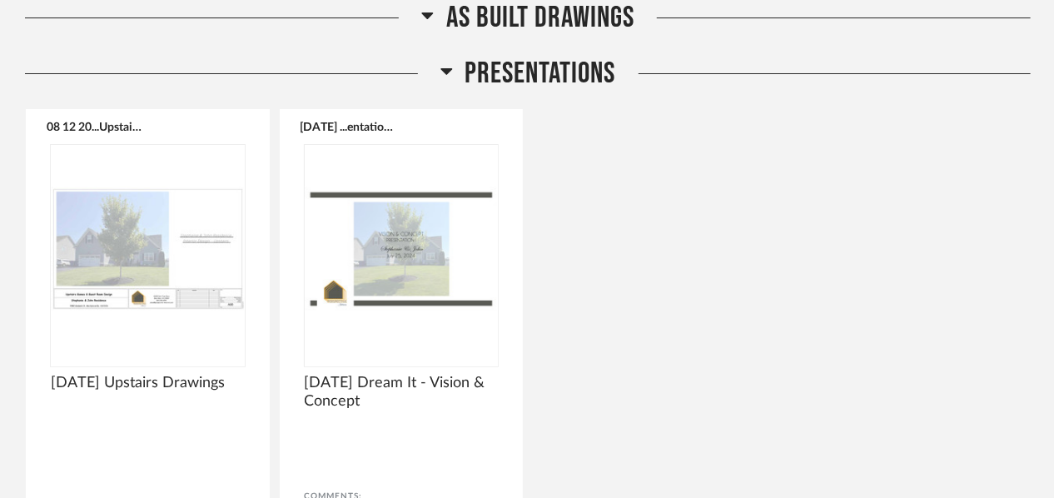
click at [772, 251] on div "08 12 20...Upstairs.pdf 8.12.2025 Upstairs Drawings Comments: Submit 7.25.25 ..…" at bounding box center [527, 366] width 1005 height 516
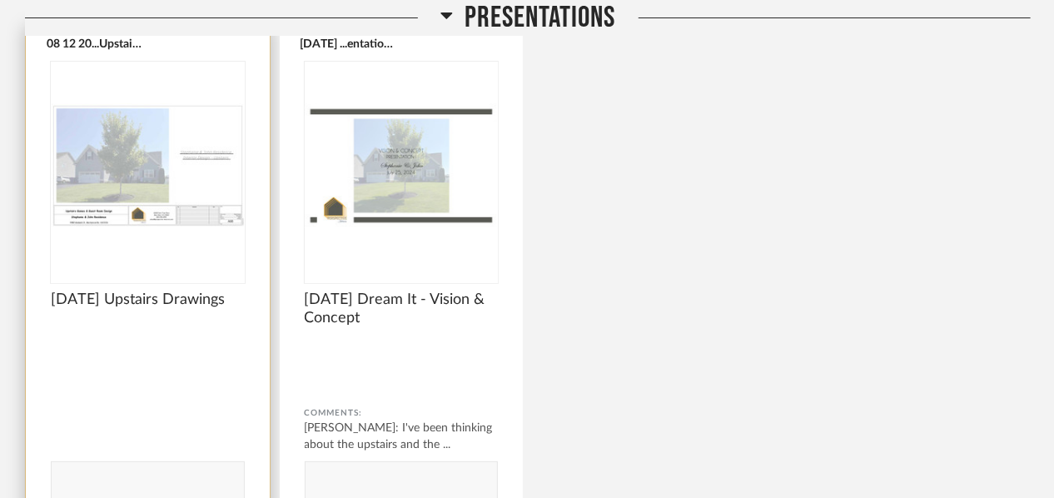
click at [87, 161] on img "0" at bounding box center [148, 166] width 194 height 208
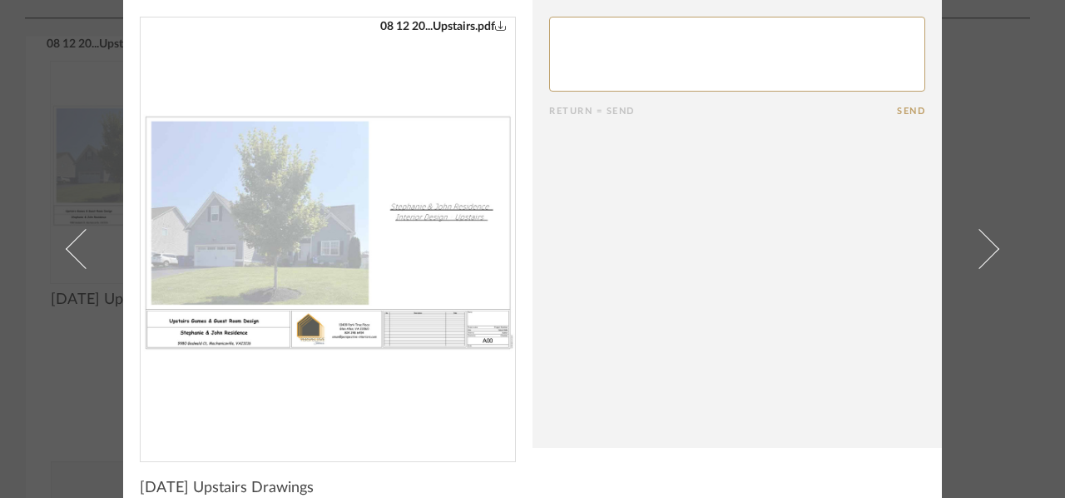
scroll to position [64, 0]
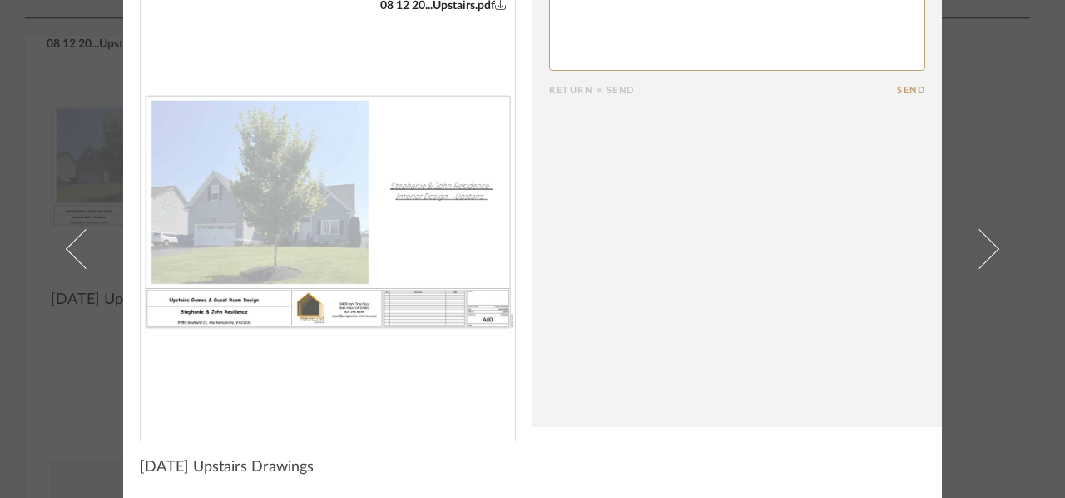
click at [724, 217] on cpp-summary-comments "Return = Send Send" at bounding box center [738, 181] width 410 height 491
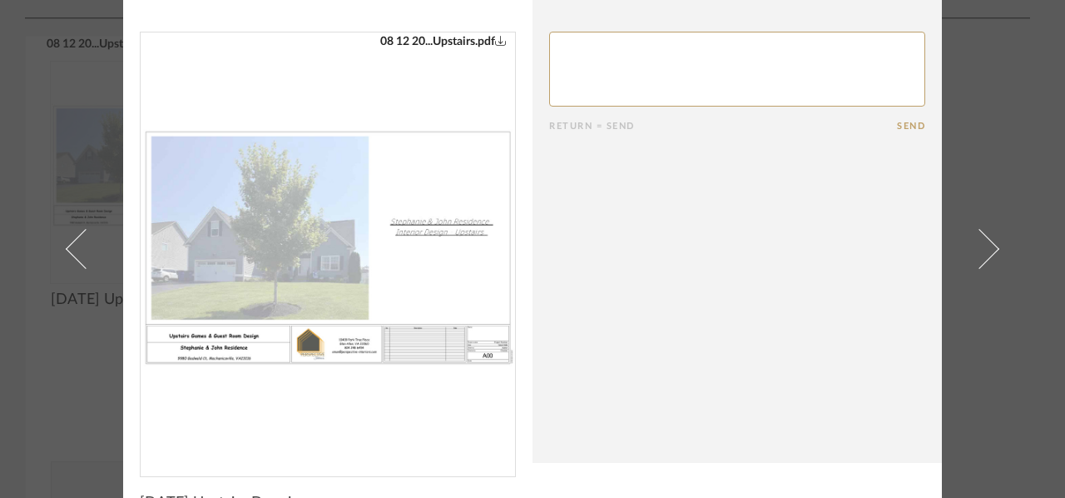
scroll to position [0, 0]
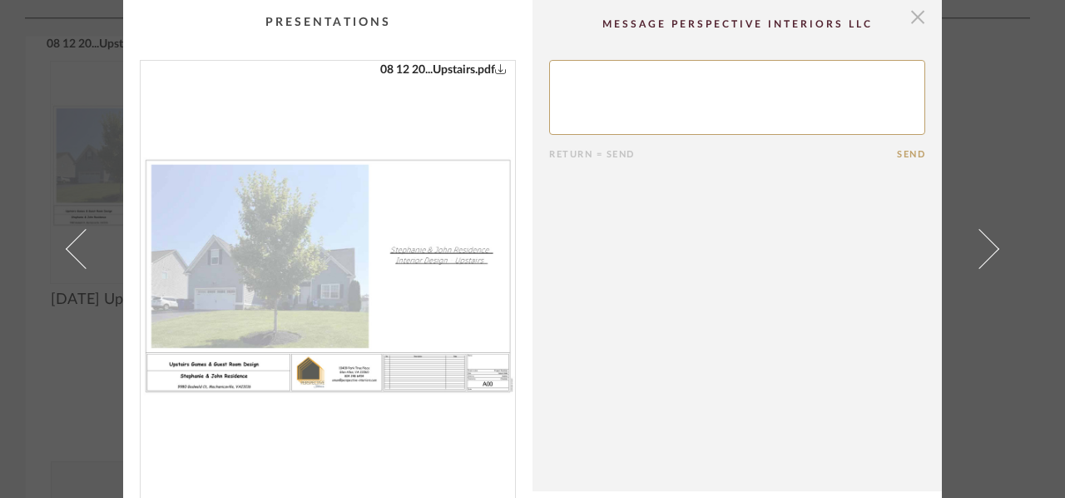
click at [909, 9] on span "button" at bounding box center [917, 16] width 33 height 33
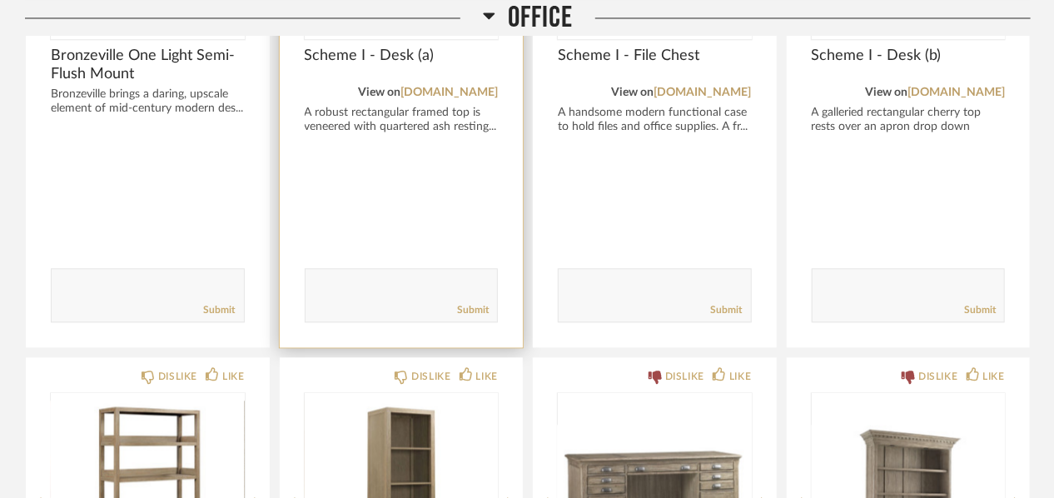
scroll to position [4075, 0]
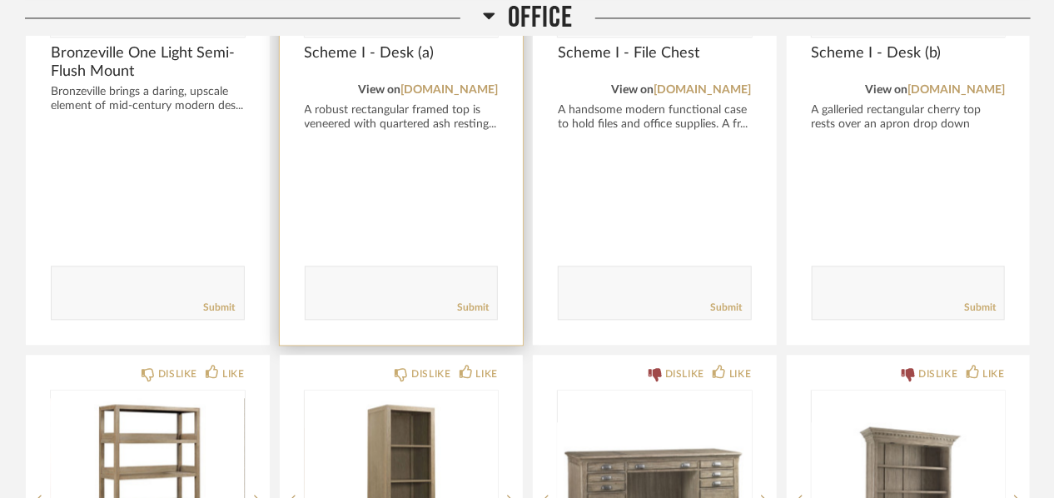
click at [371, 285] on textarea at bounding box center [401, 285] width 192 height 22
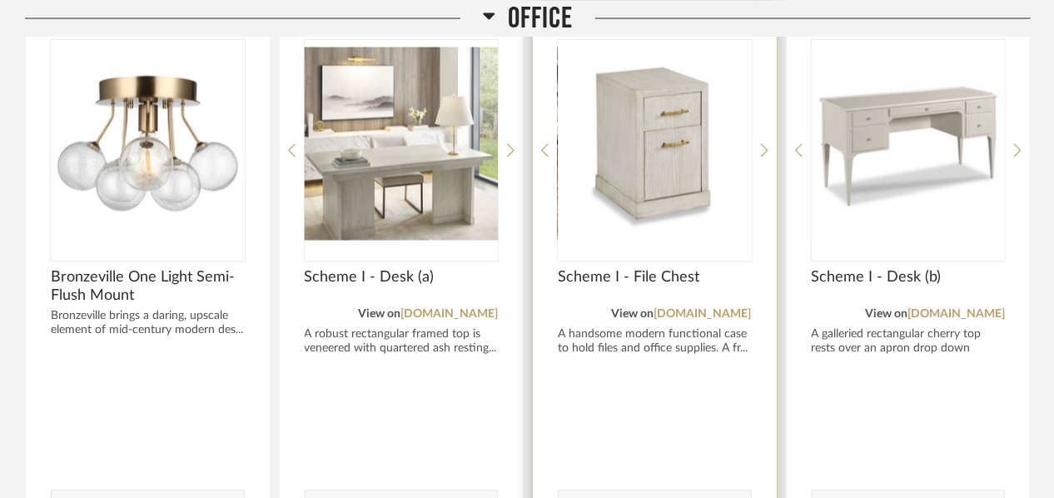
scroll to position [3909, 0]
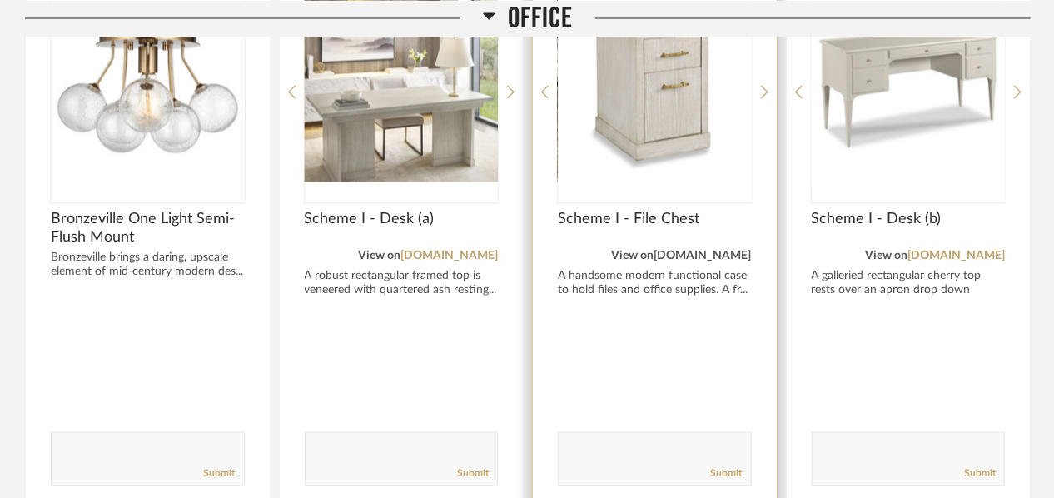
click at [687, 252] on link "woodbridgefurniture.com" at bounding box center [702, 257] width 97 height 12
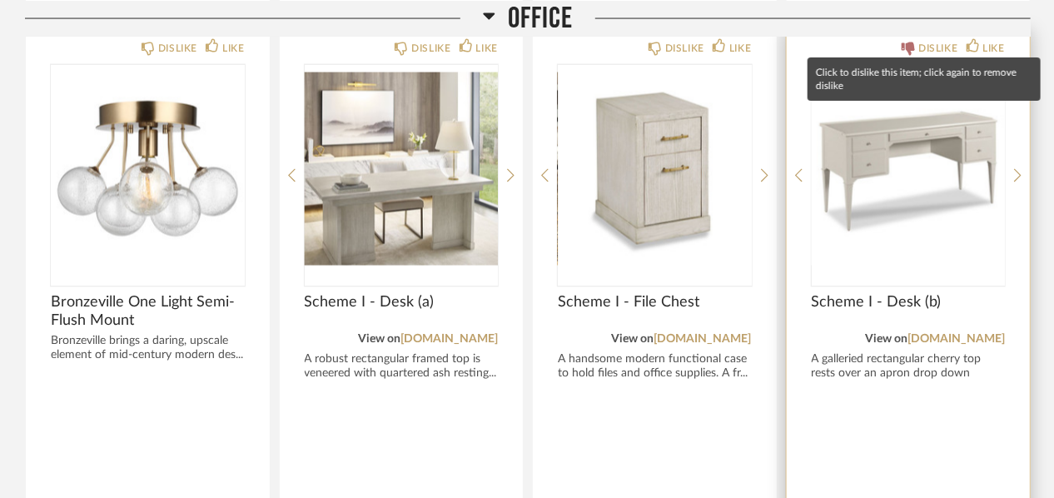
click at [941, 44] on div "DISLIKE" at bounding box center [937, 48] width 39 height 17
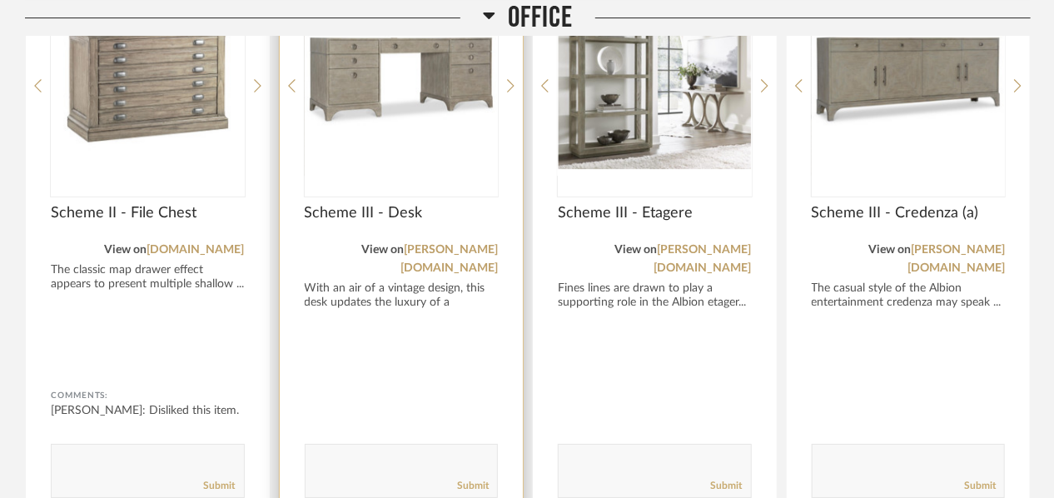
scroll to position [5074, 0]
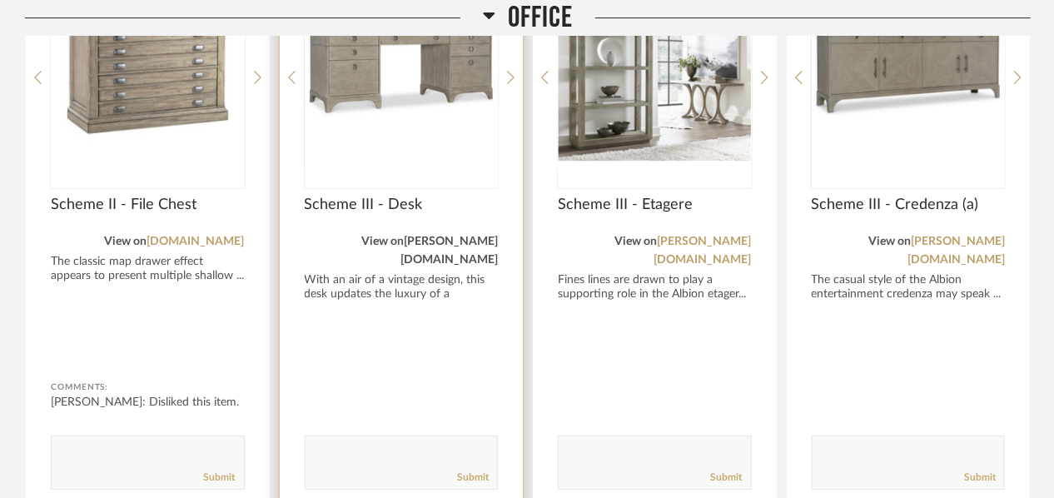
click at [464, 236] on link "bernhardt.com" at bounding box center [448, 251] width 97 height 30
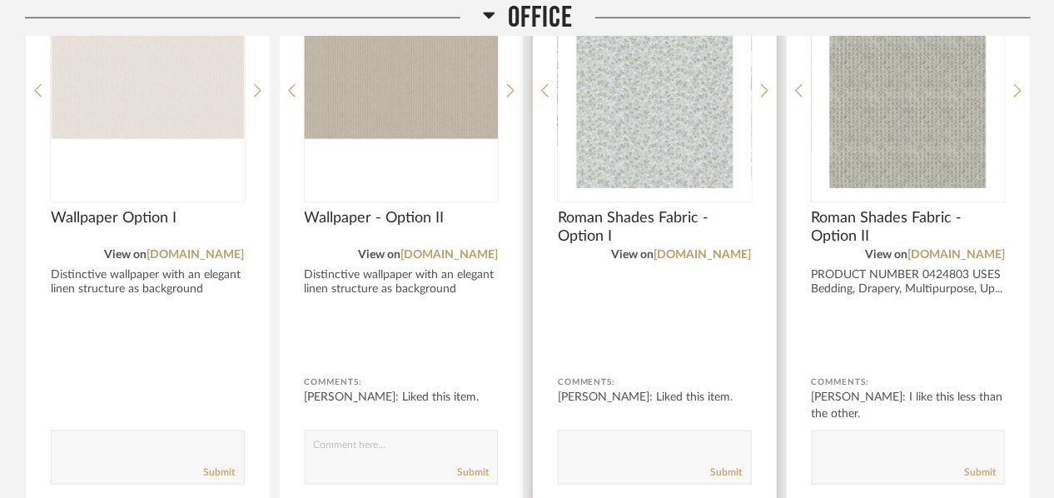
scroll to position [3492, 0]
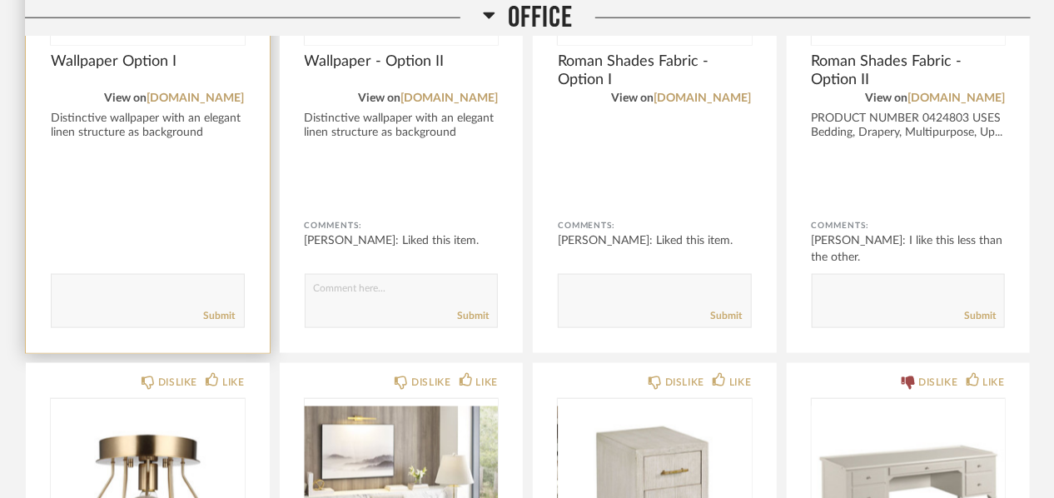
click at [92, 294] on textarea at bounding box center [148, 293] width 192 height 22
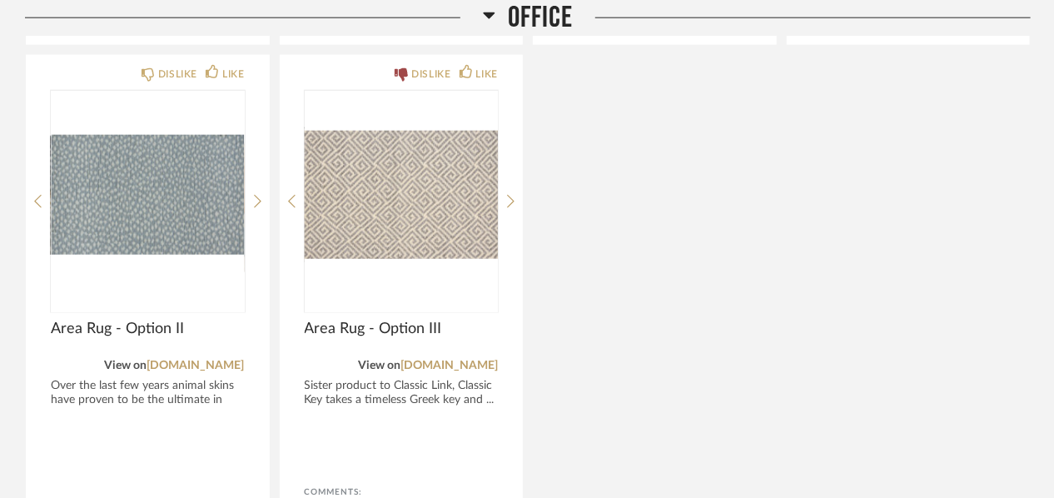
scroll to position [6155, 0]
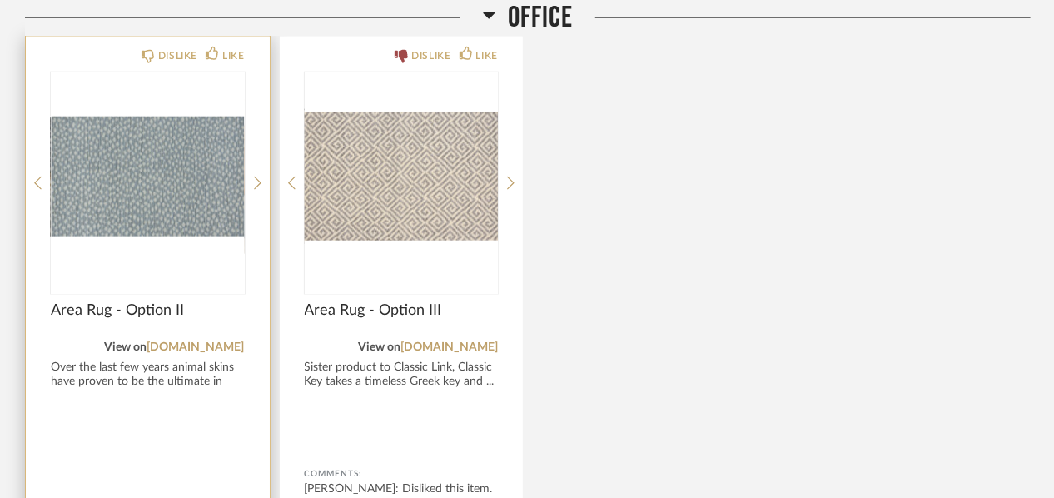
click at [119, 126] on img "0" at bounding box center [148, 176] width 194 height 208
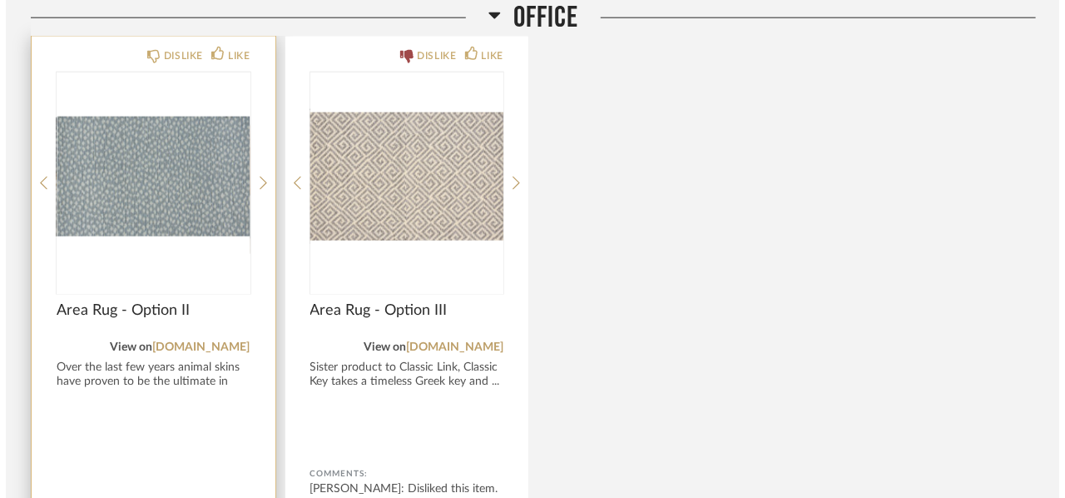
scroll to position [0, 0]
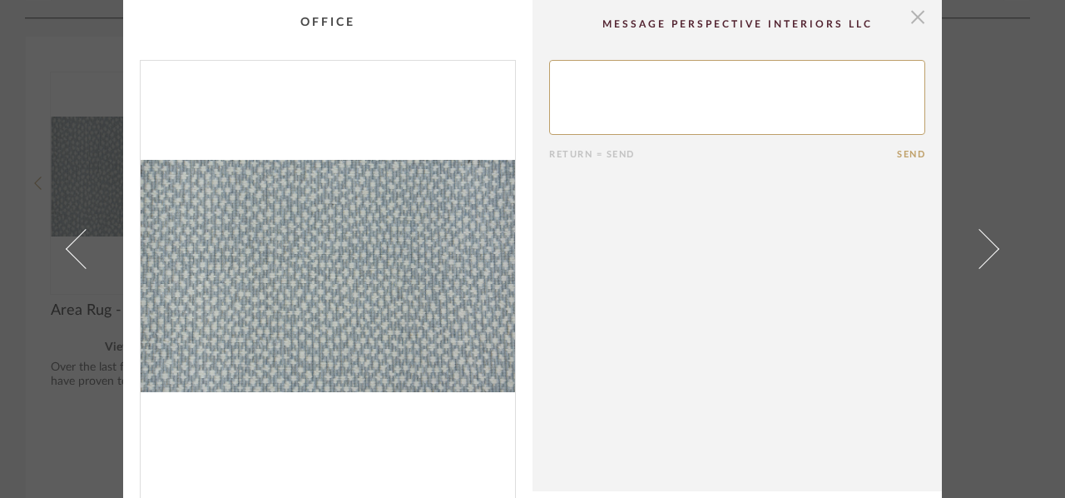
click at [909, 17] on span "button" at bounding box center [917, 16] width 33 height 33
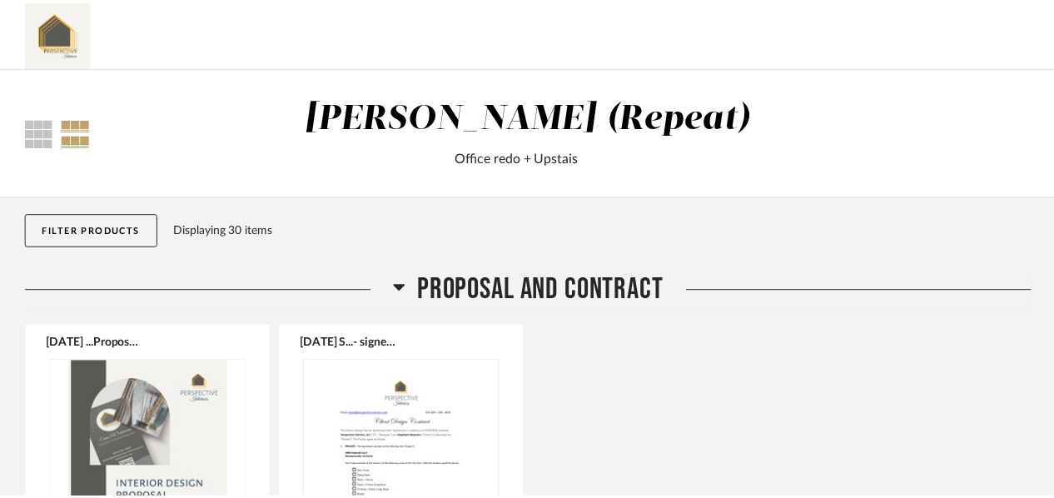
scroll to position [6155, 0]
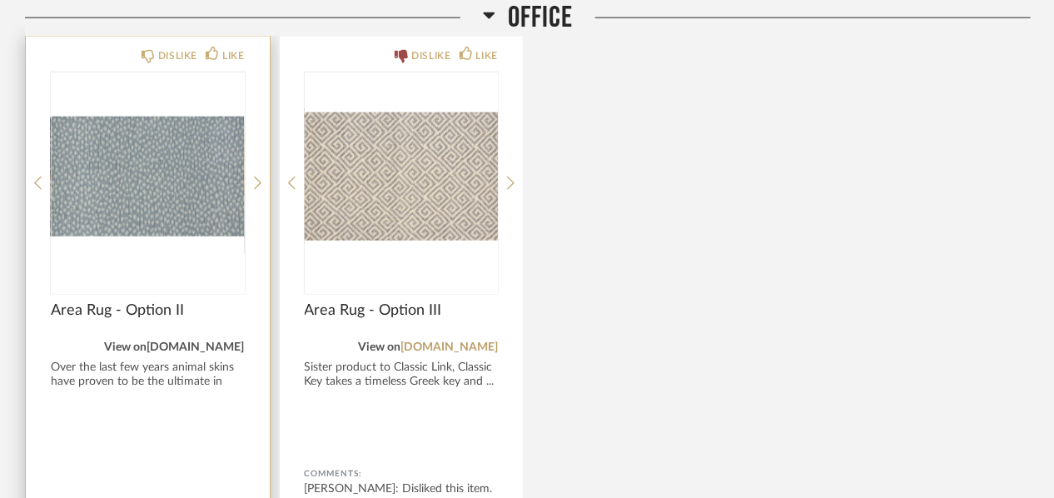
click at [170, 341] on link "stantoncarpet.com" at bounding box center [195, 347] width 97 height 12
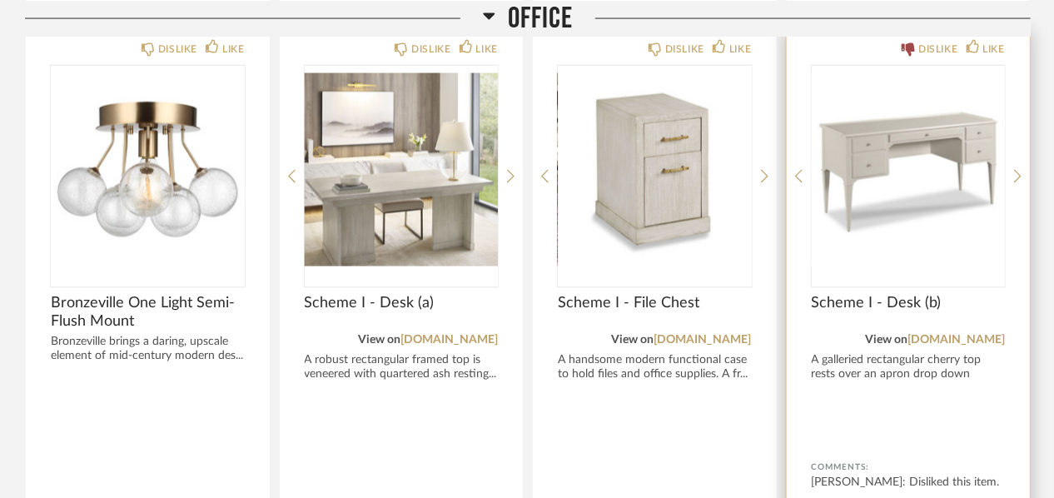
scroll to position [3908, 0]
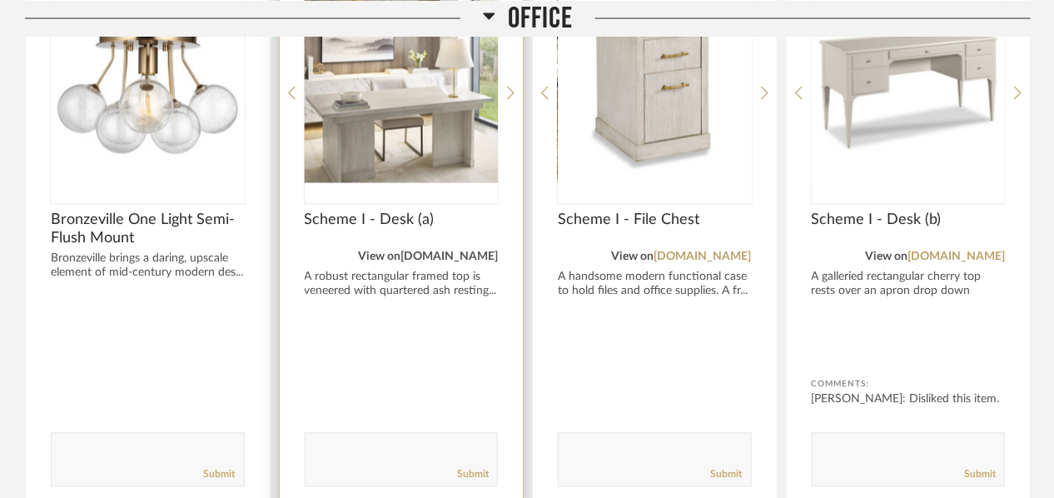
click at [400, 256] on link "woodbridgefurniture.com" at bounding box center [448, 257] width 97 height 12
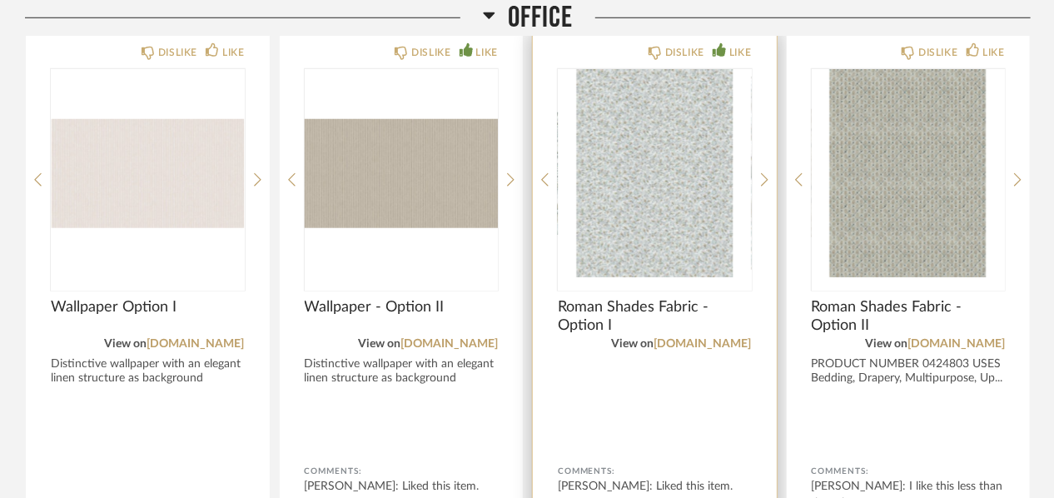
scroll to position [3242, 0]
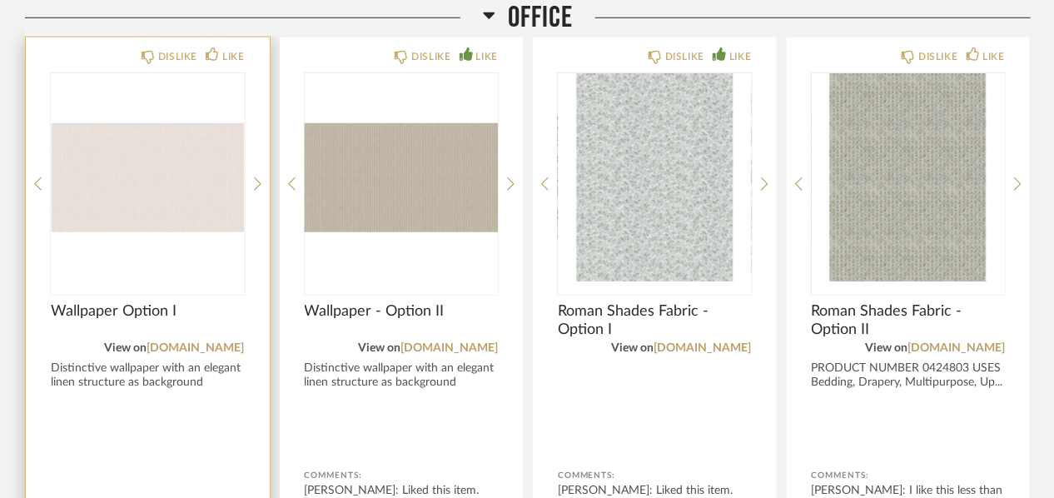
click at [171, 174] on img "0" at bounding box center [148, 177] width 194 height 208
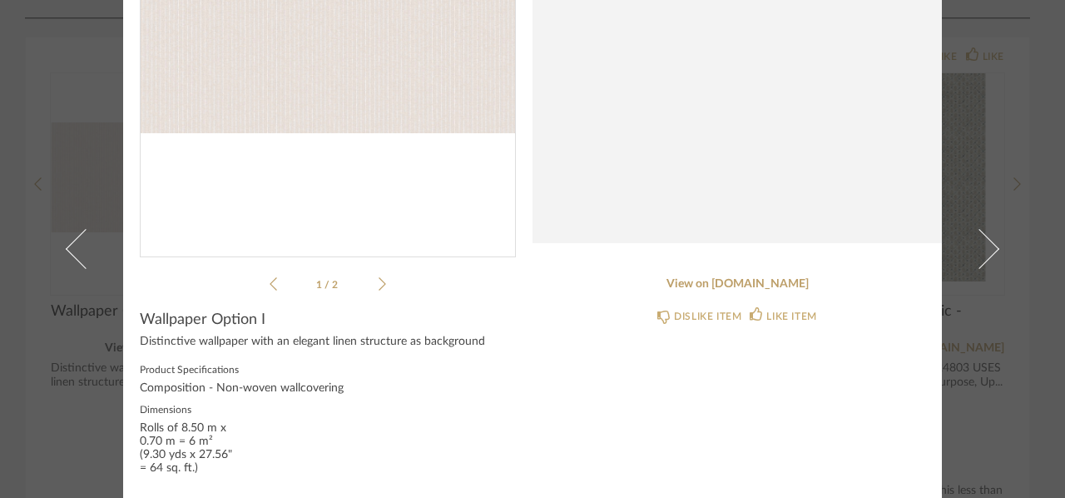
scroll to position [254, 0]
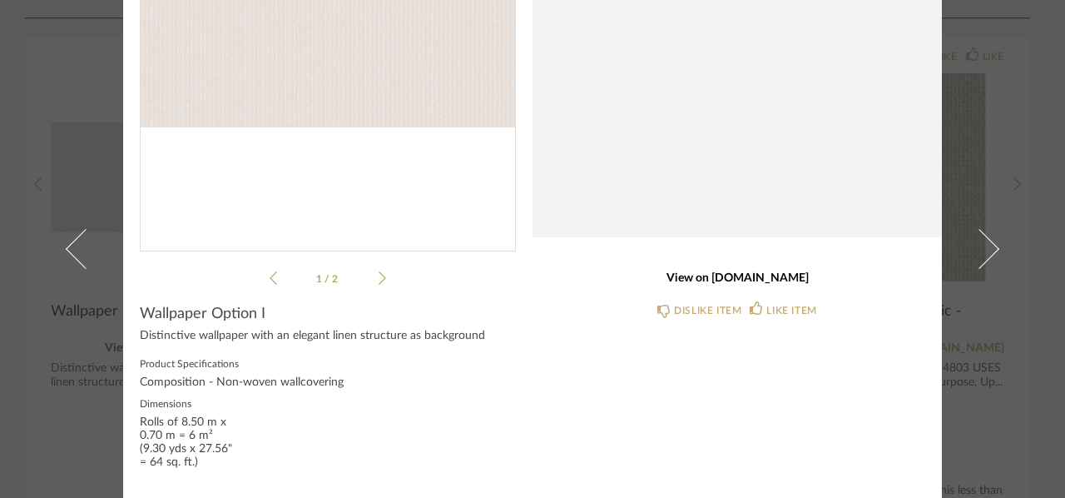
click at [673, 274] on link "View on arte-international.com" at bounding box center [737, 278] width 376 height 14
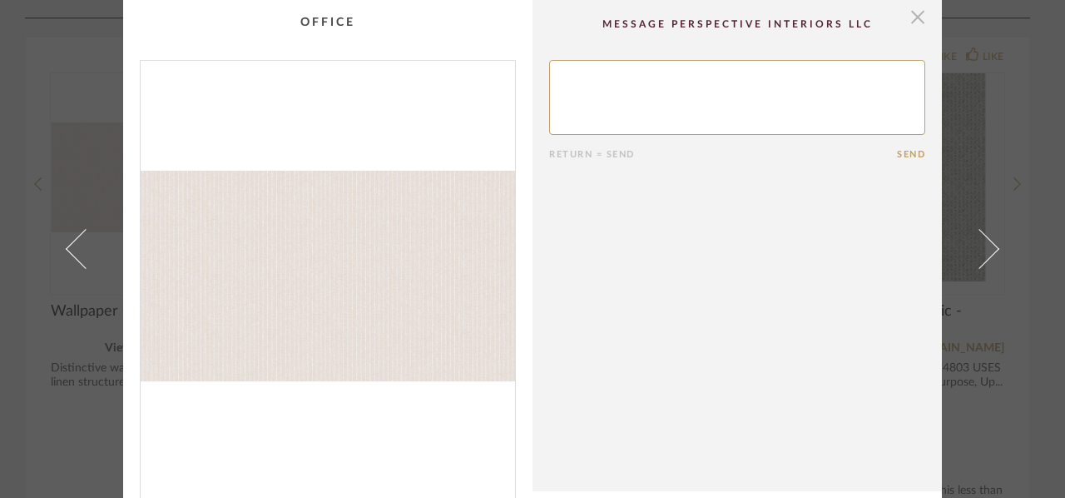
click at [908, 16] on span "button" at bounding box center [917, 16] width 33 height 33
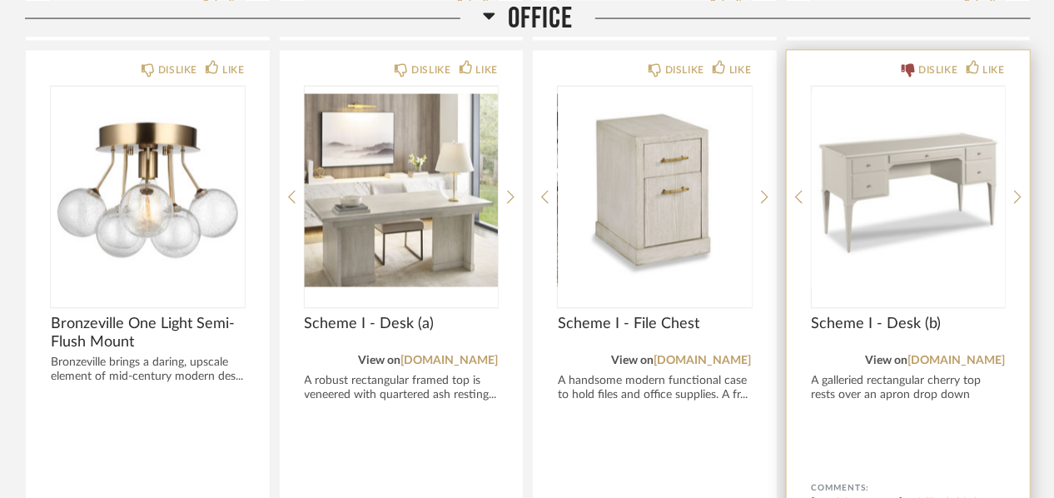
scroll to position [3825, 0]
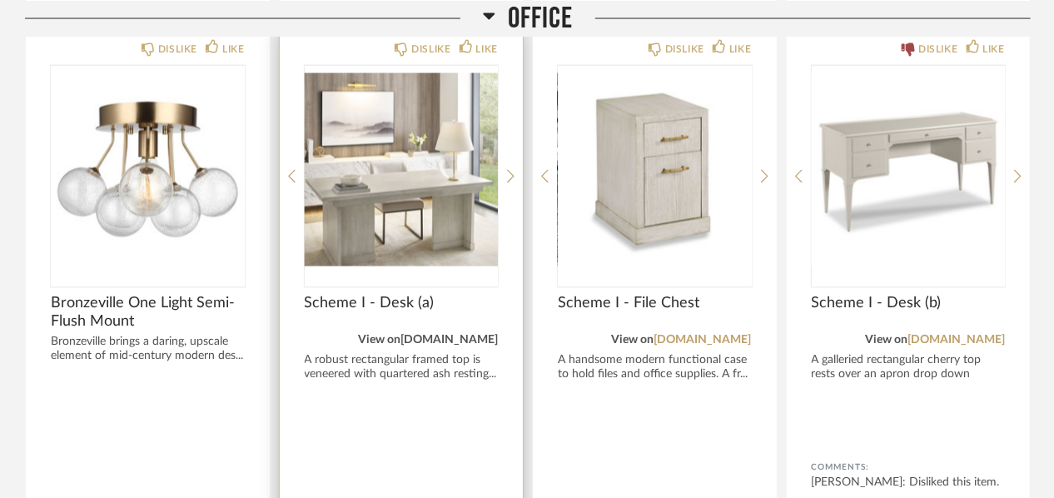
click at [410, 335] on link "woodbridgefurniture.com" at bounding box center [448, 341] width 97 height 12
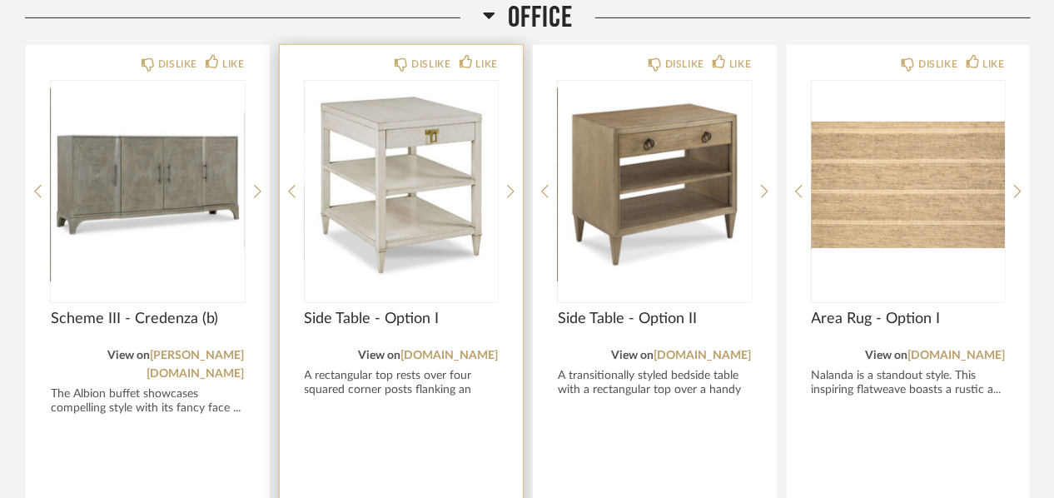
scroll to position [5406, 0]
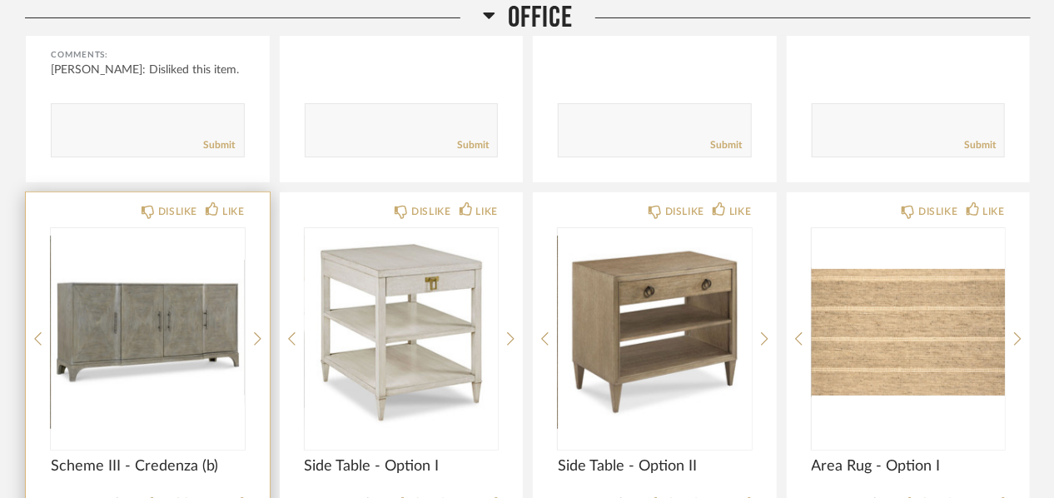
click at [166, 308] on img "0" at bounding box center [148, 332] width 194 height 208
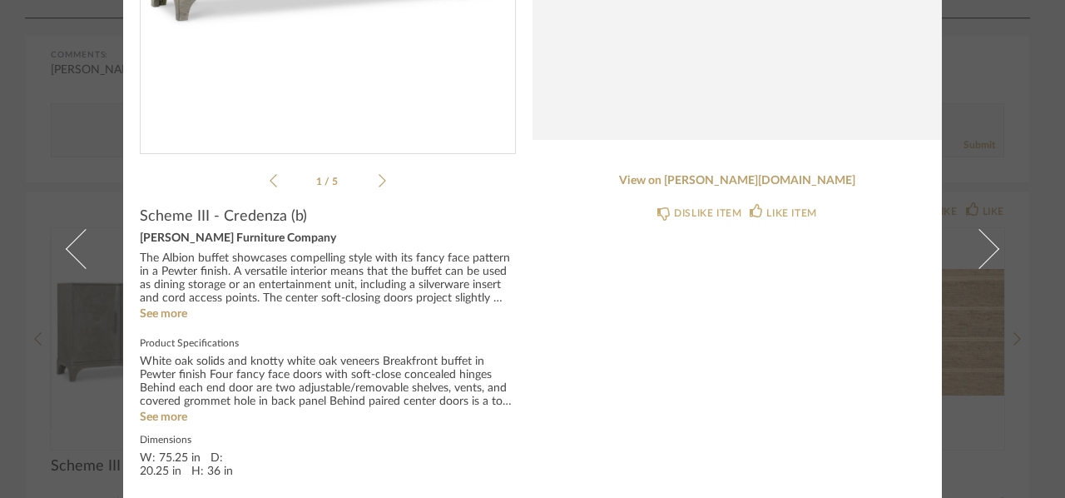
scroll to position [360, 0]
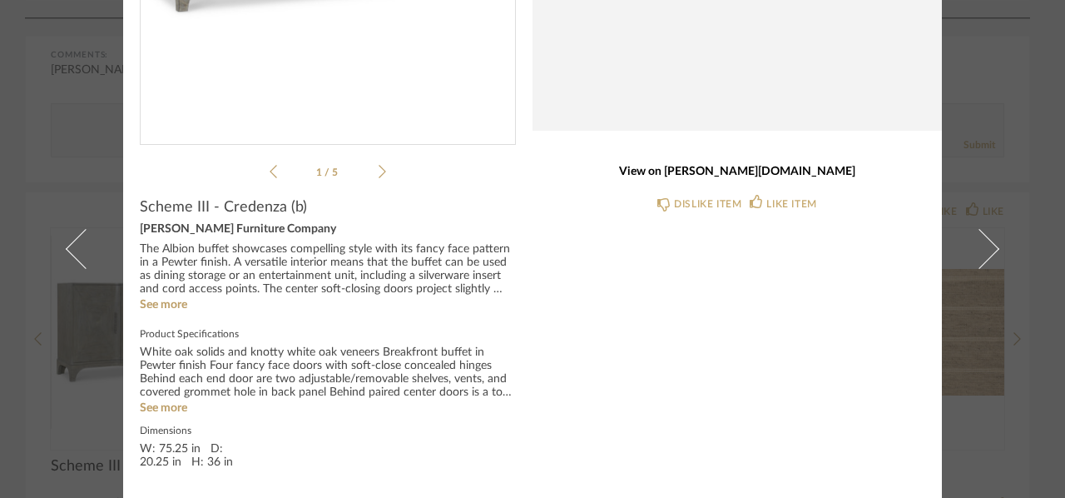
click at [749, 169] on link "View on bernhardt.com" at bounding box center [737, 172] width 376 height 14
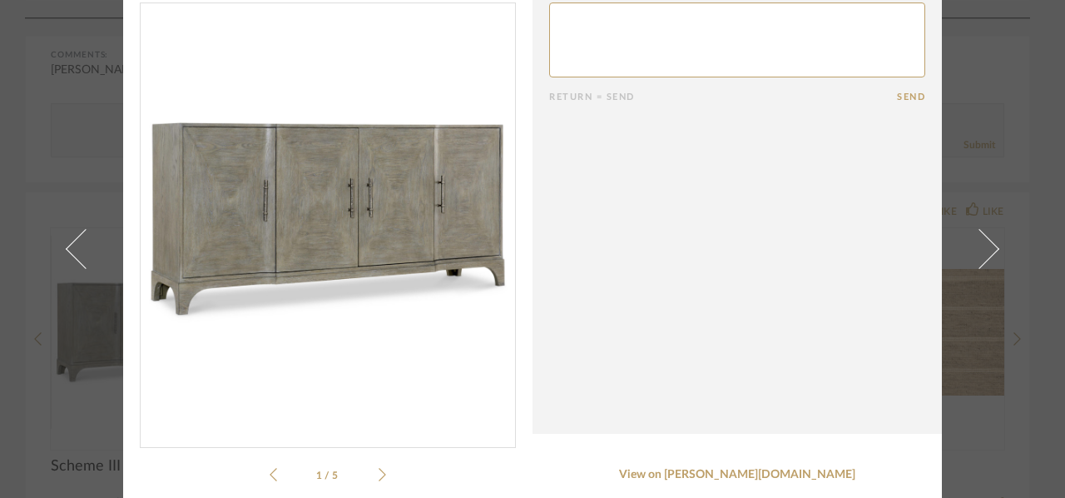
scroll to position [0, 0]
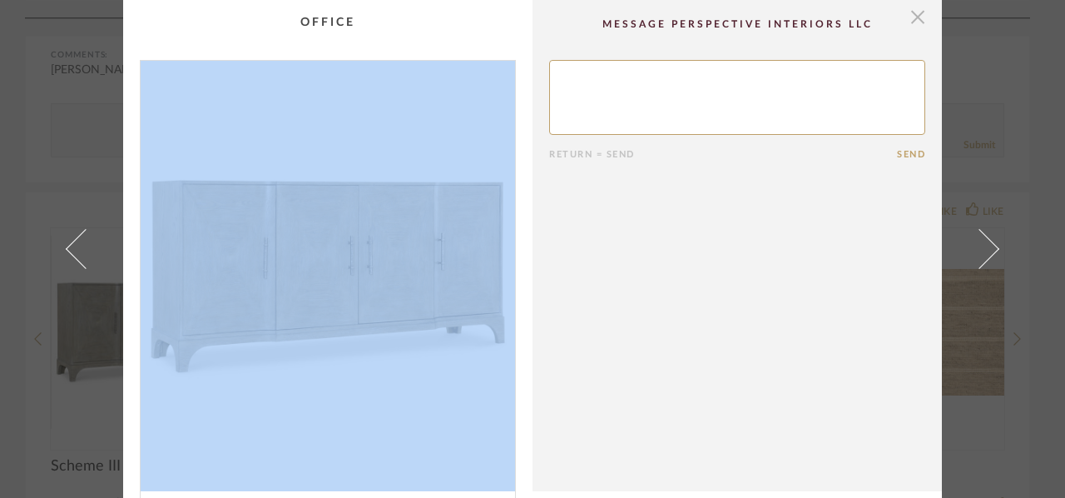
click at [918, 17] on div "× 1 / 5 Return = Send Send Scheme III - Credenza (b) Bernhardt Furniture Compan…" at bounding box center [532, 430] width 819 height 860
click at [918, 17] on span "button" at bounding box center [917, 16] width 33 height 33
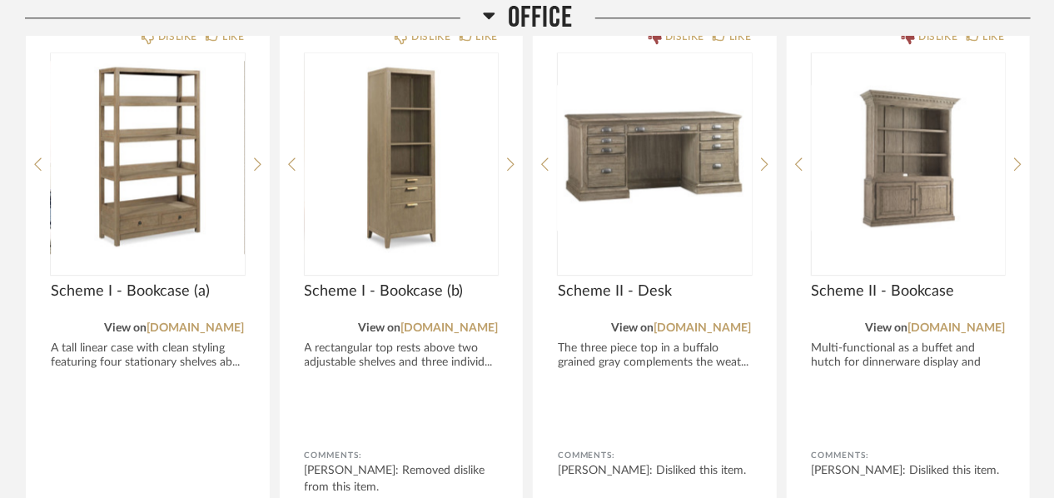
scroll to position [4324, 0]
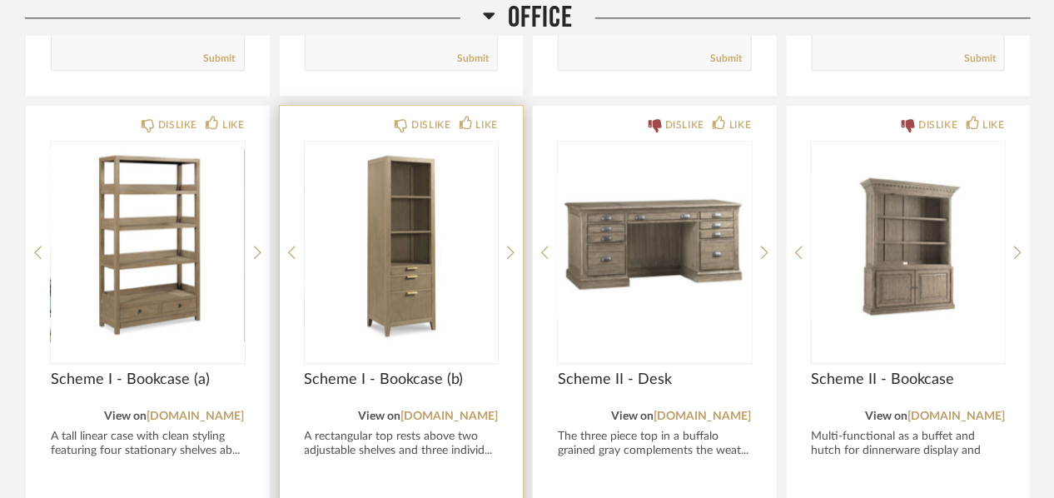
click at [393, 304] on img "0" at bounding box center [402, 246] width 194 height 208
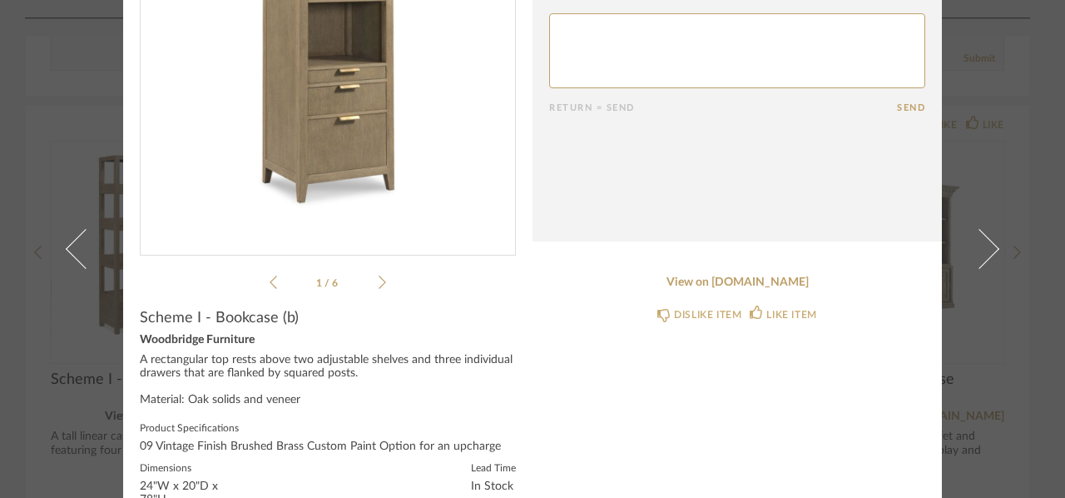
scroll to position [287, 0]
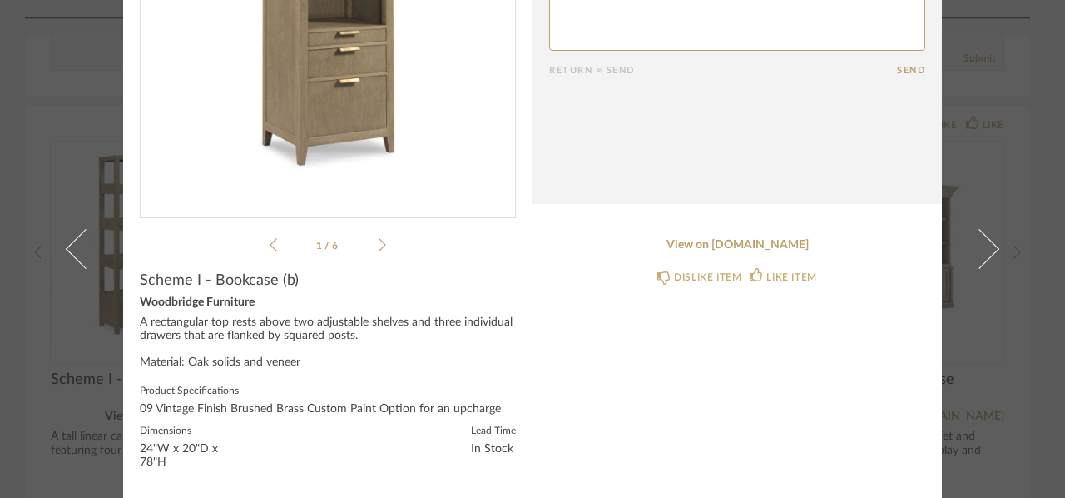
click at [370, 415] on div "09 Vintage Finish Brushed Brass Custom Paint Option for an upcharge" at bounding box center [328, 413] width 376 height 20
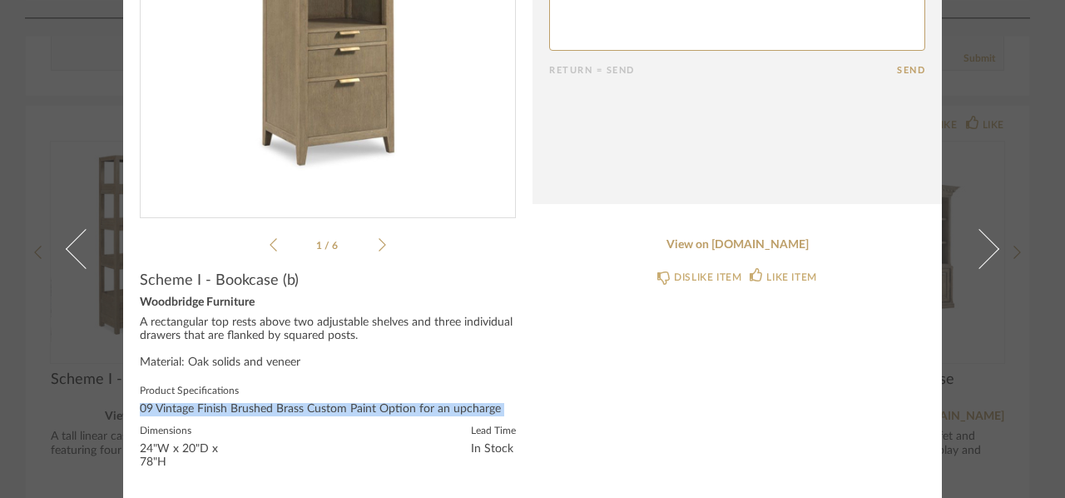
click at [370, 415] on div "09 Vintage Finish Brushed Brass Custom Paint Option for an upcharge" at bounding box center [328, 413] width 376 height 20
click at [768, 242] on link "View on woodbridgefurniture.com" at bounding box center [737, 245] width 376 height 14
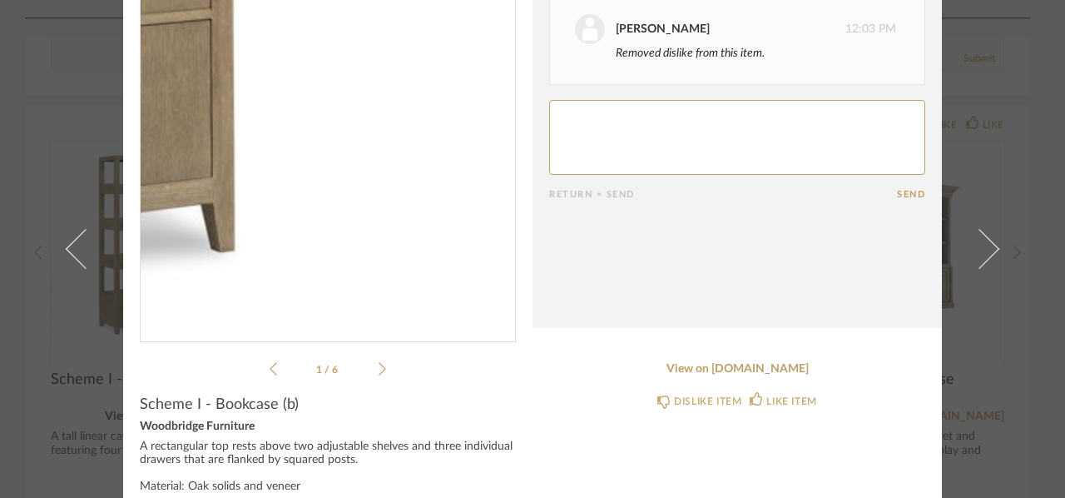
scroll to position [0, 0]
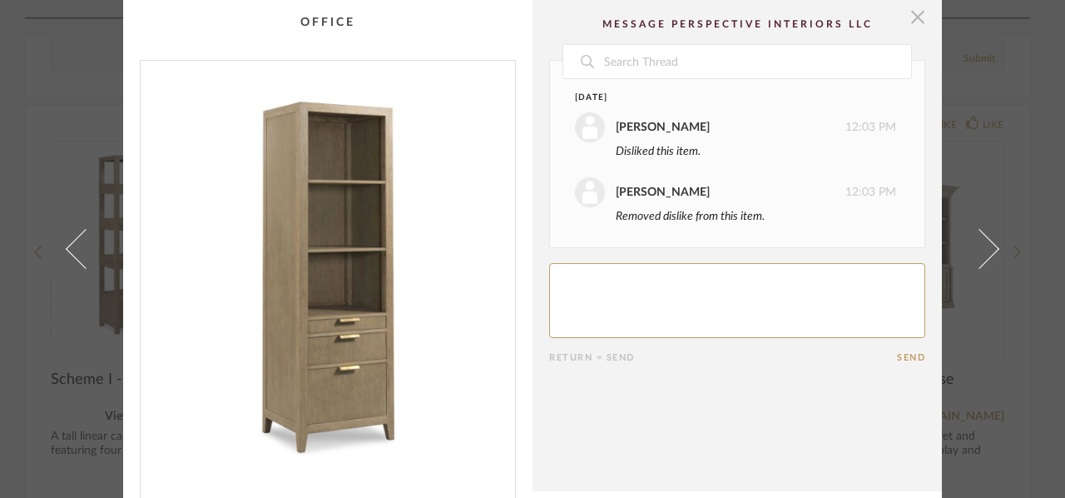
click at [908, 21] on span "button" at bounding box center [917, 16] width 33 height 33
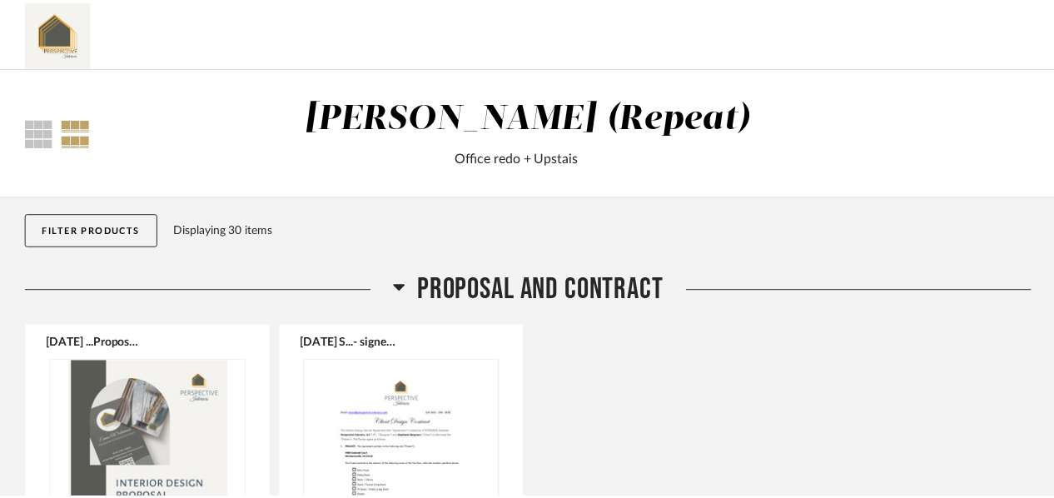
scroll to position [4324, 0]
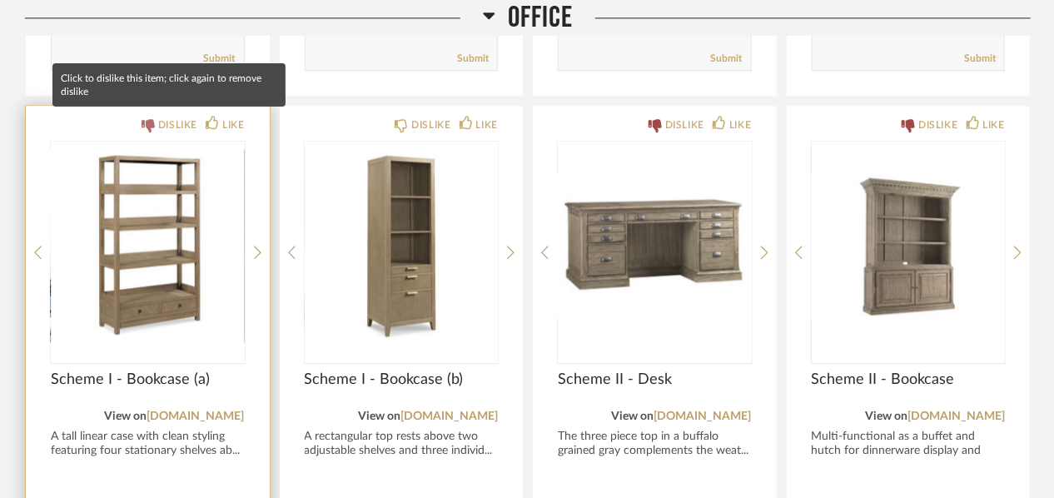
click at [193, 120] on div "DISLIKE" at bounding box center [177, 125] width 39 height 17
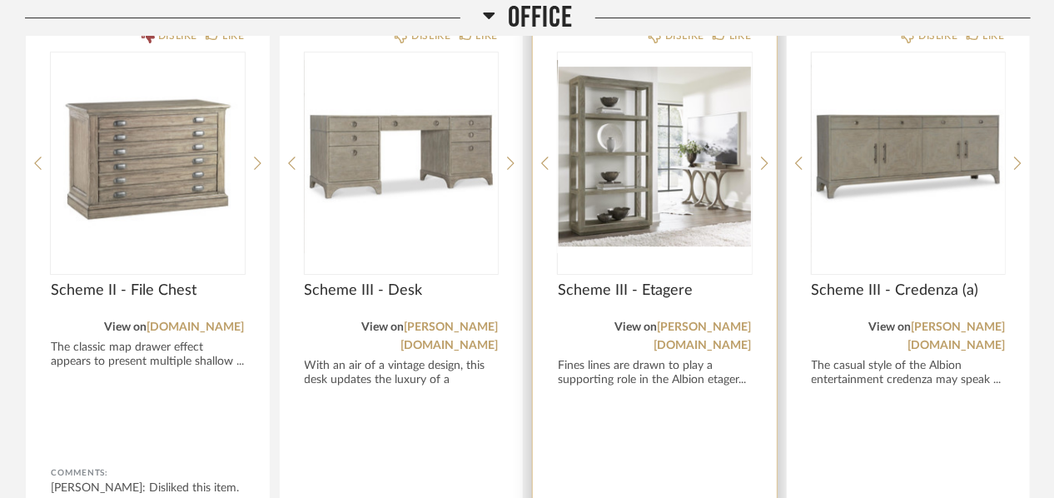
scroll to position [4824, 0]
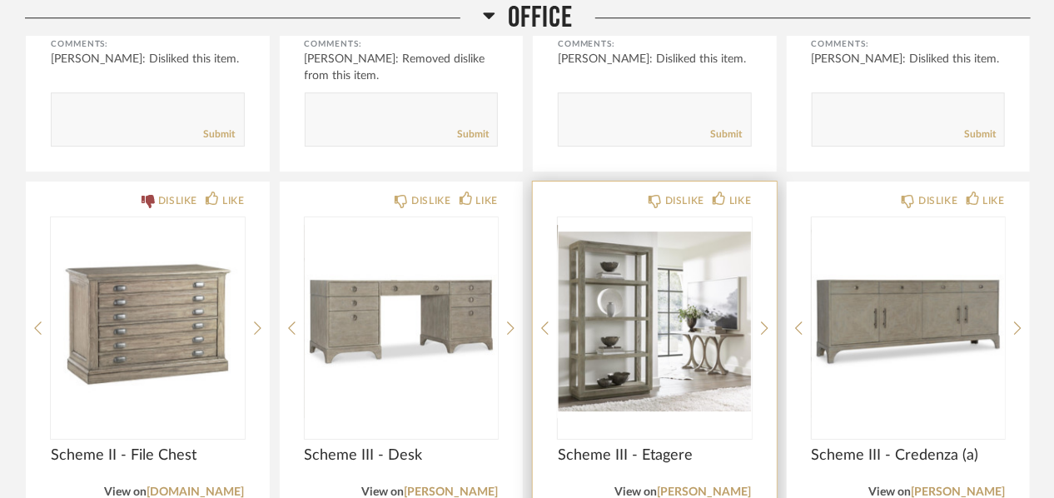
click at [653, 281] on img "0" at bounding box center [655, 321] width 194 height 208
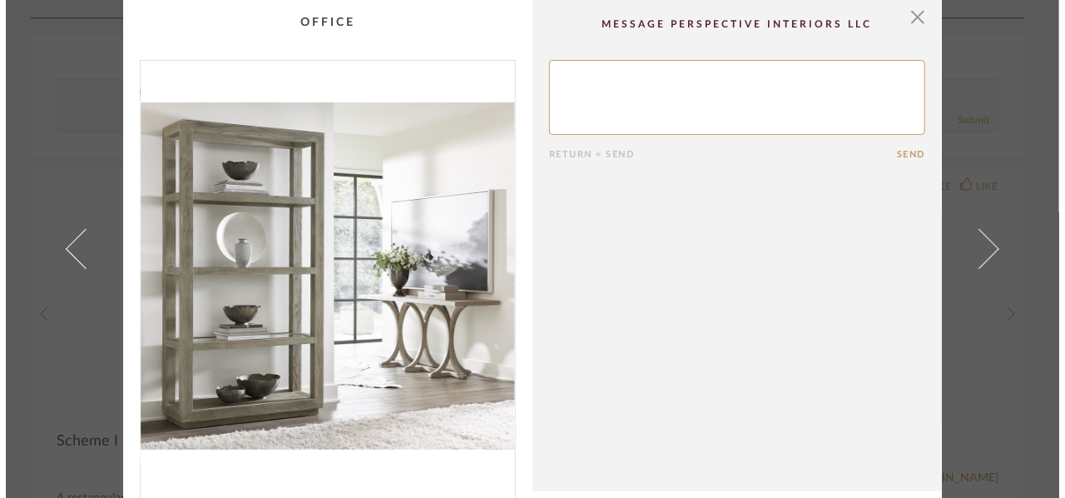
scroll to position [0, 0]
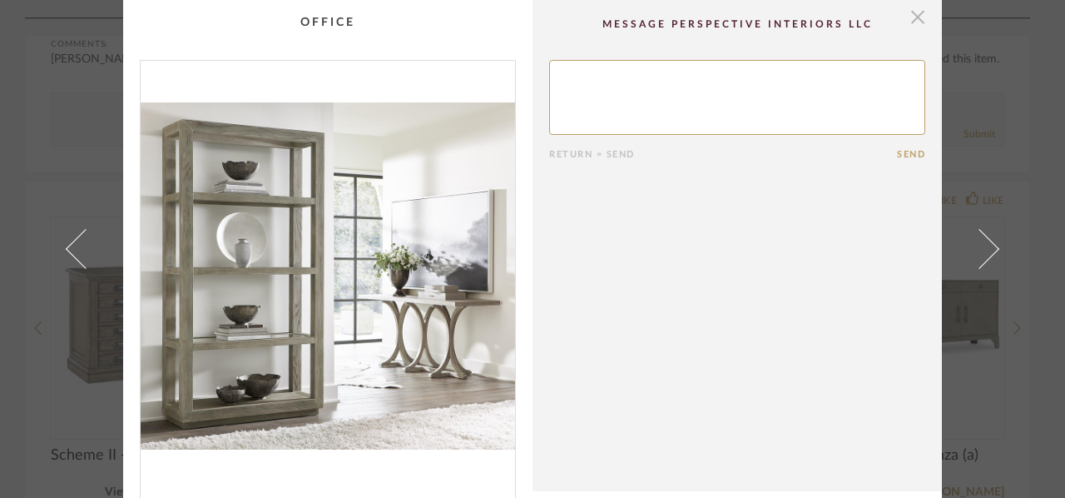
click at [914, 14] on span "button" at bounding box center [917, 16] width 33 height 33
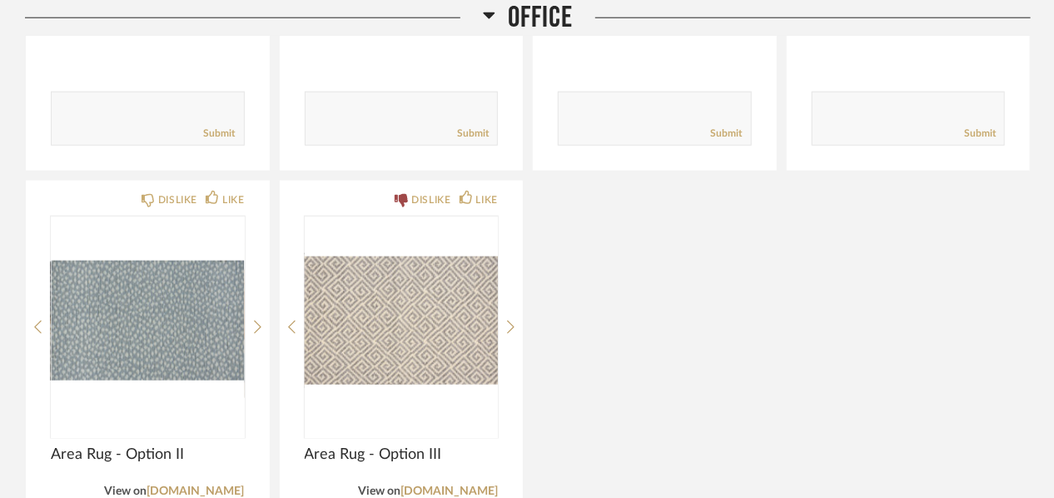
scroll to position [6250, 0]
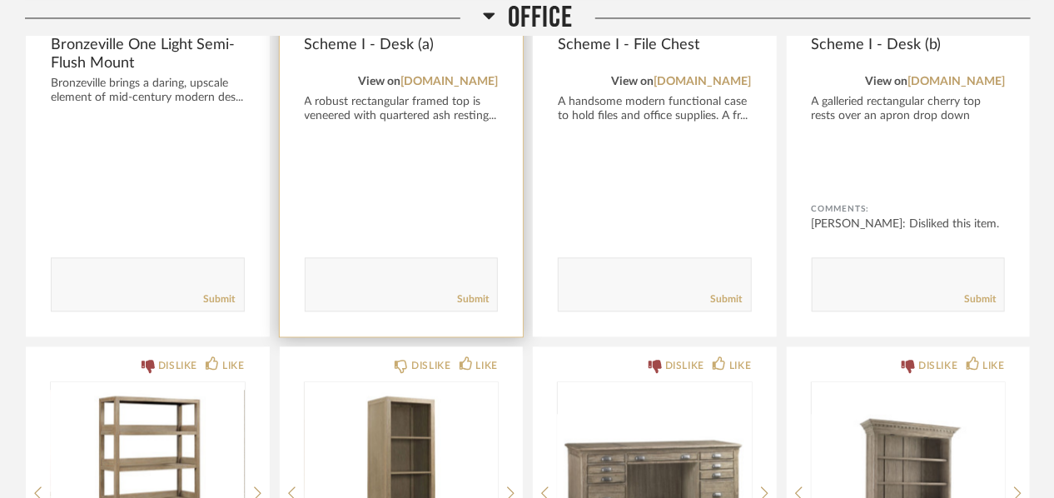
scroll to position [3836, 0]
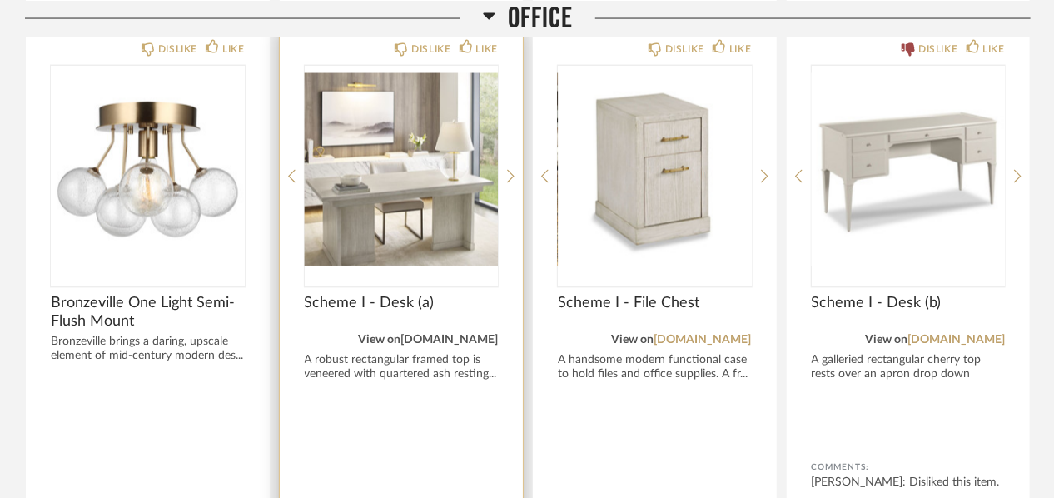
click at [406, 335] on link "woodbridgefurniture.com" at bounding box center [448, 341] width 97 height 12
